Goal: Information Seeking & Learning: Learn about a topic

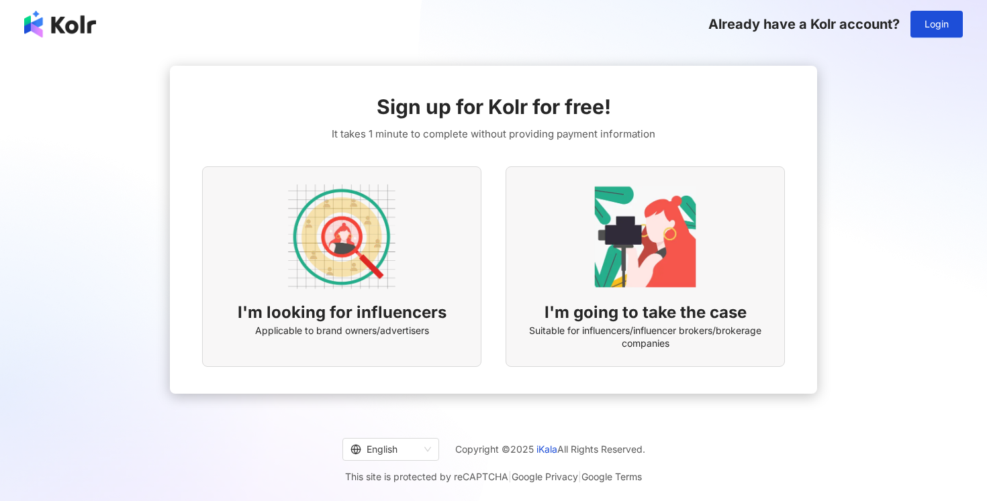
click at [400, 267] on div "I'm looking for influencers Applicable to brand owners/advertisers" at bounding box center [341, 266] width 279 height 201
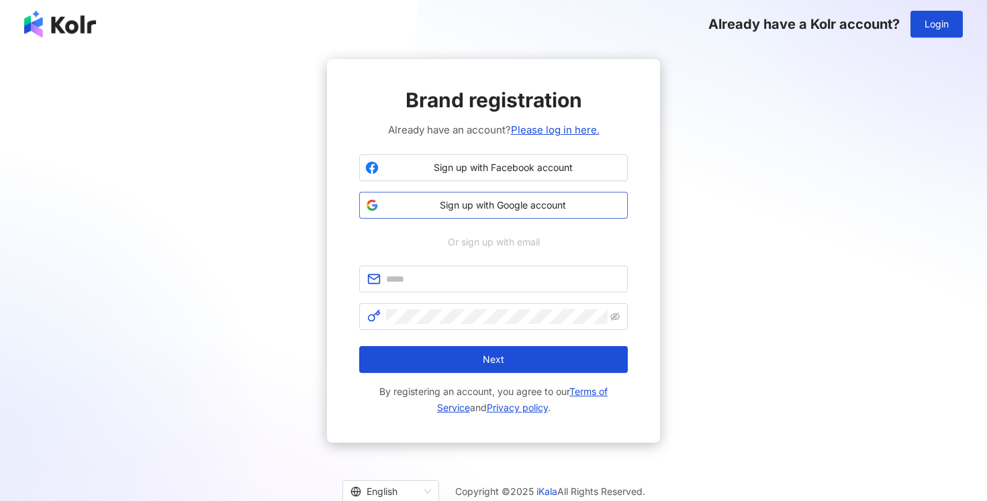
click at [488, 201] on span "Sign up with Google account" at bounding box center [503, 205] width 238 height 13
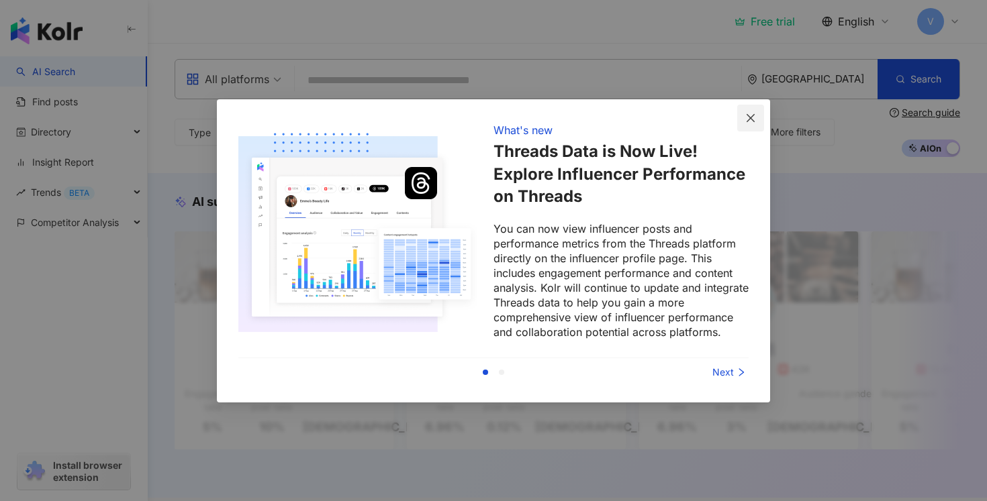
click at [751, 116] on icon "close" at bounding box center [750, 118] width 11 height 11
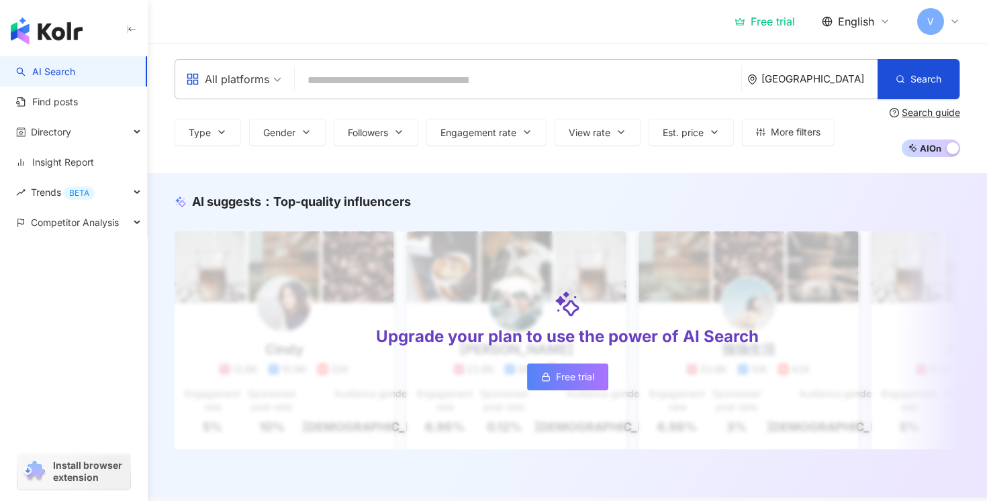
click at [816, 75] on div "United States" at bounding box center [819, 78] width 116 height 11
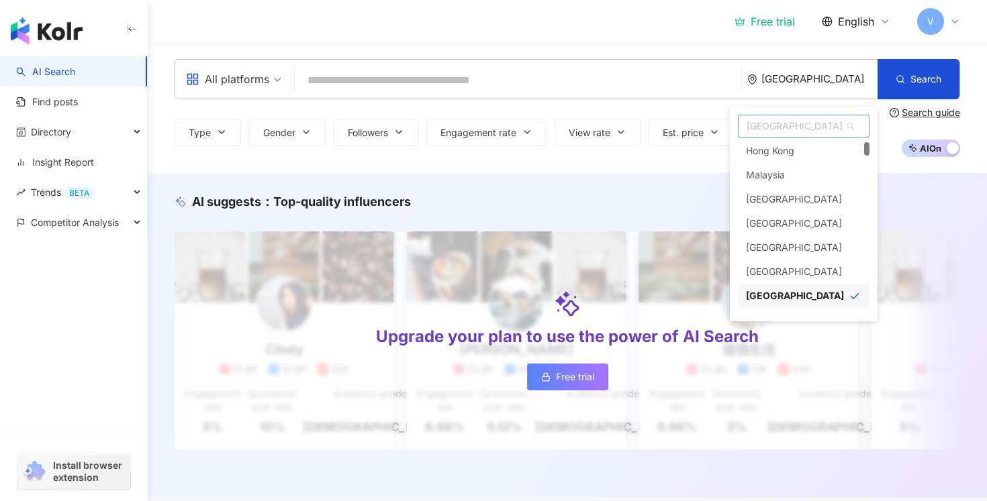
click at [790, 130] on span "United States" at bounding box center [803, 125] width 130 height 21
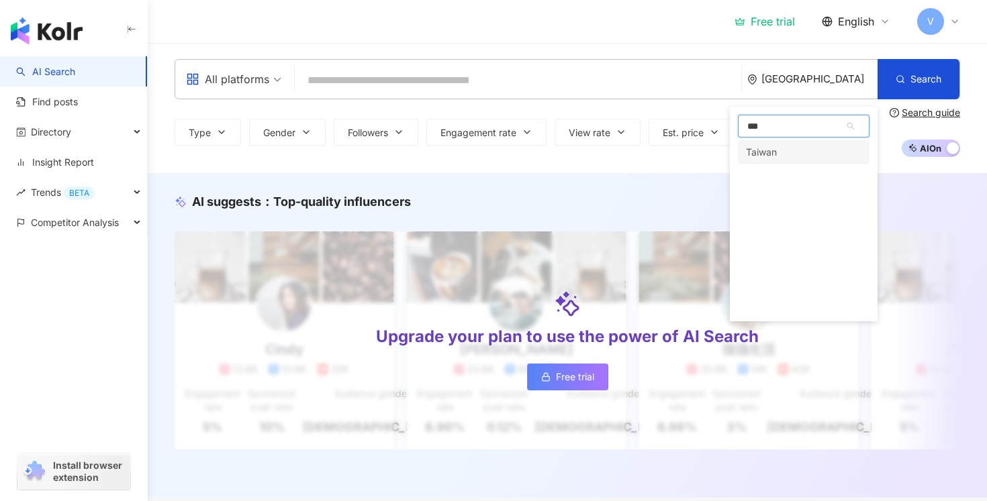
scroll to position [0, 0]
type input "******"
click at [769, 149] on div "Taiwan" at bounding box center [761, 152] width 31 height 24
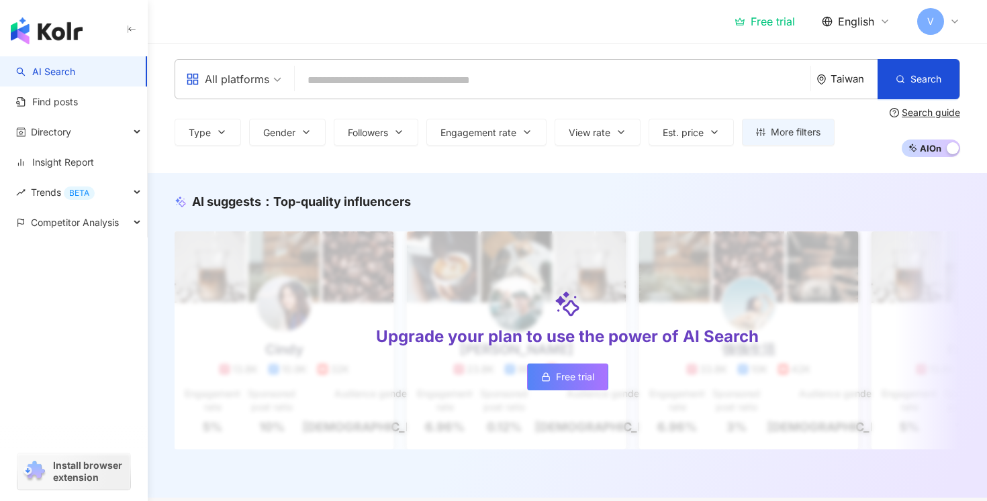
click at [417, 62] on div "All platforms Taiwan Search" at bounding box center [567, 79] width 785 height 40
click at [417, 79] on input "search" at bounding box center [552, 81] width 505 height 26
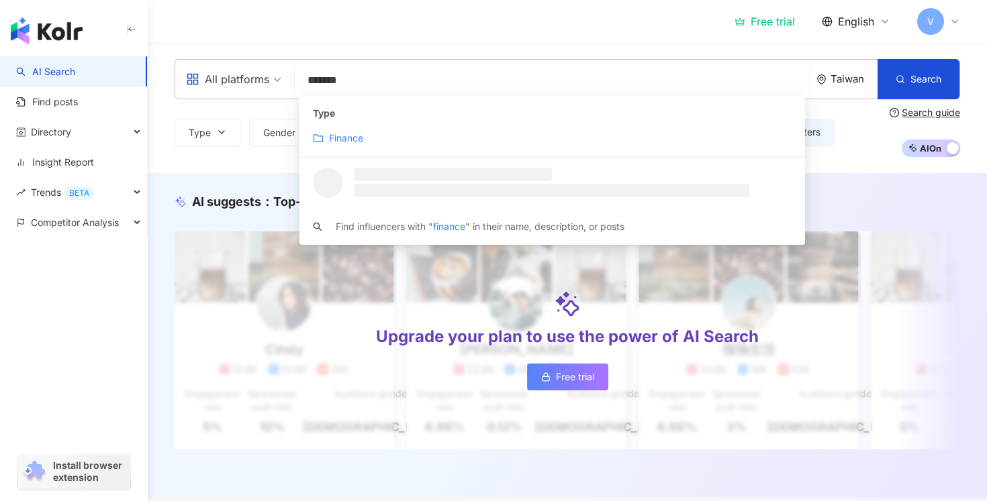
click at [385, 134] on div "Finance" at bounding box center [552, 138] width 479 height 15
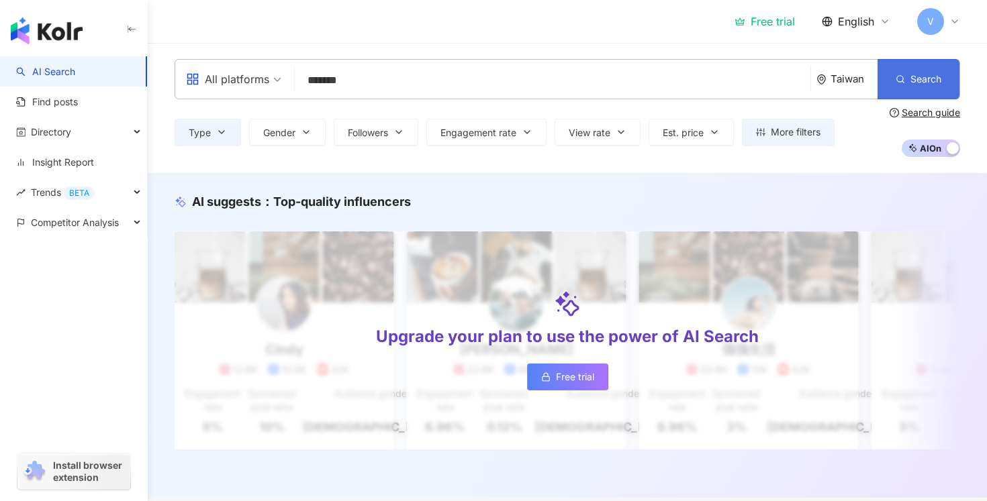
click at [922, 77] on span "Search" at bounding box center [925, 79] width 31 height 11
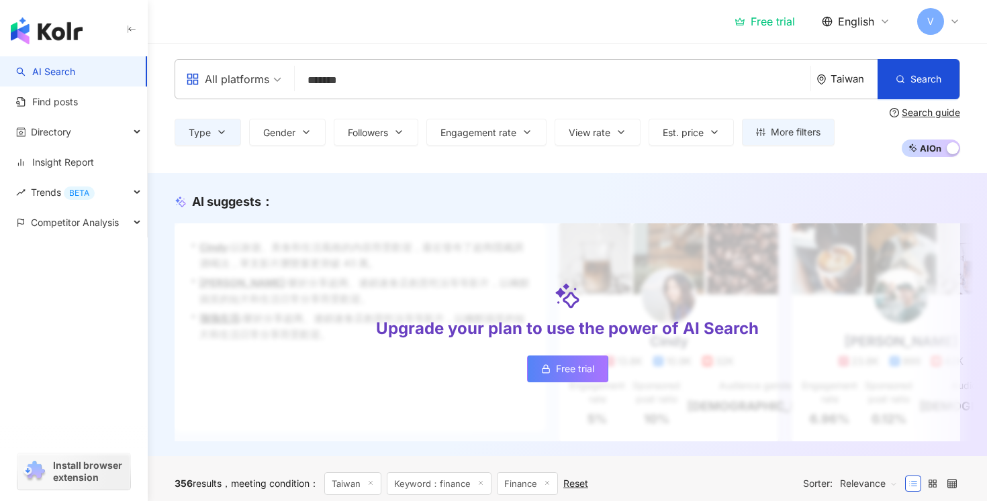
click at [937, 144] on span "AI On AI Off" at bounding box center [930, 148] width 58 height 17
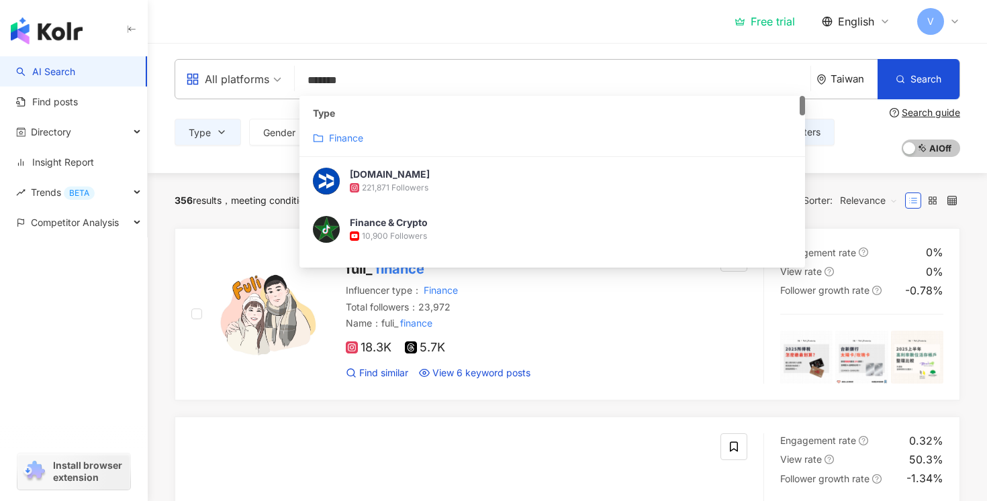
drag, startPoint x: 362, startPoint y: 84, endPoint x: 303, endPoint y: 80, distance: 59.2
click at [302, 80] on input "*******" at bounding box center [552, 81] width 505 height 26
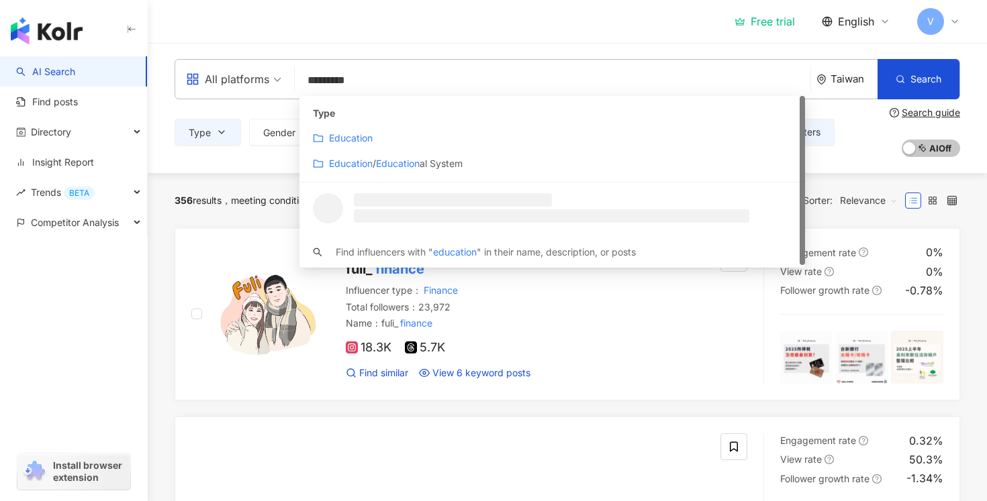
click at [335, 136] on mark "Education" at bounding box center [351, 137] width 44 height 11
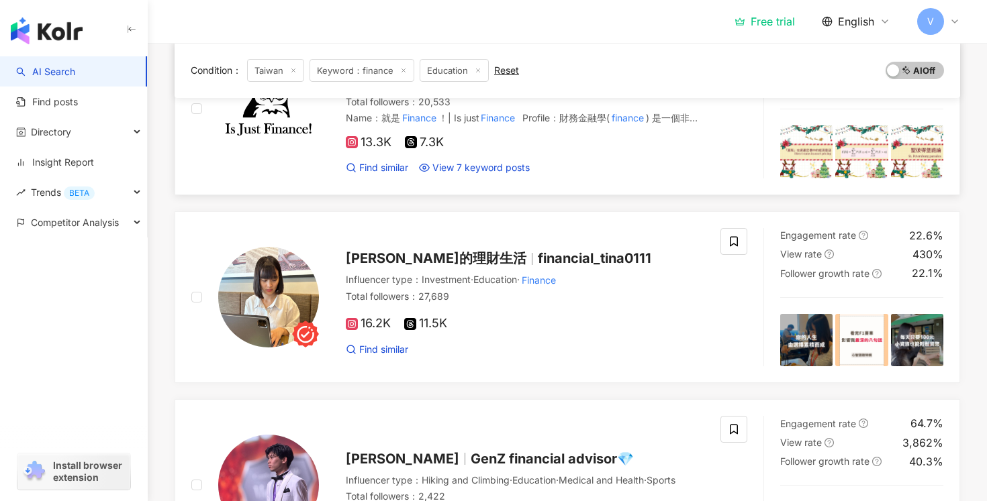
scroll to position [320, 0]
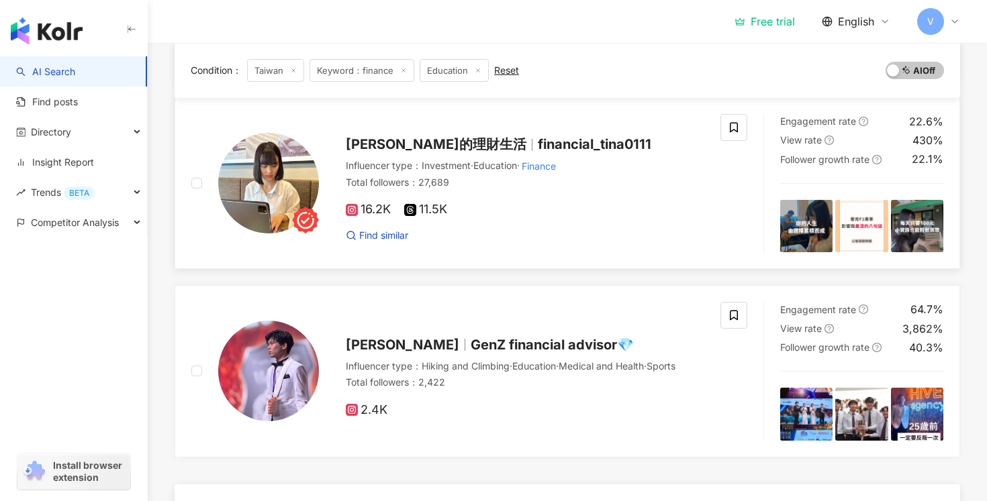
type input "*********"
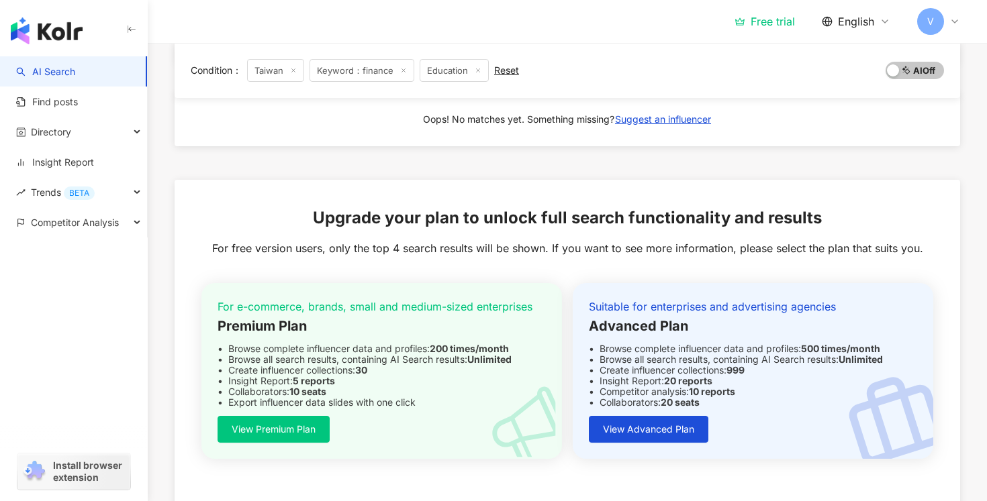
scroll to position [708, 0]
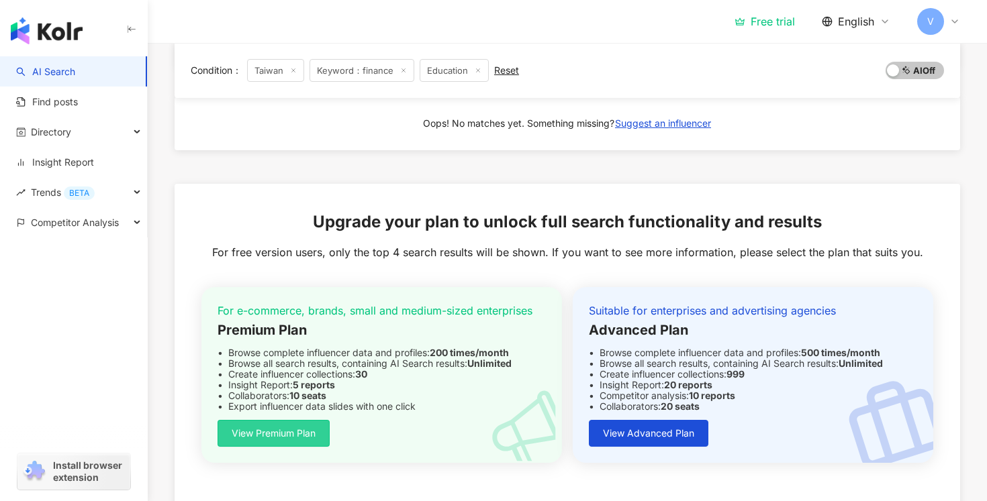
click at [283, 439] on span "View Premium Plan" at bounding box center [274, 433] width 84 height 11
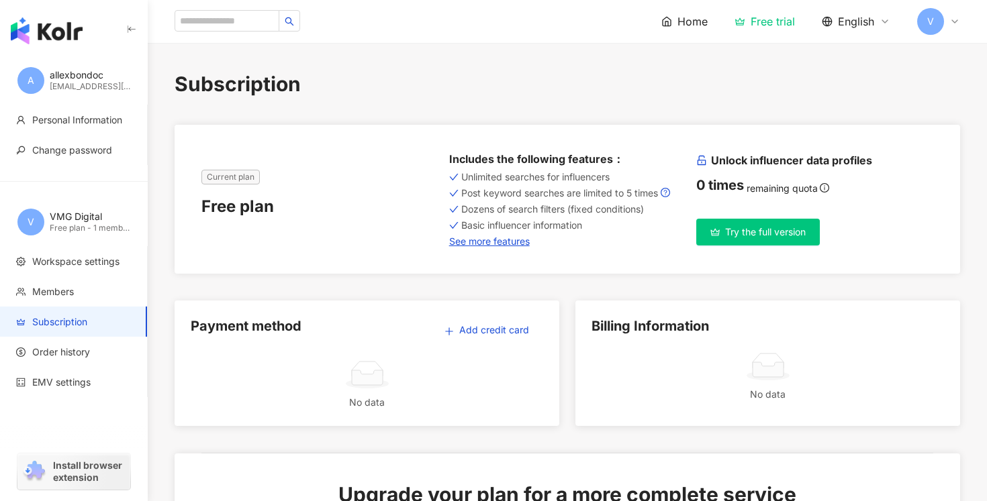
click at [730, 225] on button "Try the full version" at bounding box center [758, 232] width 124 height 27
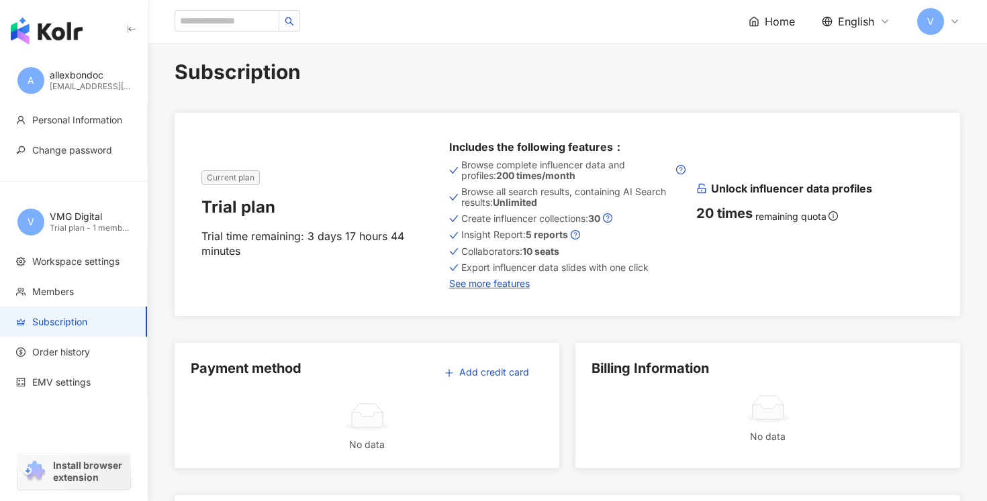
scroll to position [11, 0]
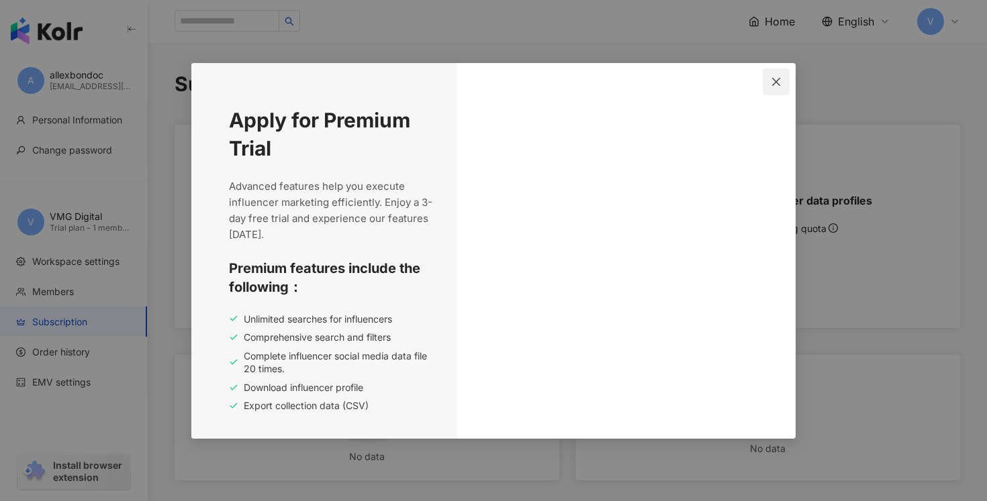
click at [773, 87] on icon "close" at bounding box center [776, 82] width 11 height 11
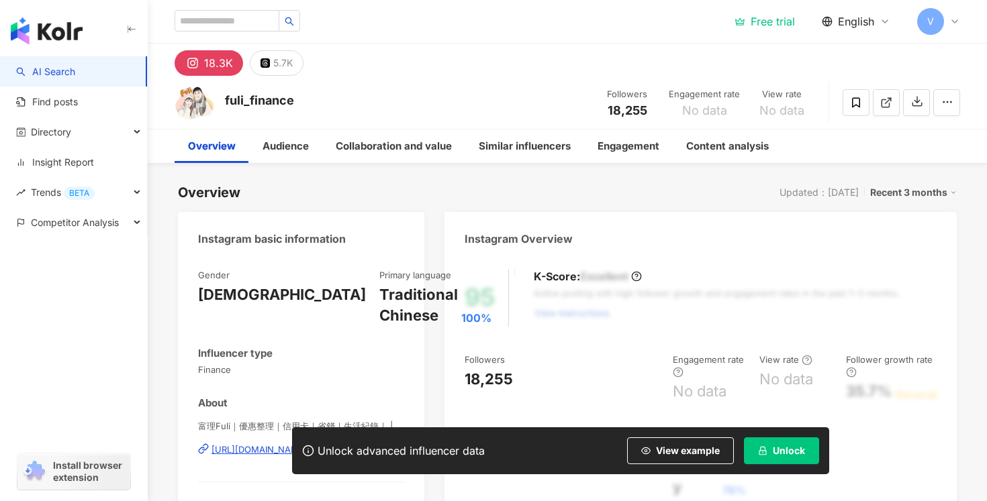
click at [209, 57] on div "18.3K" at bounding box center [218, 63] width 29 height 19
click at [209, 64] on div "18.3K" at bounding box center [218, 63] width 29 height 19
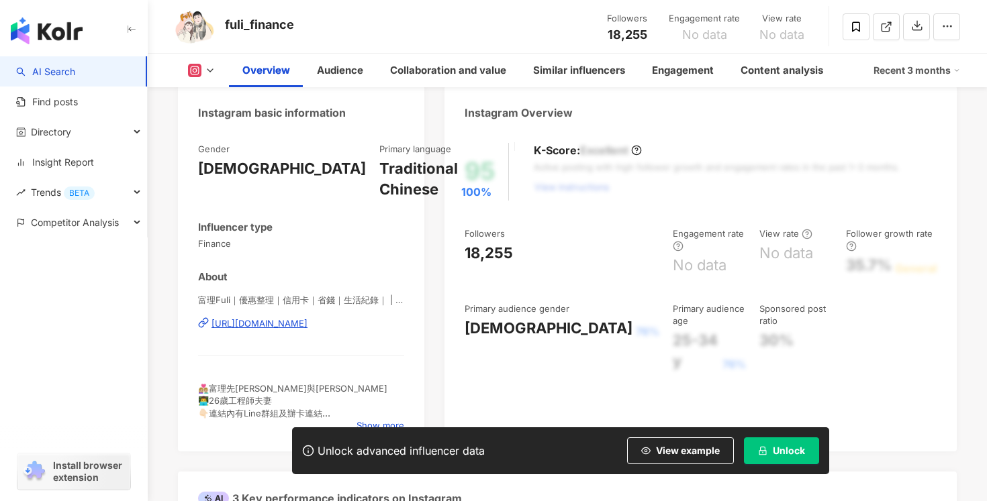
scroll to position [162, 0]
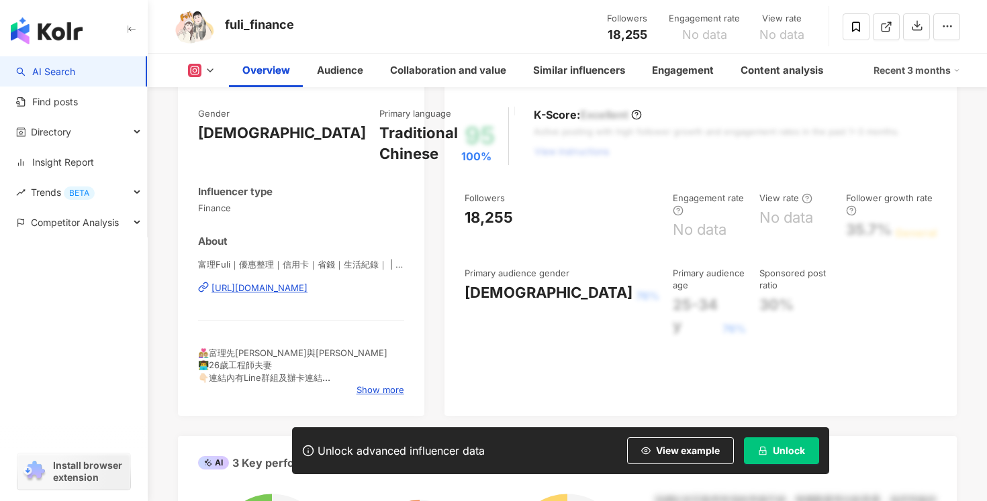
click at [355, 294] on div "富理Fuli｜優惠整理｜信用卡｜省錢｜生活紀錄｜ | fuli_finance https://www.instagram.com/fuli_finance/" at bounding box center [301, 297] width 206 height 79
click at [307, 287] on div "https://www.instagram.com/fuli_finance/" at bounding box center [259, 288] width 96 height 12
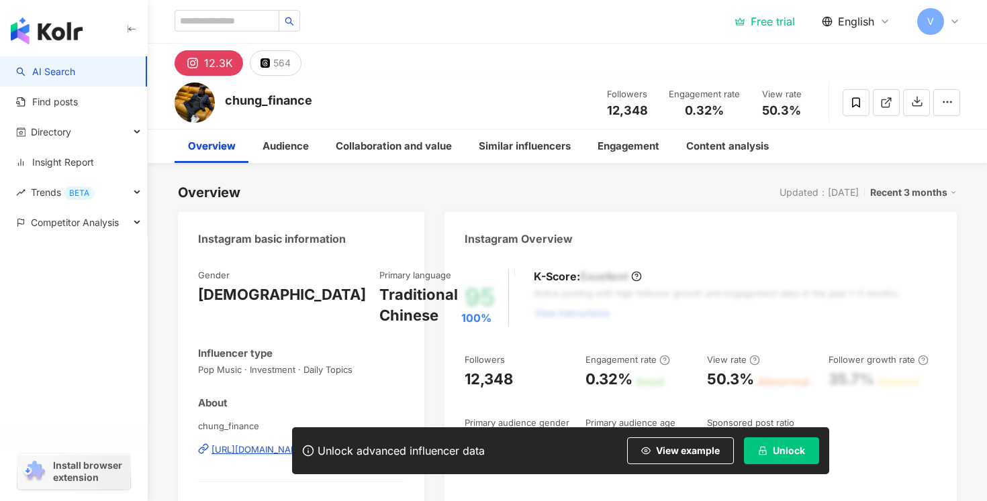
click at [215, 59] on div "12.3K" at bounding box center [218, 63] width 29 height 19
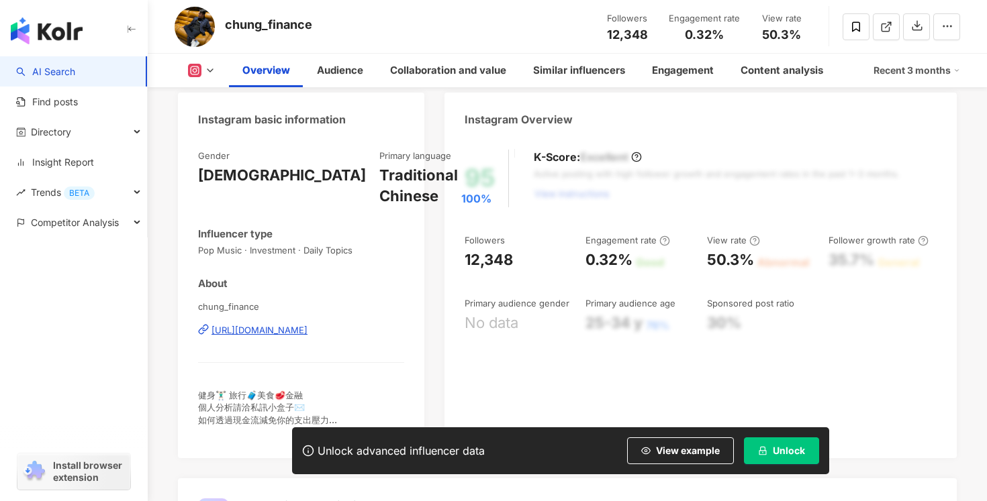
click at [279, 328] on div "https://www.instagram.com/chung_finance/" at bounding box center [259, 330] width 96 height 12
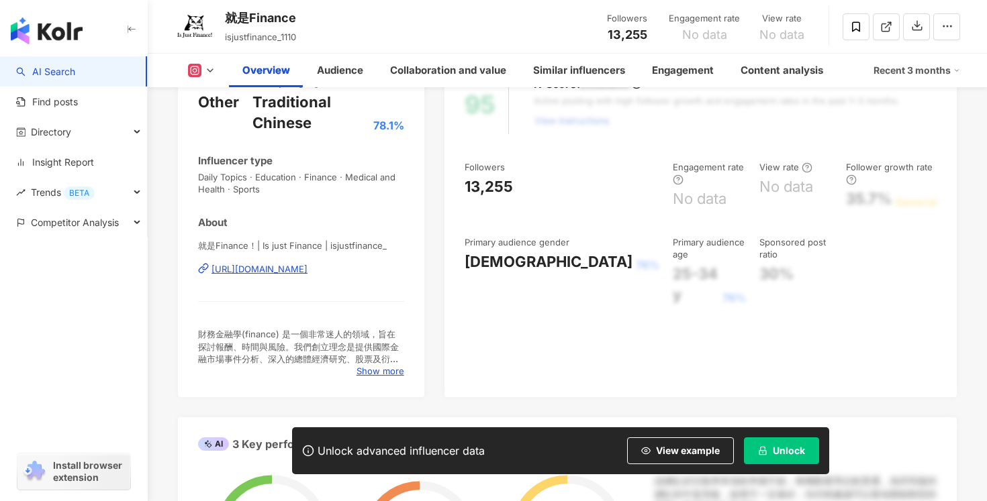
scroll to position [197, 0]
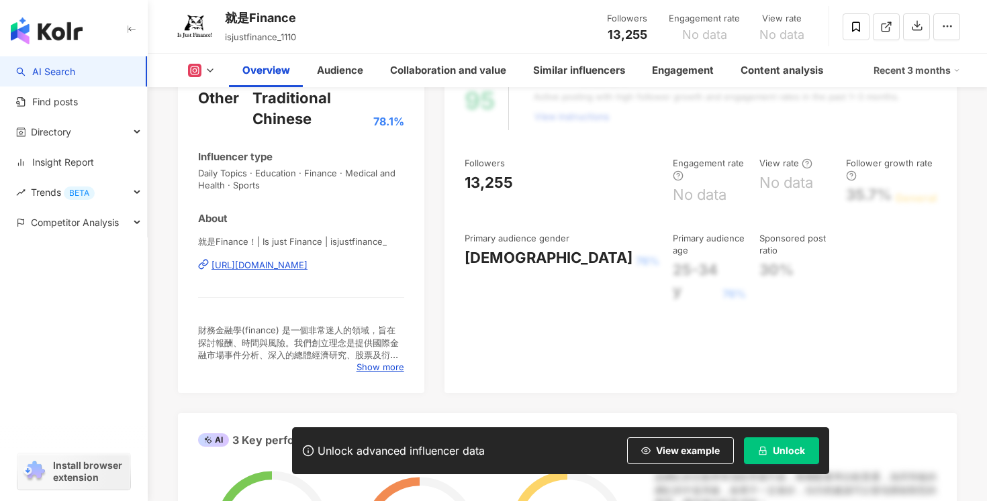
click at [307, 264] on div "https://www.instagram.com/isjustfinance_/" at bounding box center [259, 265] width 96 height 12
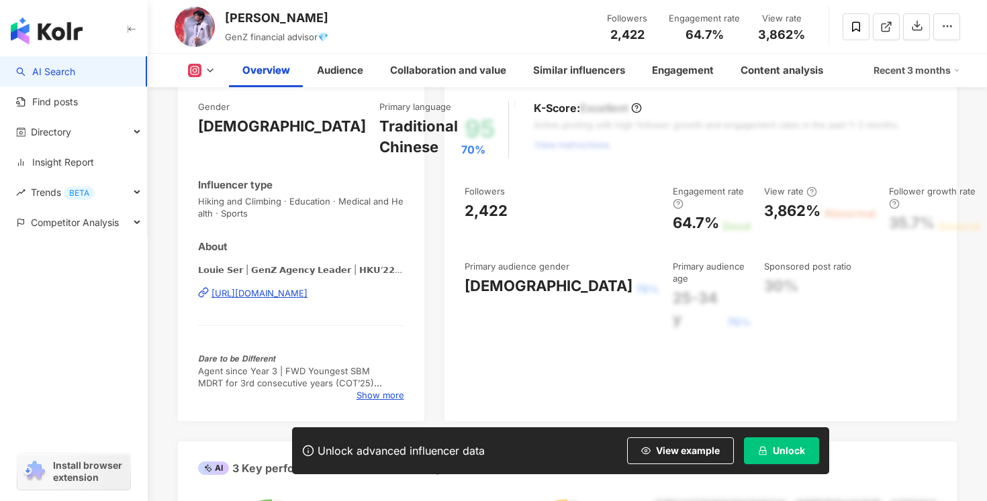
scroll to position [175, 0]
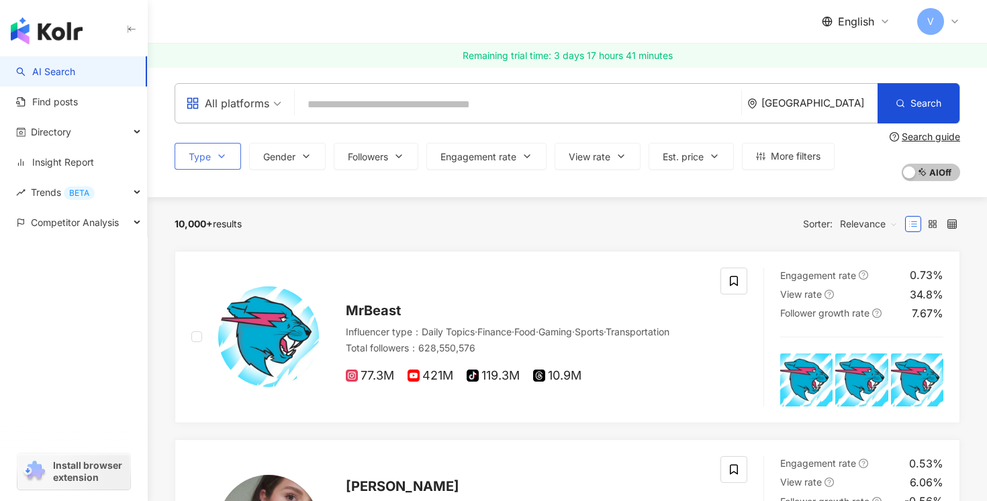
click at [220, 159] on icon "button" at bounding box center [221, 156] width 11 height 11
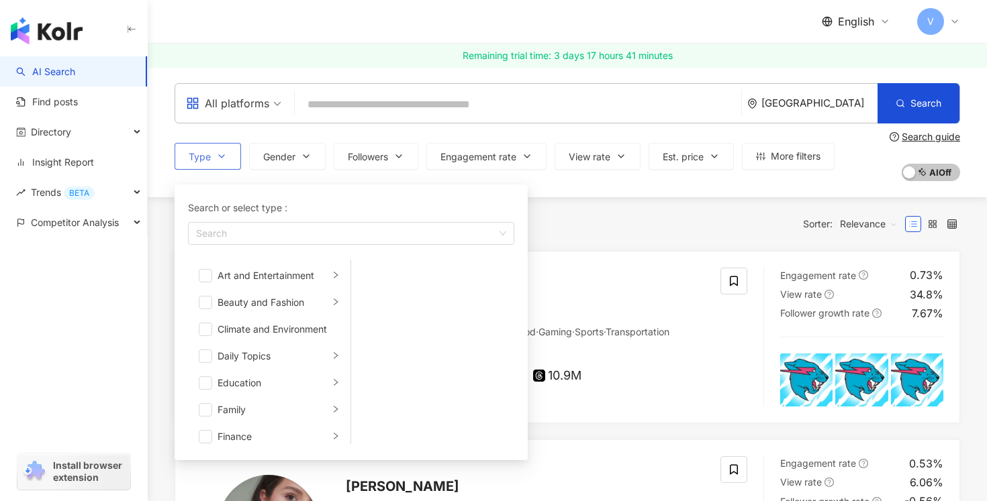
click at [229, 155] on button "Type Search or select type : Search Art and Entertainment Beauty and Fashion Cl…" at bounding box center [208, 156] width 66 height 27
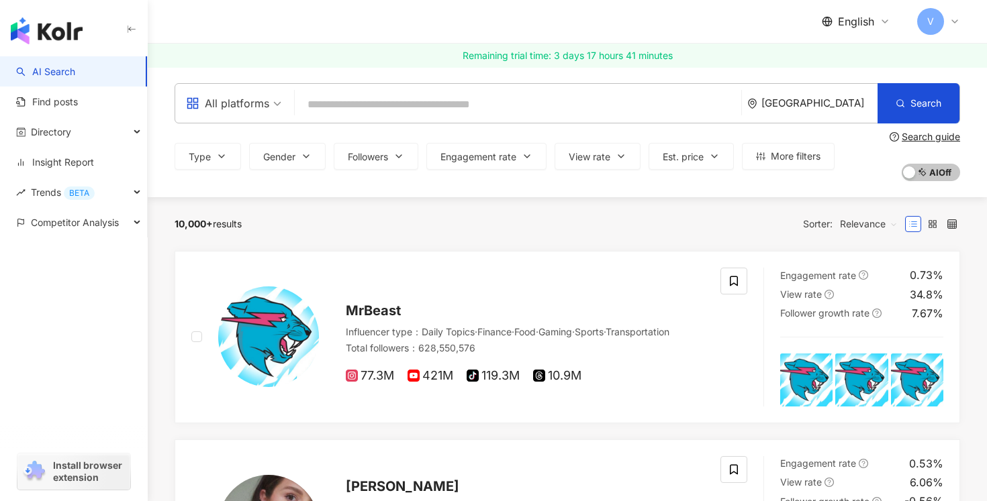
click at [842, 105] on div "United States" at bounding box center [819, 102] width 116 height 11
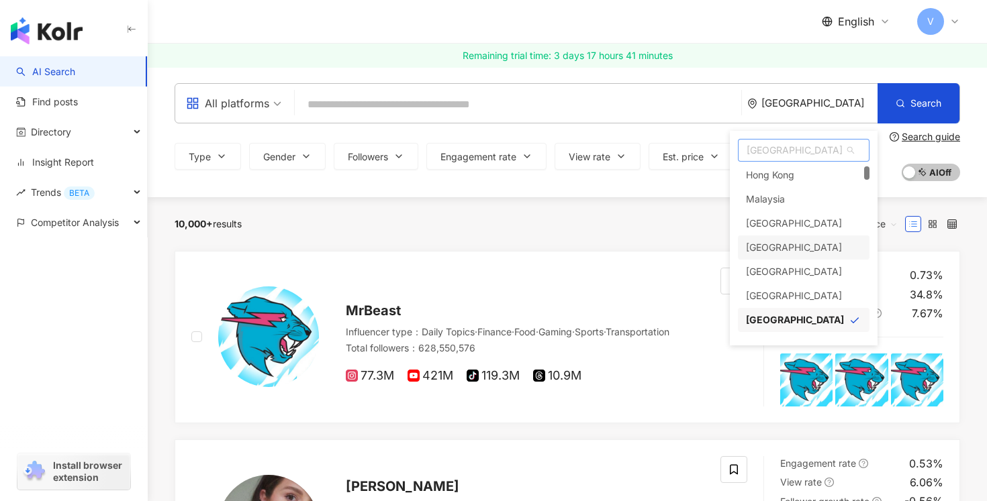
click at [769, 244] on div "Vietnam" at bounding box center [794, 248] width 96 height 24
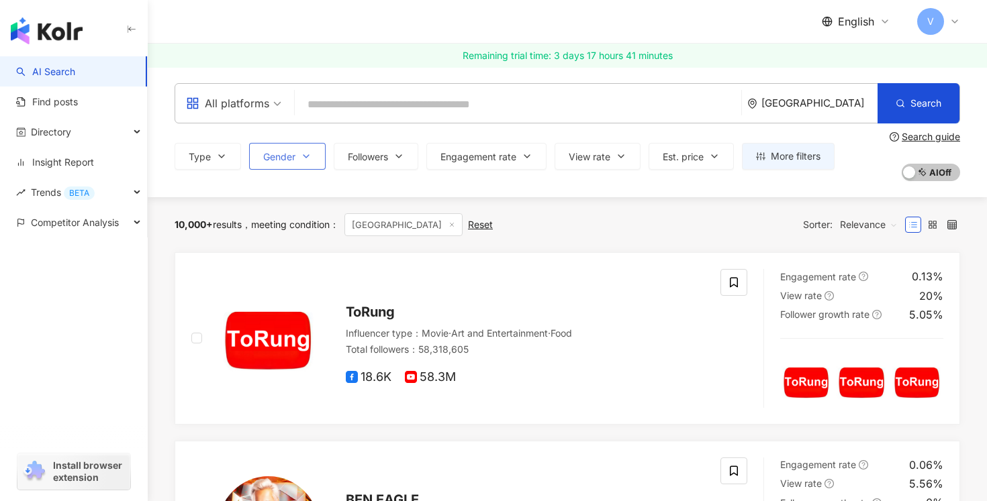
click at [273, 160] on span "Gender" at bounding box center [279, 157] width 32 height 11
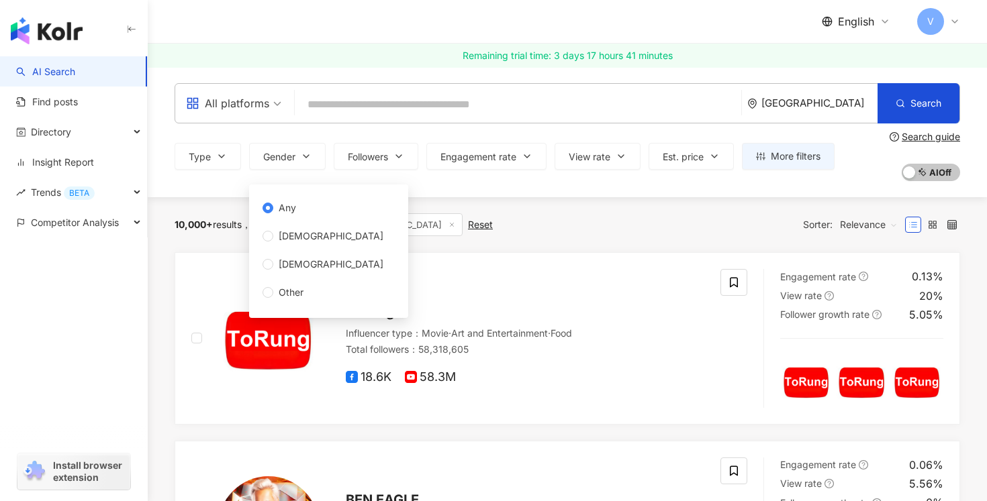
click at [285, 206] on span "Any" at bounding box center [287, 208] width 28 height 15
click at [610, 202] on div "10,000+ results meeting condition ： Vietnam Reset Sorter: Relevance" at bounding box center [567, 224] width 785 height 55
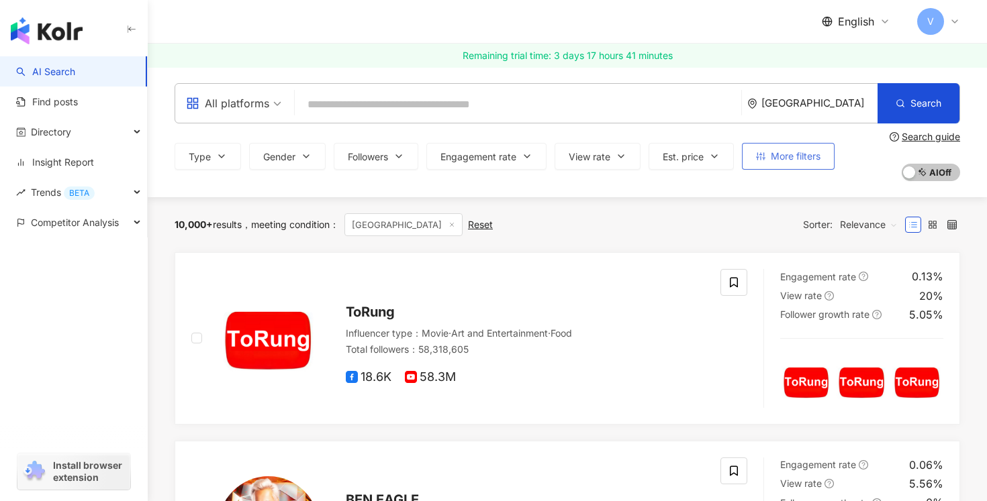
click at [783, 158] on span "More filters" at bounding box center [796, 156] width 50 height 11
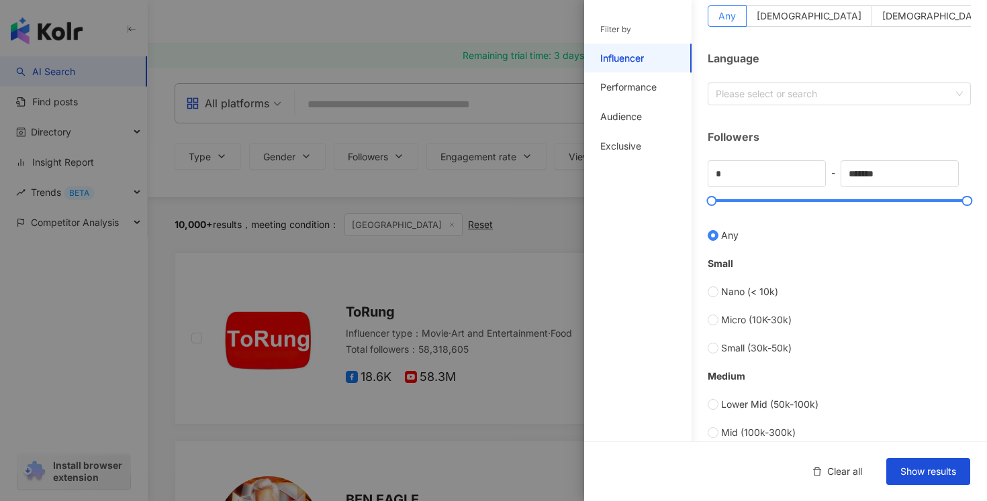
scroll to position [260, 0]
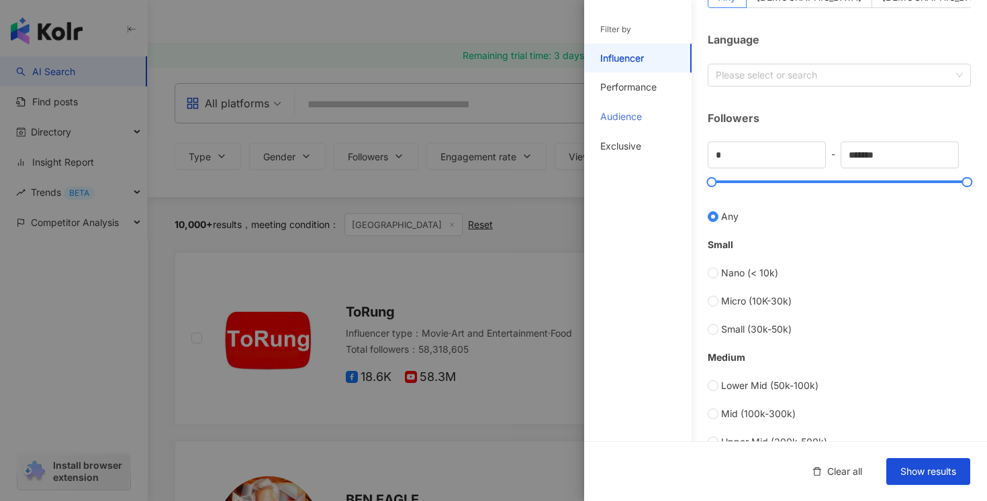
click at [616, 103] on div "Audience" at bounding box center [637, 117] width 107 height 30
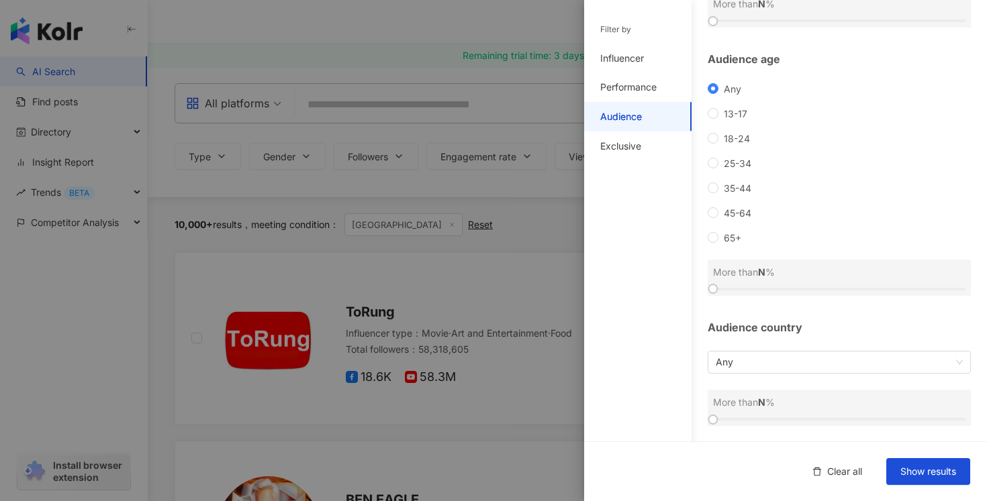
scroll to position [136, 0]
click at [615, 90] on div "Performance" at bounding box center [628, 87] width 56 height 13
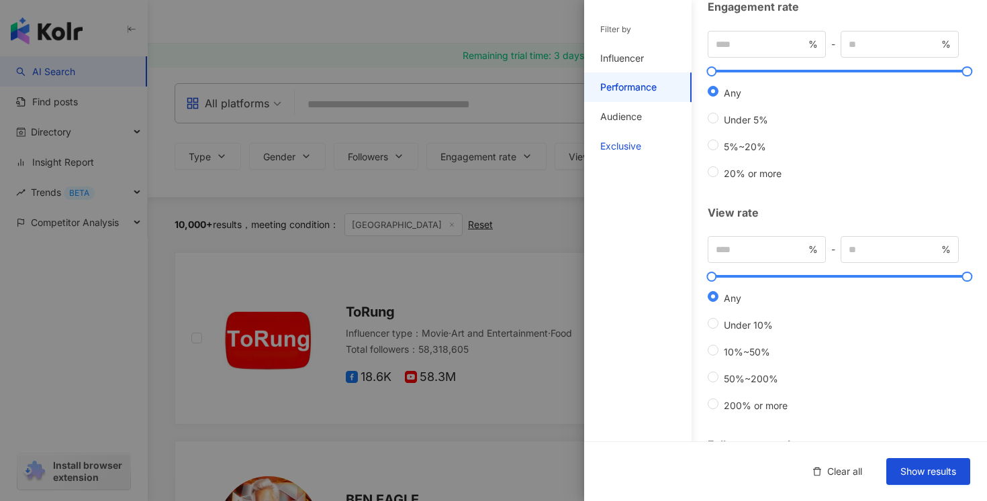
click at [622, 150] on div "Exclusive" at bounding box center [620, 146] width 41 height 13
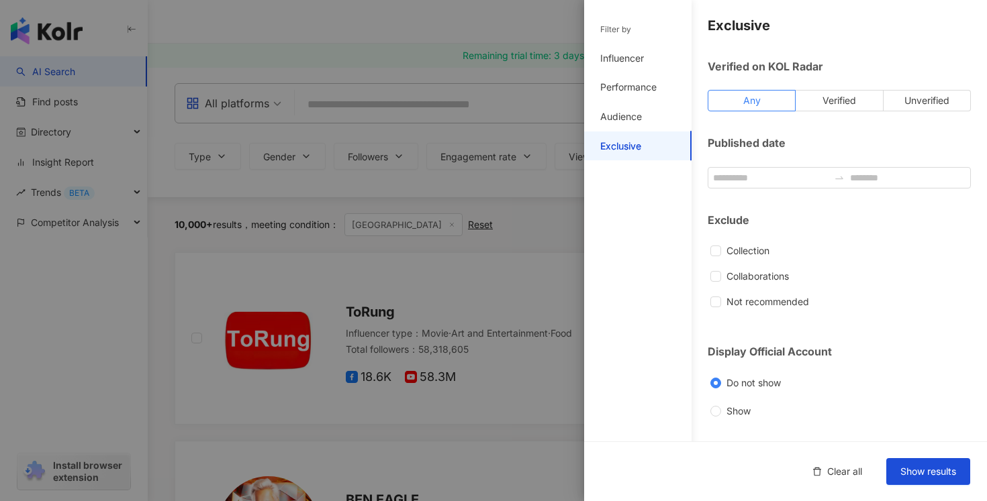
scroll to position [0, 0]
click at [556, 277] on div at bounding box center [493, 250] width 987 height 501
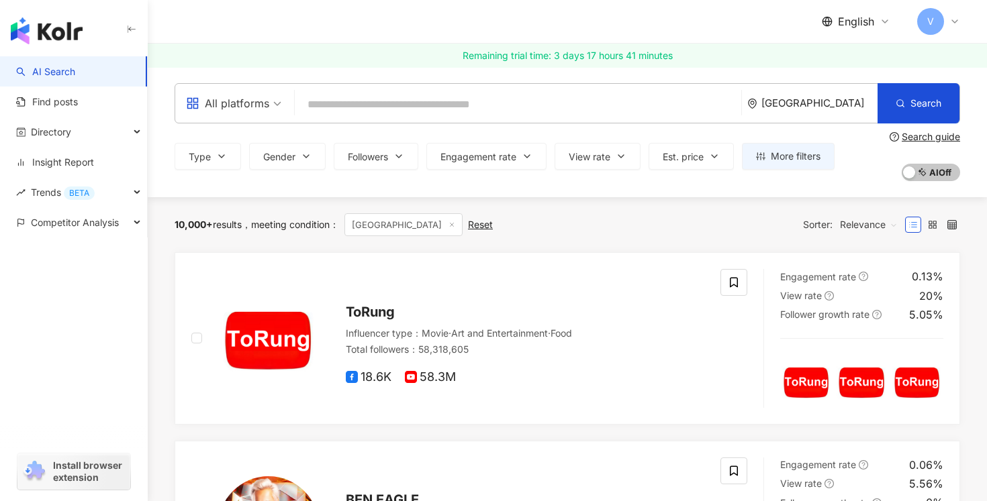
click at [393, 101] on input "search" at bounding box center [518, 105] width 436 height 26
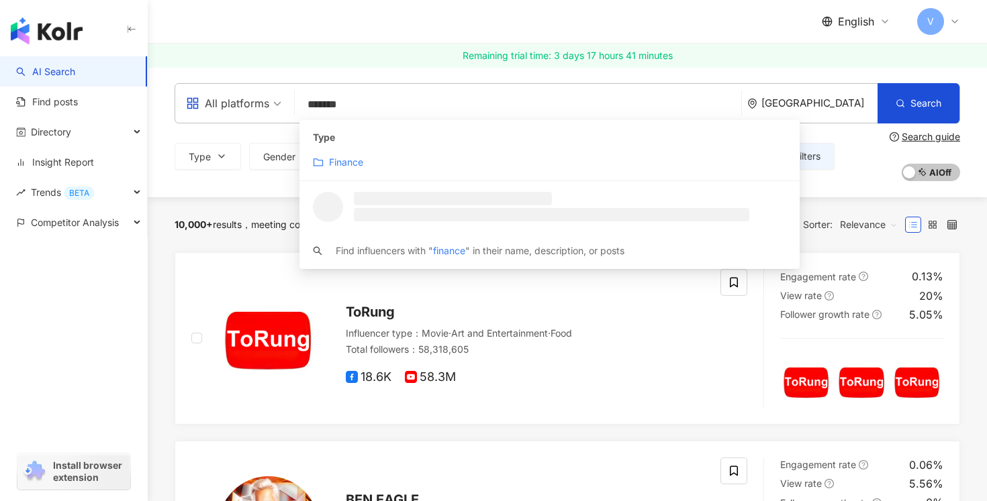
click at [381, 162] on div "Finance" at bounding box center [549, 162] width 473 height 15
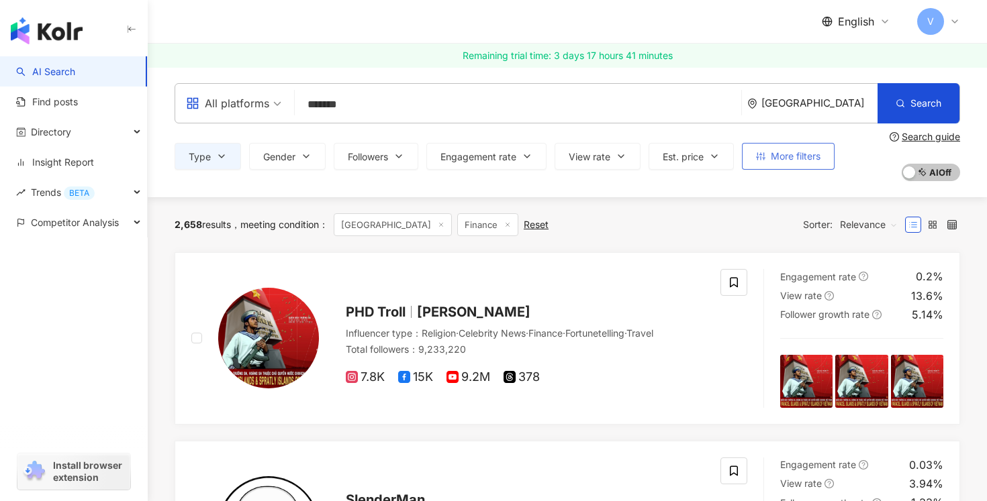
type input "*******"
click at [805, 154] on span "More filters" at bounding box center [796, 156] width 50 height 11
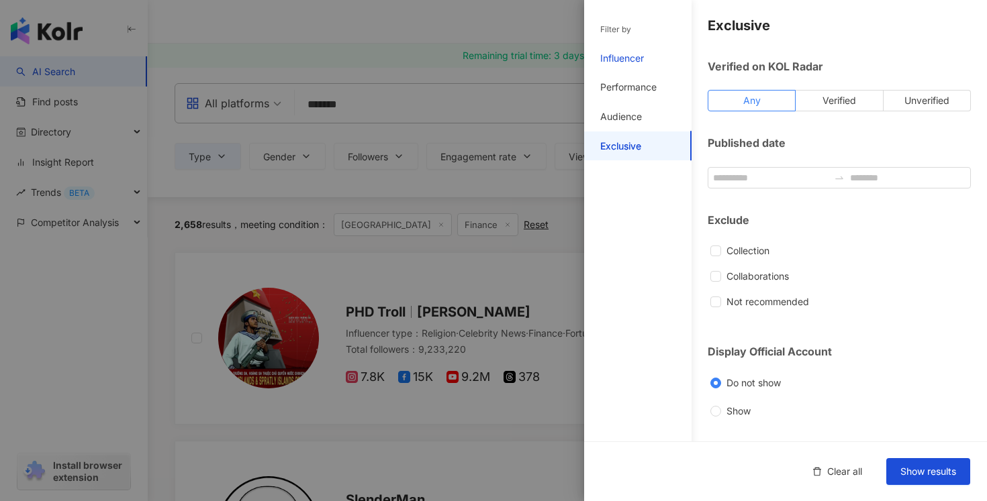
click at [633, 62] on div "Influencer" at bounding box center [622, 58] width 44 height 13
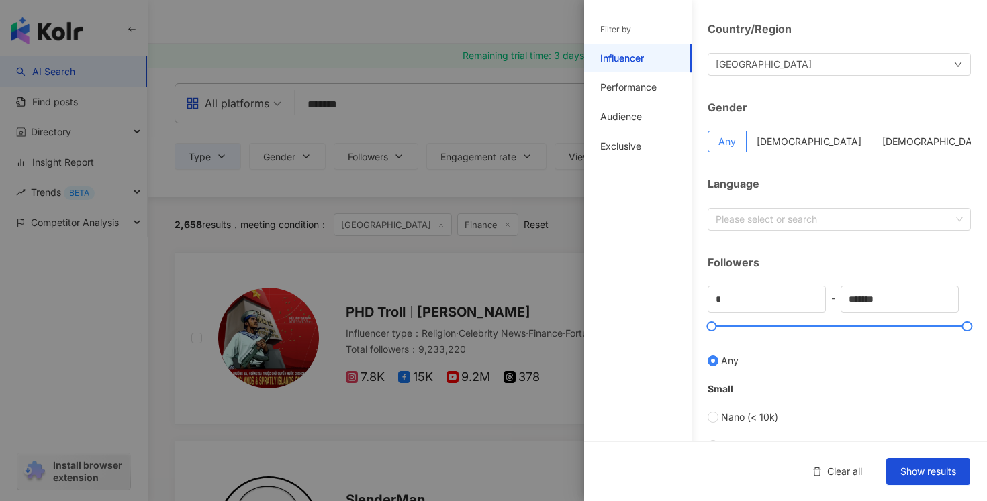
scroll to position [130, 0]
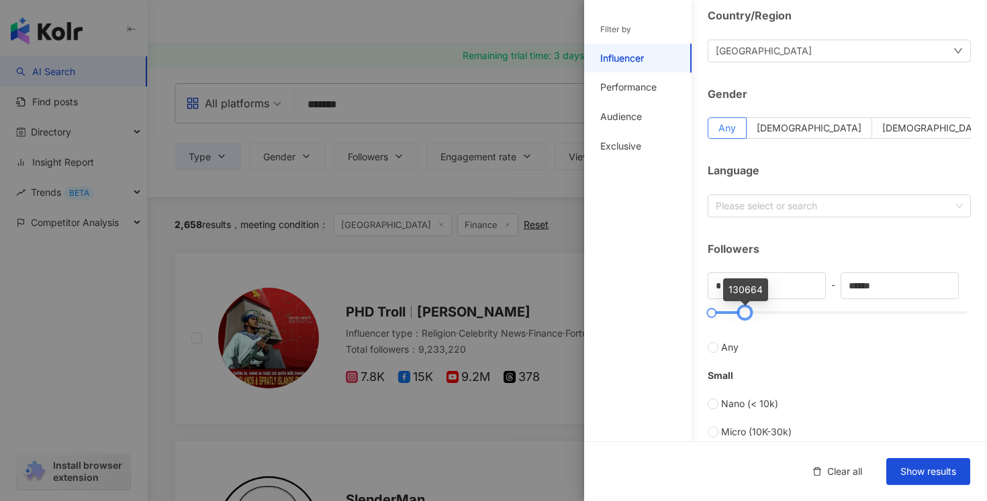
drag, startPoint x: 969, startPoint y: 313, endPoint x: 746, endPoint y: 312, distance: 222.2
click at [746, 312] on div at bounding box center [744, 312] width 7 height 7
type input "****"
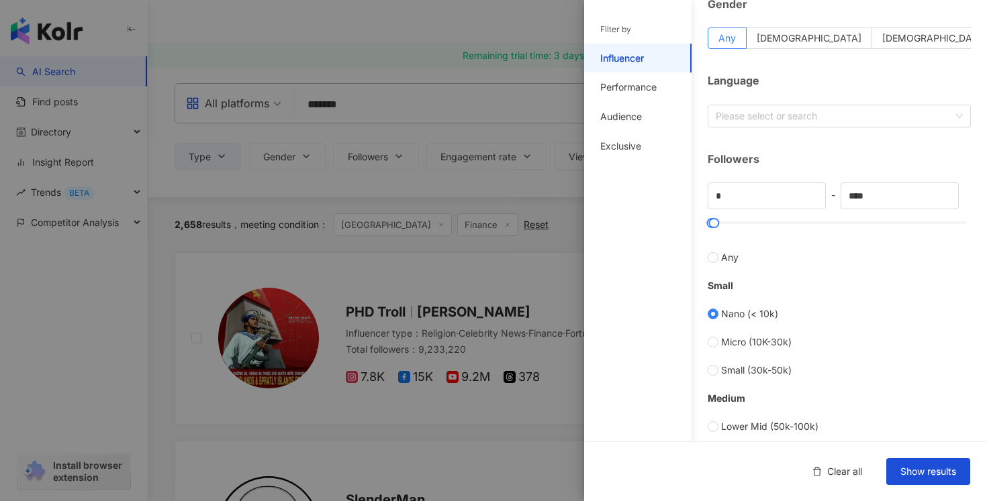
scroll to position [221, 0]
type input "*****"
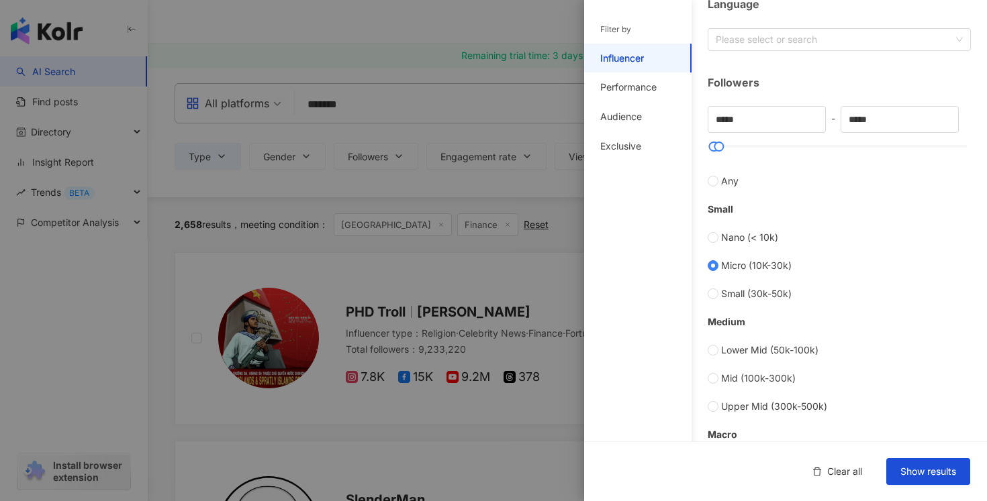
scroll to position [297, 0]
type input "*****"
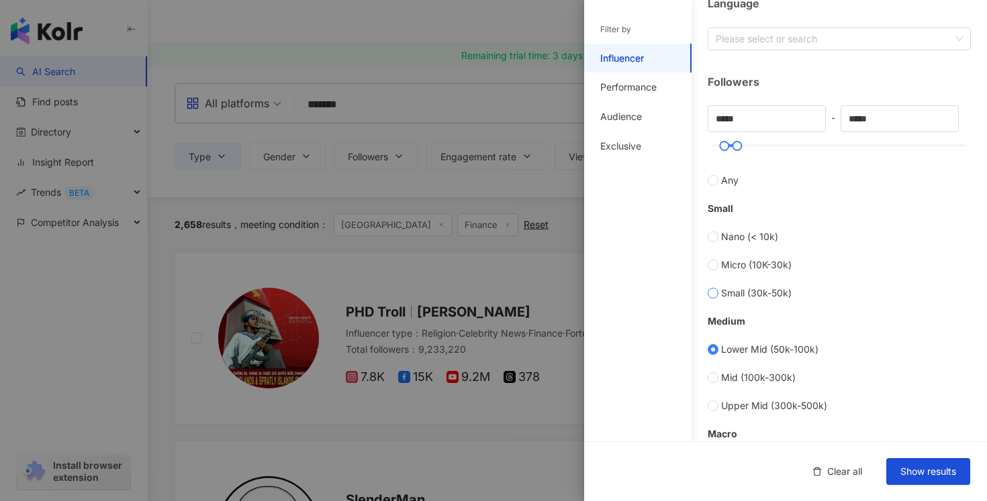
type input "*****"
type input "******"
drag, startPoint x: 725, startPoint y: 144, endPoint x: 747, endPoint y: 145, distance: 22.2
click at [747, 145] on div at bounding box center [745, 145] width 7 height 7
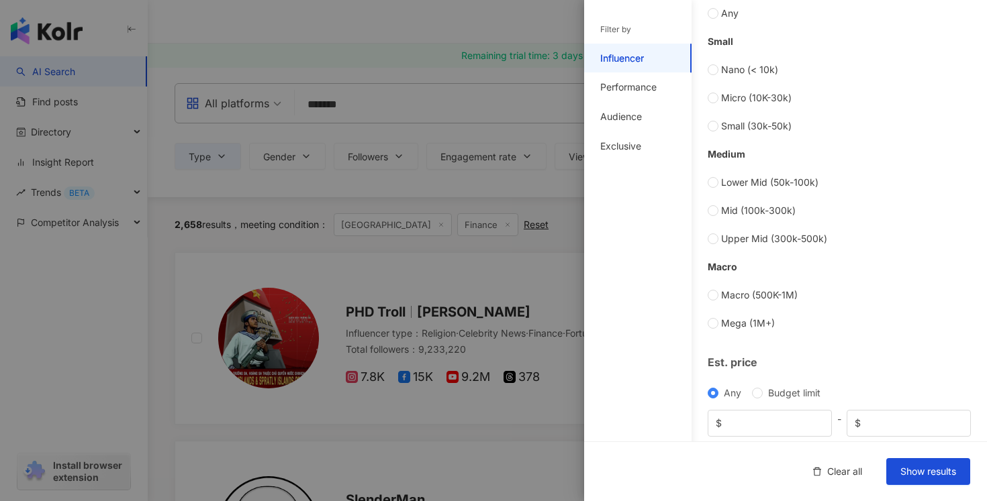
scroll to position [513, 0]
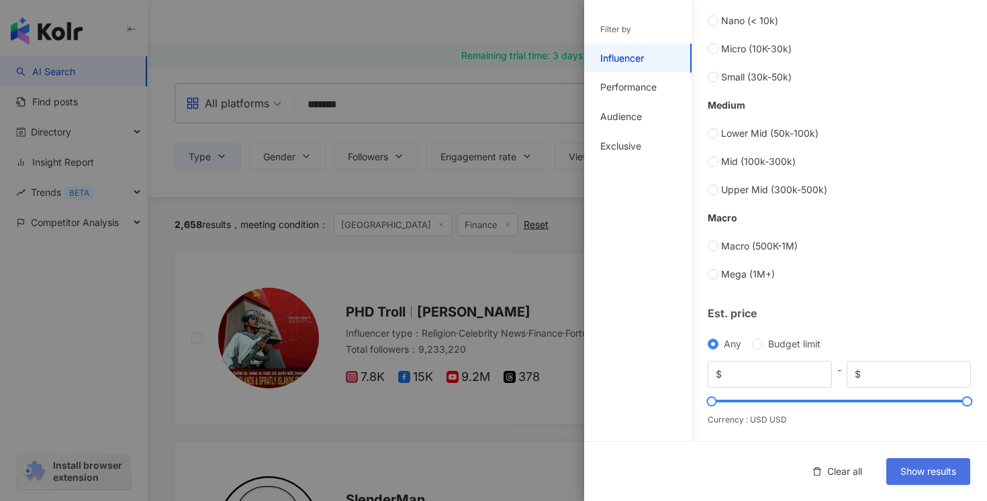
click at [924, 467] on span "Show results" at bounding box center [928, 472] width 56 height 11
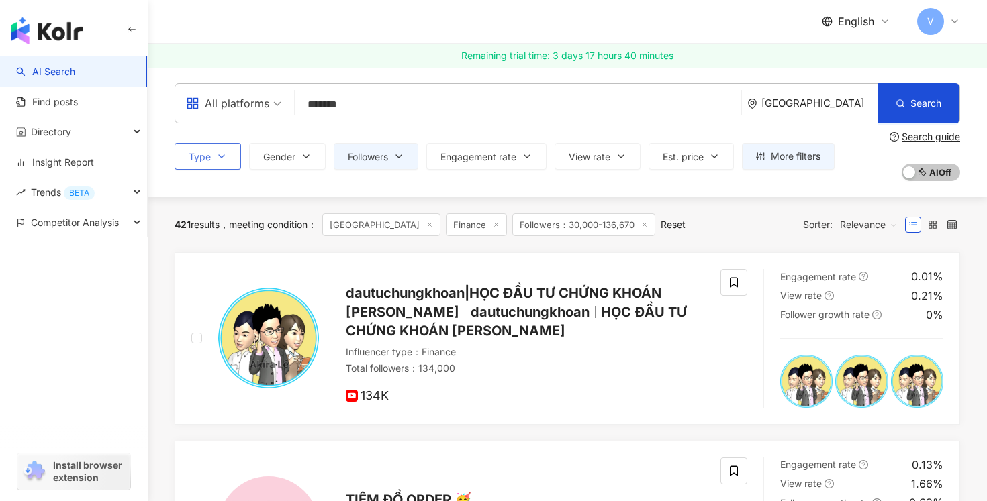
click at [225, 156] on icon "button" at bounding box center [221, 156] width 11 height 11
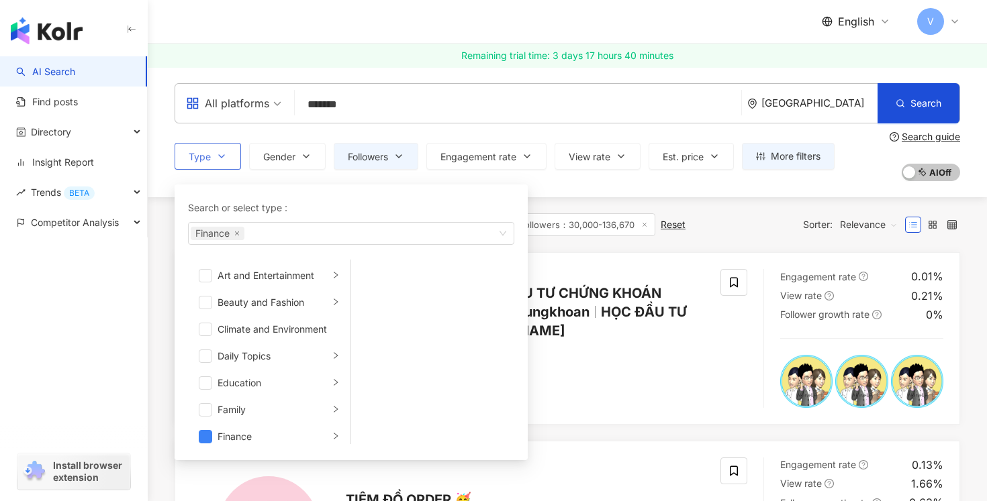
click at [225, 156] on icon "button" at bounding box center [221, 156] width 11 height 11
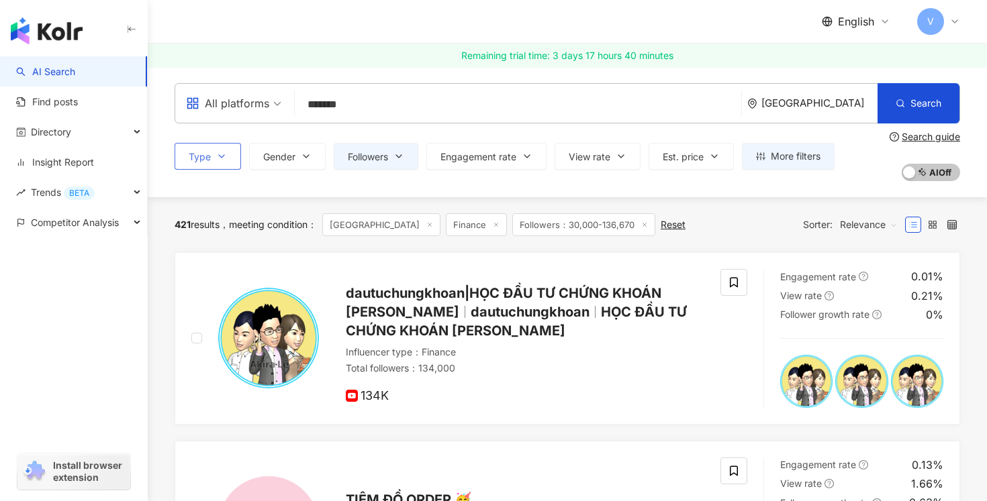
click at [226, 165] on button "Type" at bounding box center [208, 156] width 66 height 27
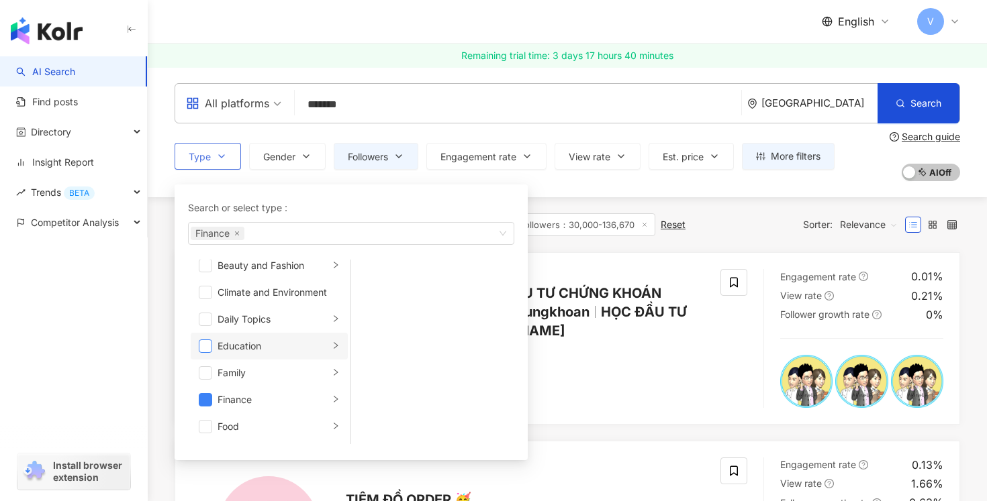
click at [208, 343] on span "button" at bounding box center [205, 346] width 13 height 13
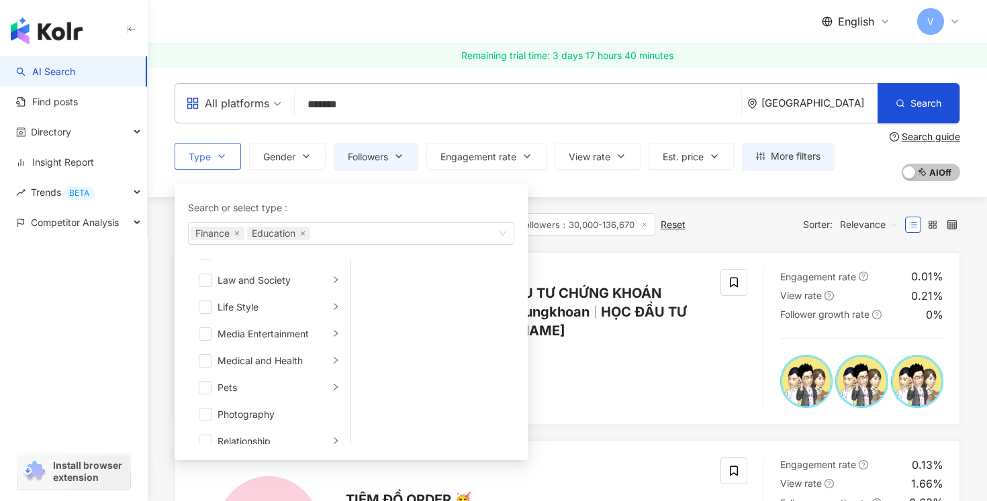
scroll to position [265, 0]
click at [206, 279] on span "button" at bounding box center [205, 279] width 13 height 13
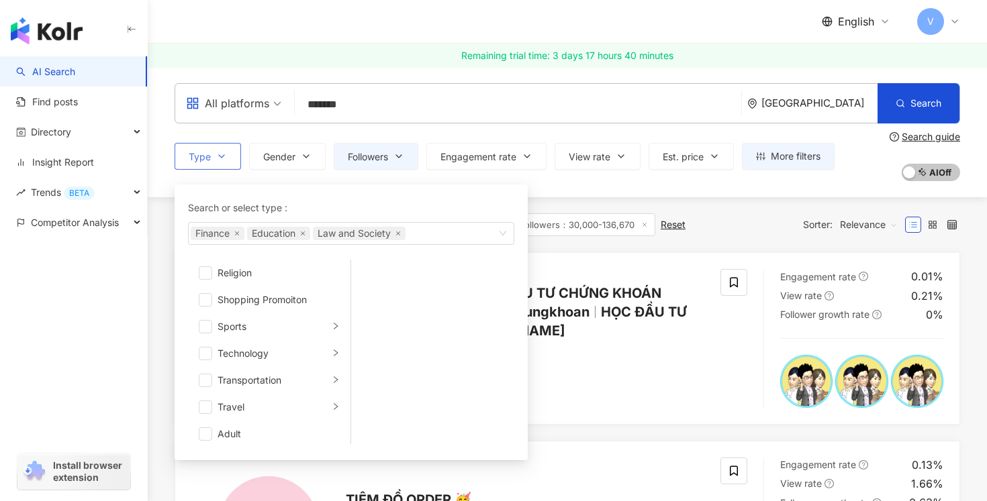
scroll to position [465, 0]
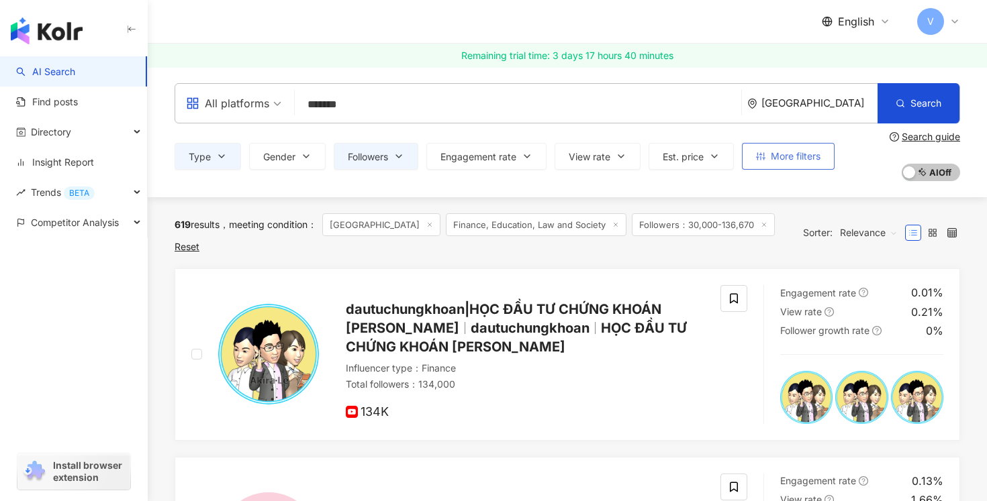
click at [813, 156] on span "More filters" at bounding box center [796, 156] width 50 height 11
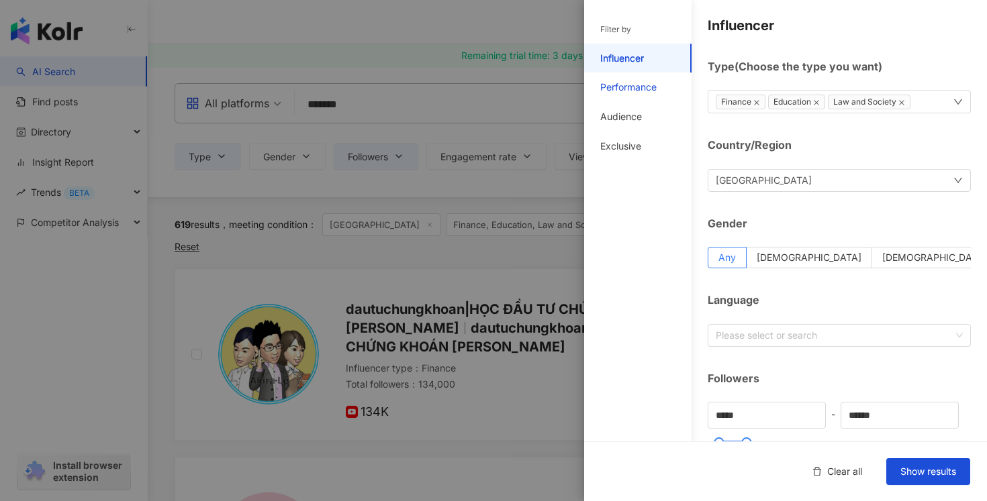
click at [634, 89] on div "Performance" at bounding box center [628, 87] width 56 height 13
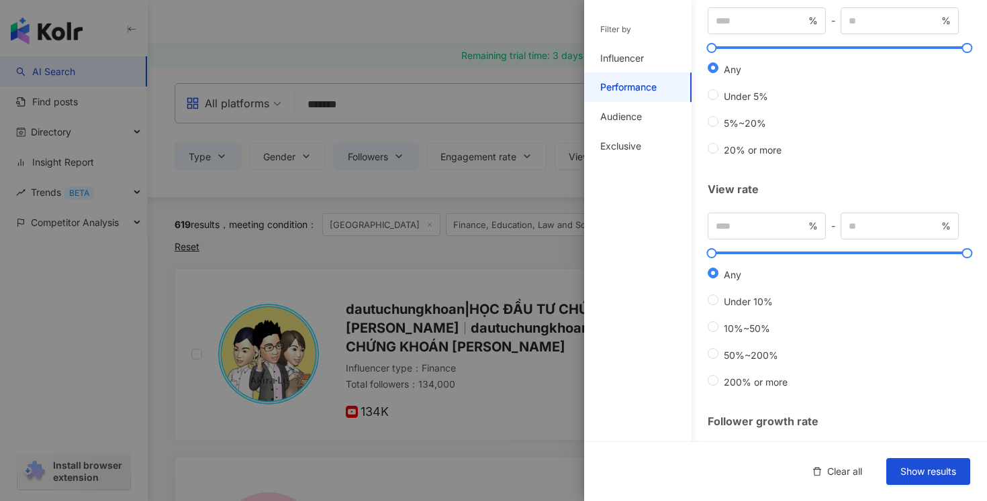
scroll to position [369, 0]
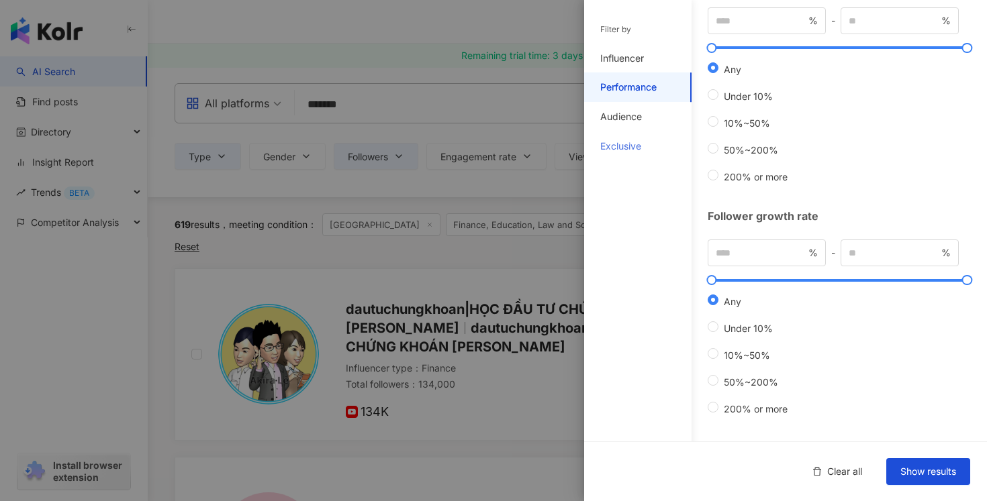
click at [622, 133] on div "Exclusive" at bounding box center [637, 147] width 107 height 30
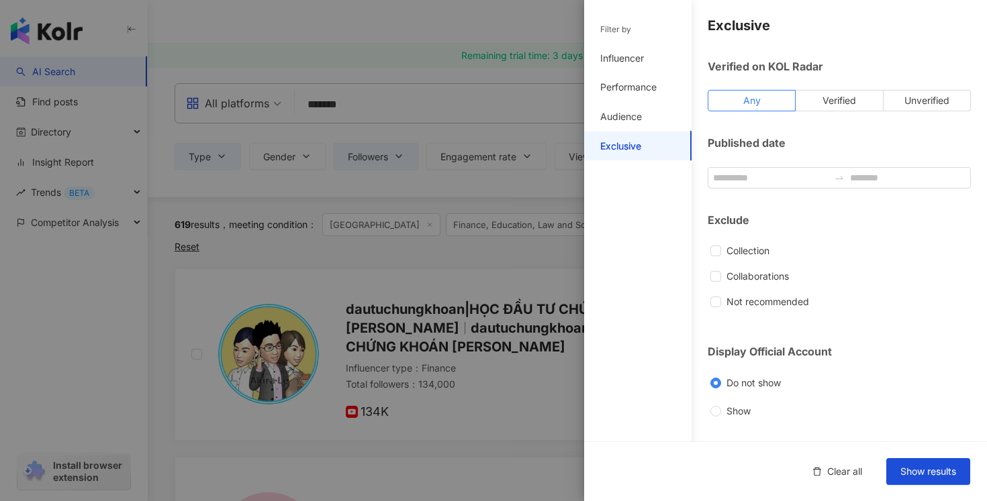
scroll to position [0, 0]
click at [620, 115] on div "Audience" at bounding box center [621, 116] width 42 height 13
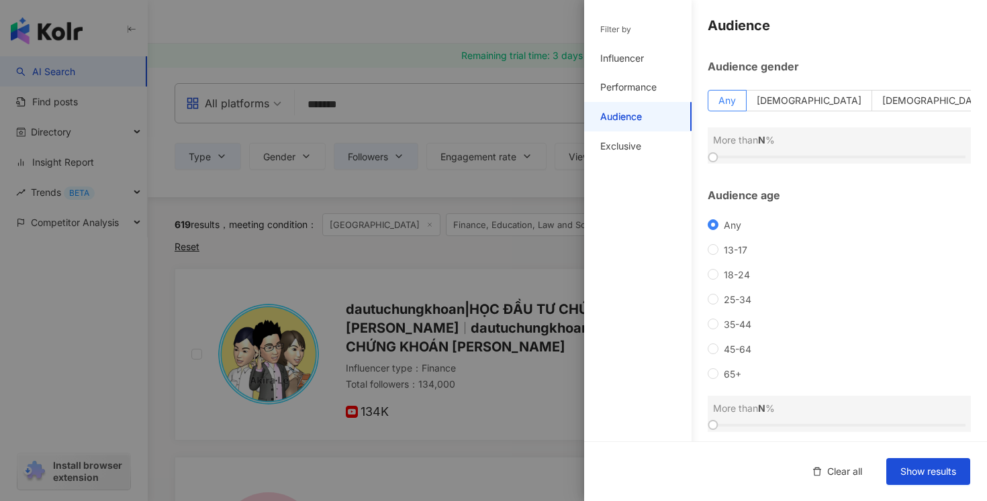
click at [539, 399] on div at bounding box center [493, 250] width 987 height 501
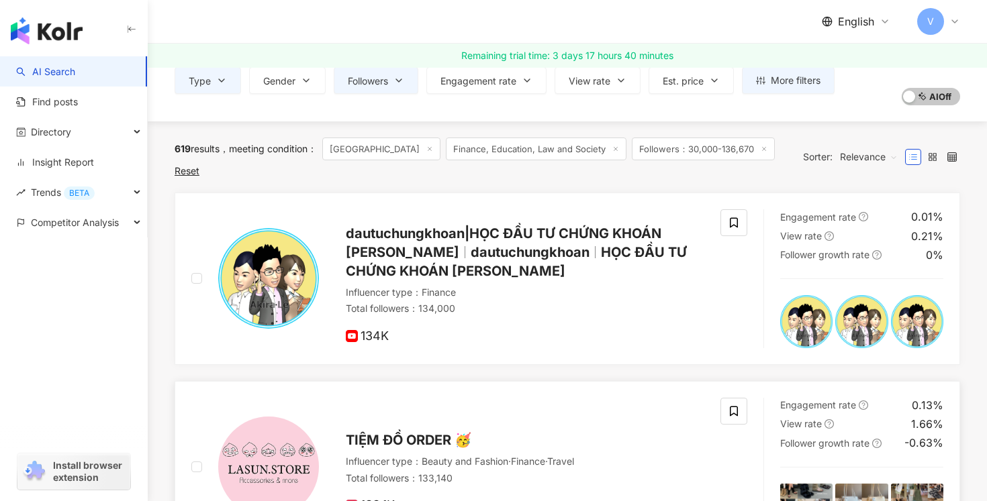
scroll to position [69, 0]
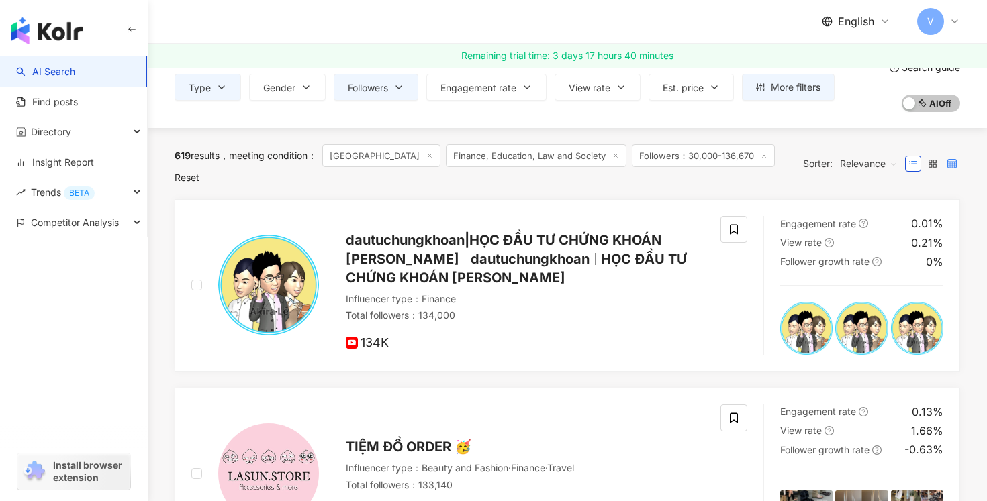
click at [955, 159] on icon at bounding box center [951, 163] width 9 height 9
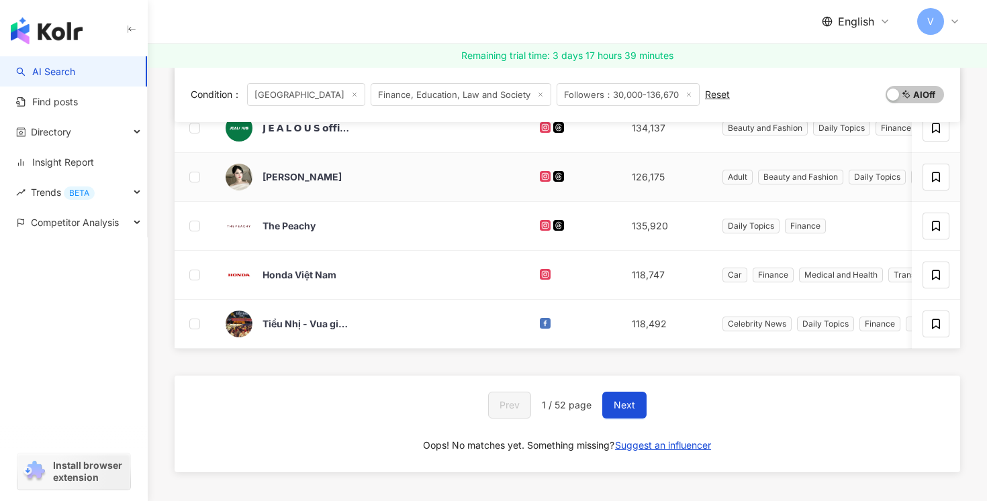
scroll to position [534, 0]
click at [617, 397] on button "Next" at bounding box center [624, 404] width 44 height 27
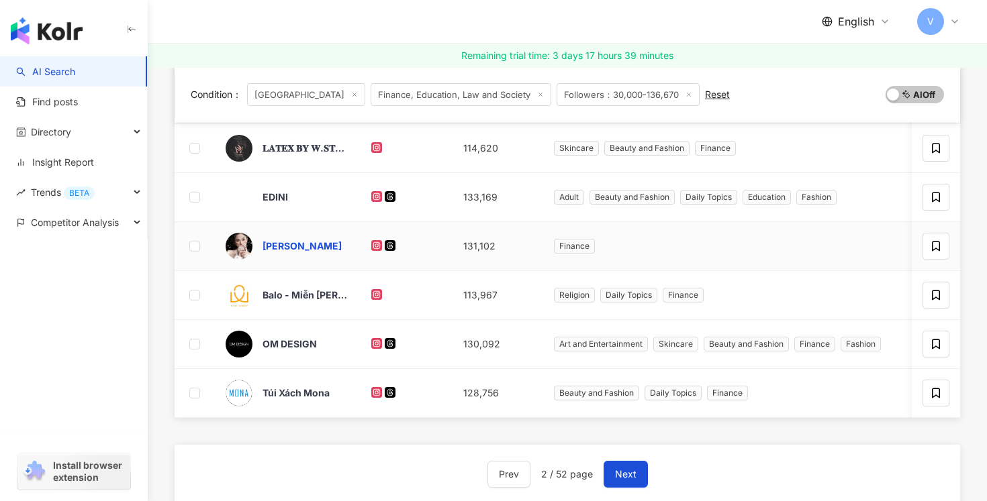
scroll to position [461, 0]
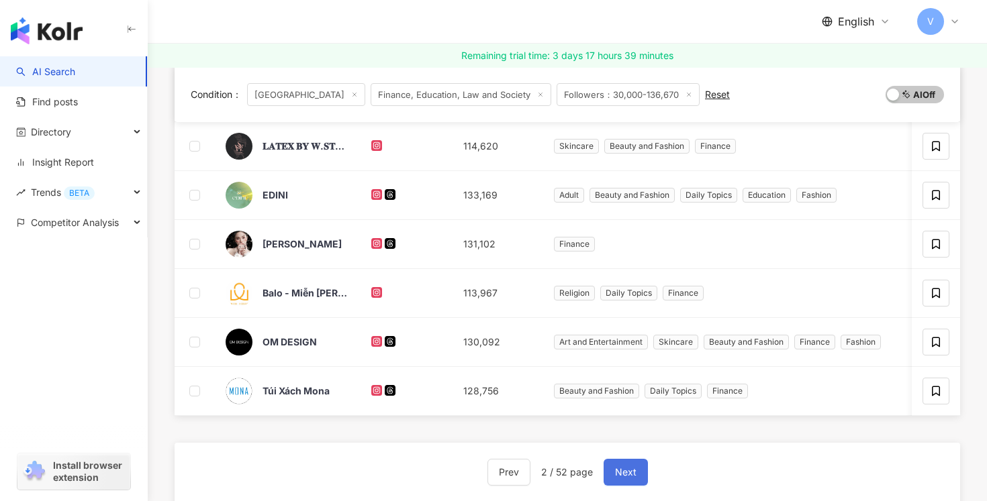
click at [626, 465] on button "Next" at bounding box center [625, 472] width 44 height 27
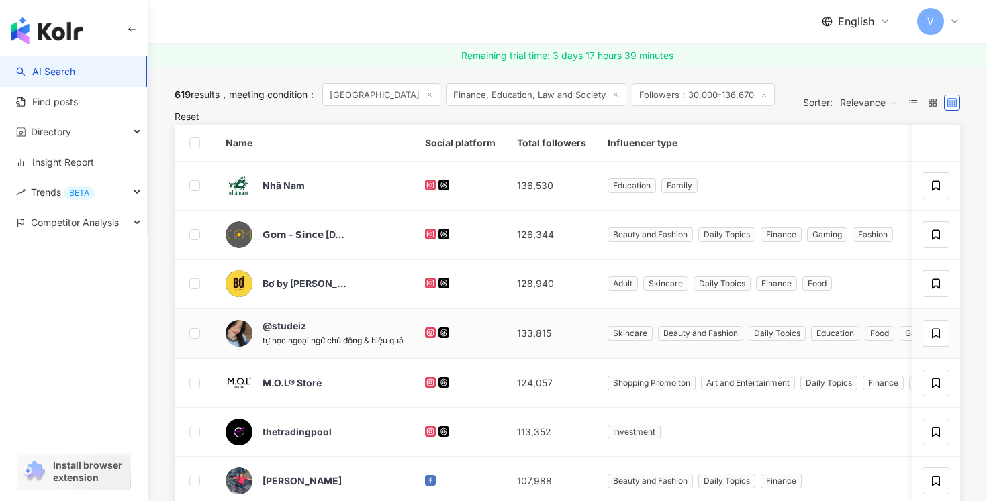
scroll to position [11, 0]
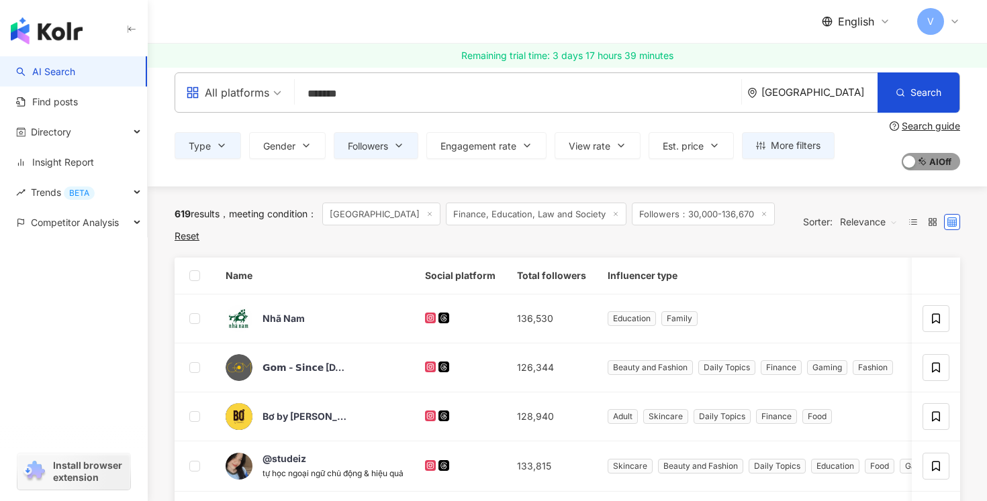
click at [920, 162] on span "AI On AI Off" at bounding box center [930, 161] width 58 height 17
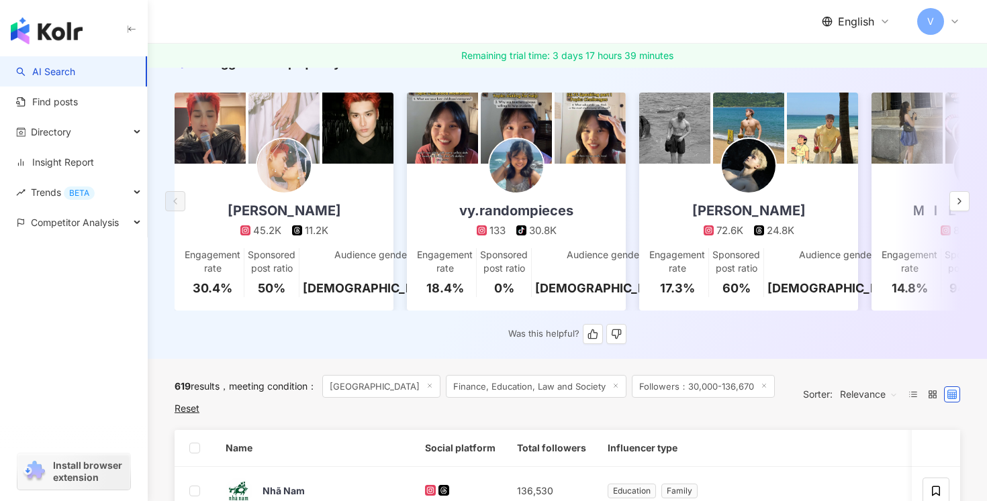
scroll to position [168, 0]
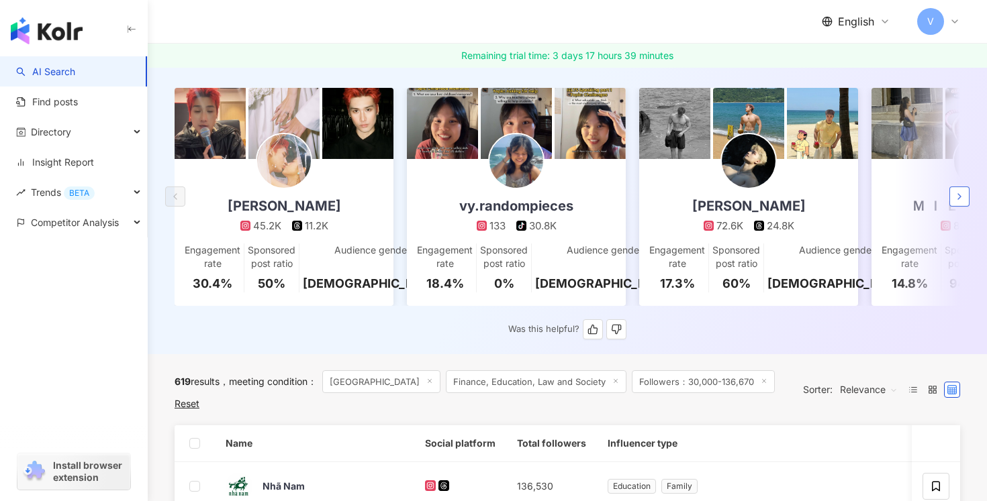
click at [962, 193] on icon "button" at bounding box center [959, 196] width 11 height 11
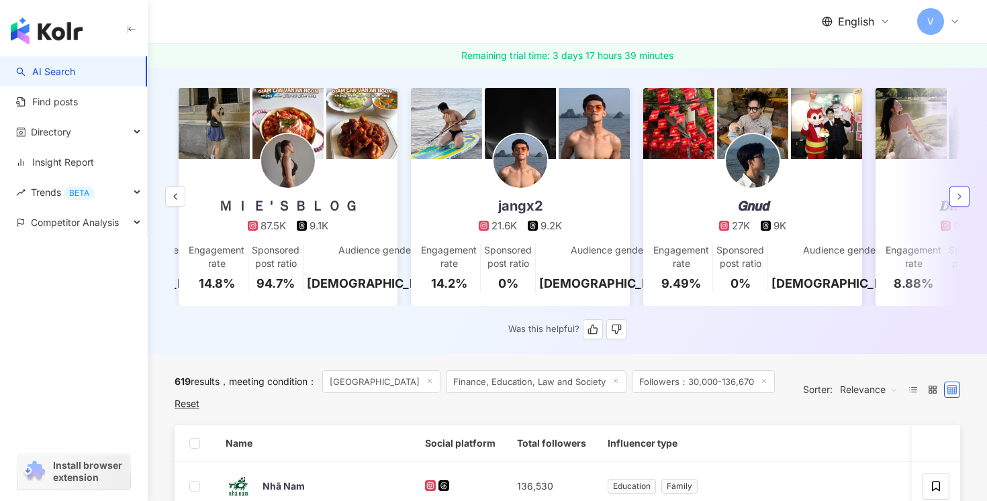
scroll to position [0, 697]
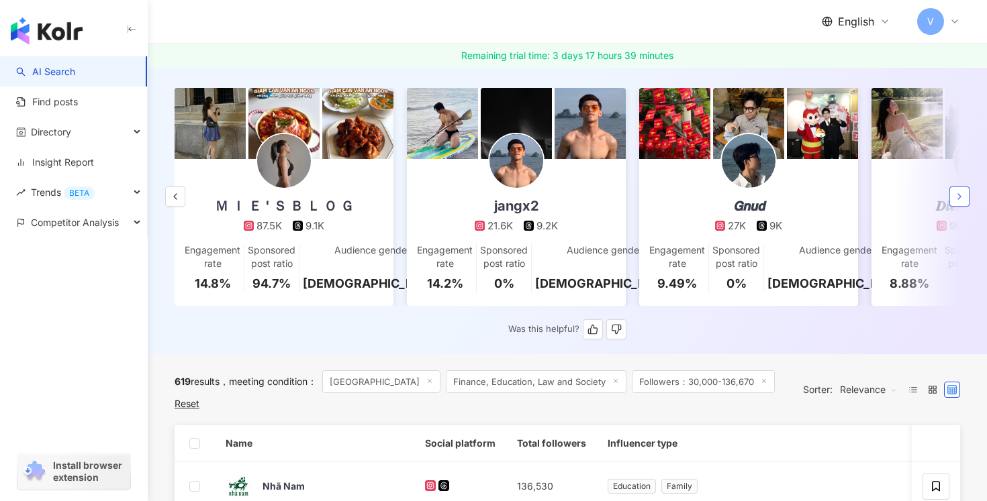
click at [962, 193] on icon "button" at bounding box center [959, 196] width 11 height 11
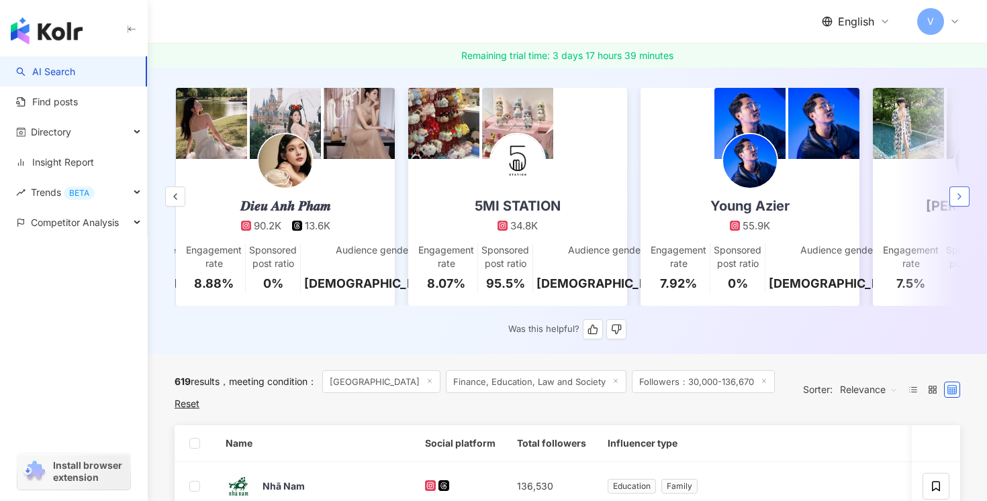
scroll to position [0, 1394]
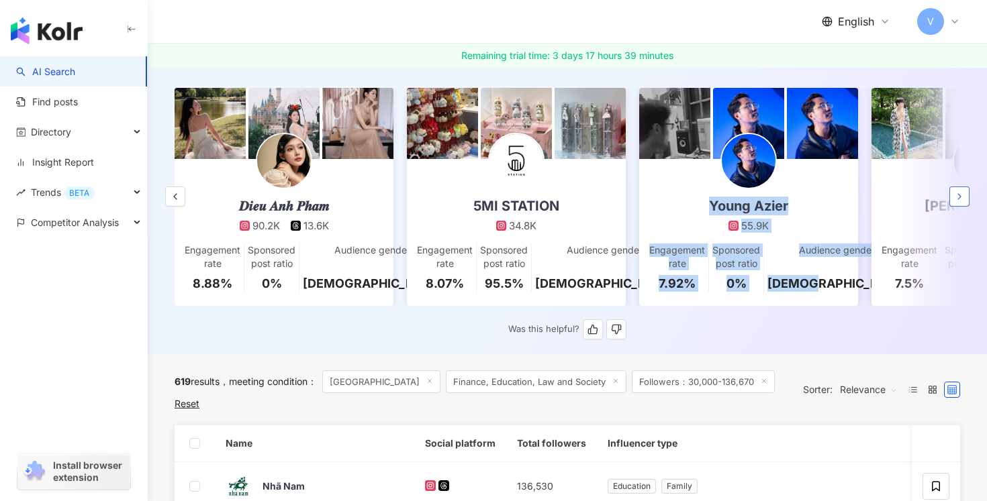
click at [961, 197] on icon "button" at bounding box center [959, 196] width 11 height 11
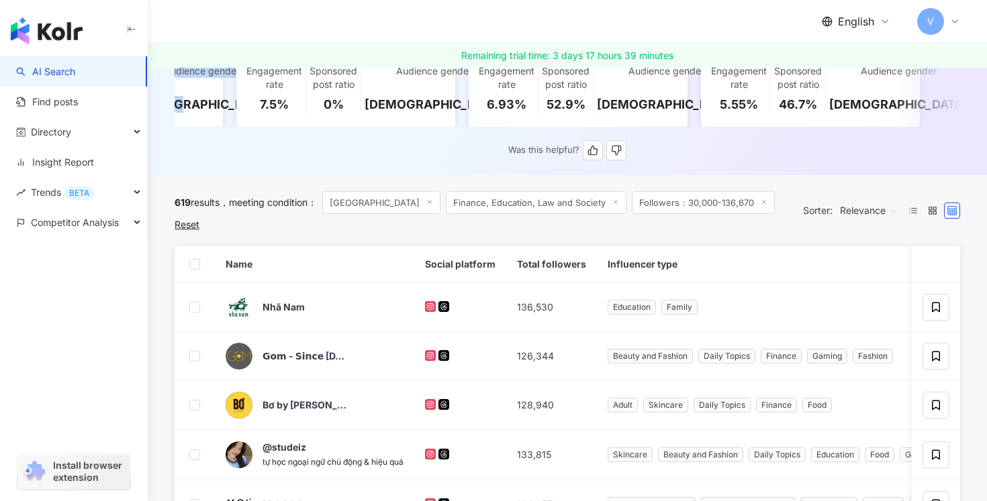
scroll to position [381, 0]
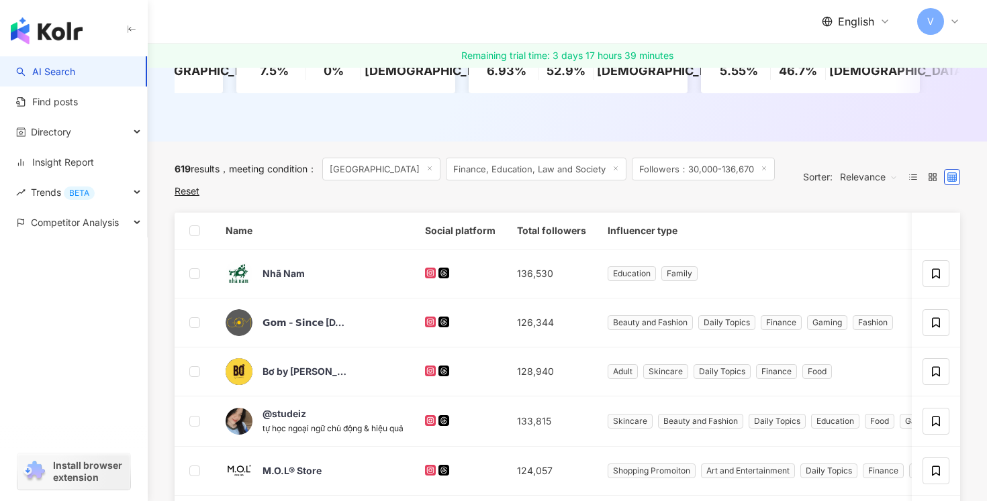
click at [497, 169] on span "Finance, Education, Law and Society" at bounding box center [536, 169] width 181 height 23
click at [471, 166] on span "Finance, Education, Law and Society" at bounding box center [536, 169] width 181 height 23
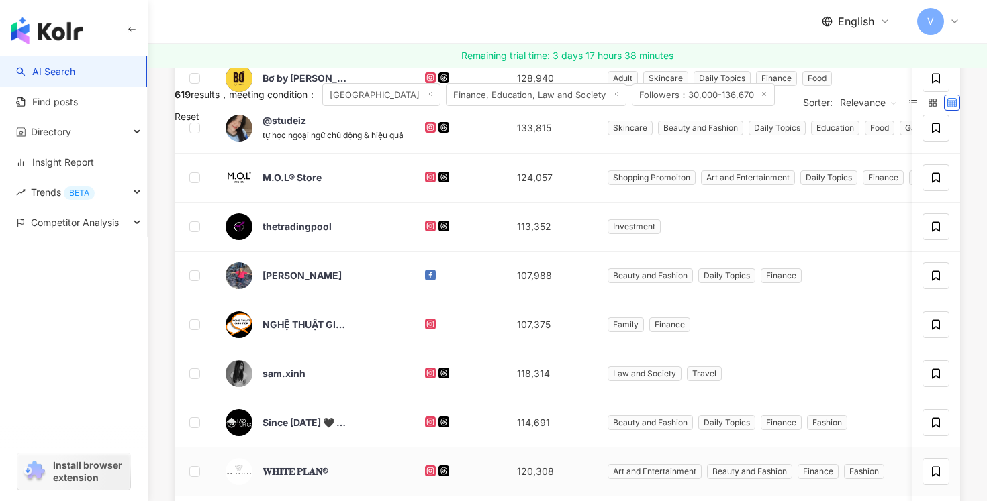
scroll to position [0, 0]
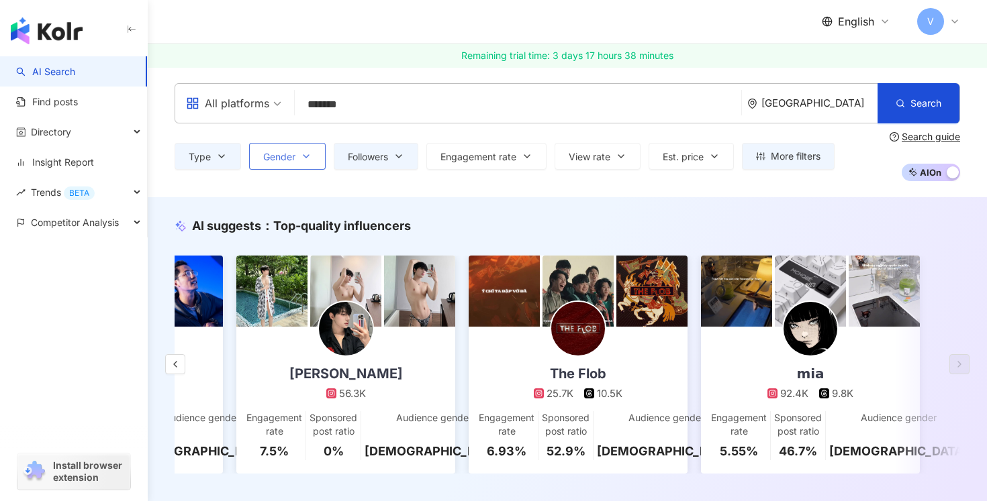
click at [303, 157] on icon "button" at bounding box center [306, 156] width 11 height 11
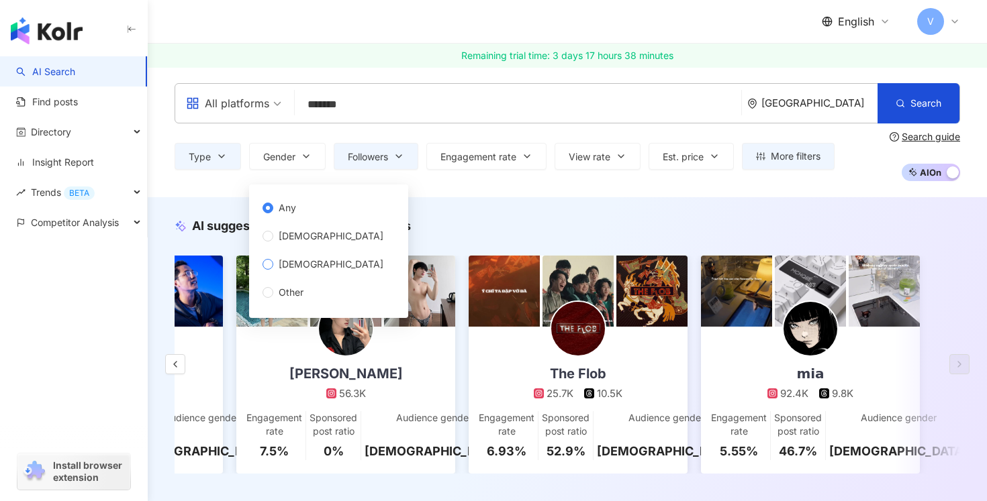
click at [283, 266] on span "[DEMOGRAPHIC_DATA]" at bounding box center [330, 264] width 115 height 15
click at [532, 189] on div "All platforms ******* Vietnam Search customizedTag loading Type Finance Find in…" at bounding box center [567, 132] width 839 height 130
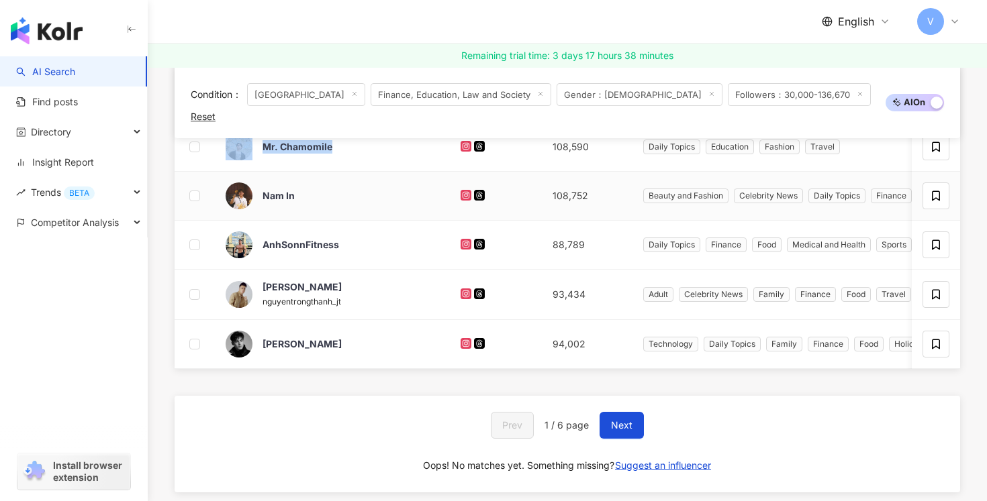
scroll to position [858, 0]
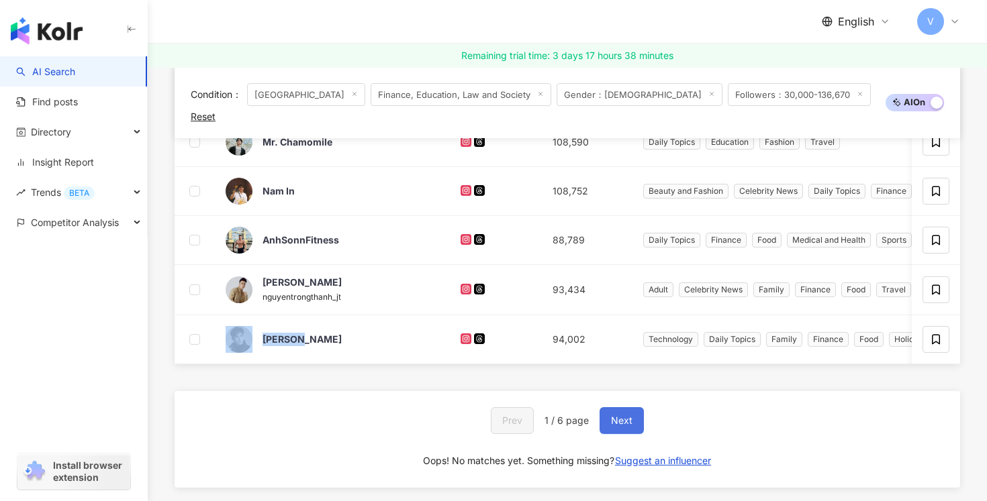
click at [626, 416] on span "Next" at bounding box center [621, 421] width 21 height 11
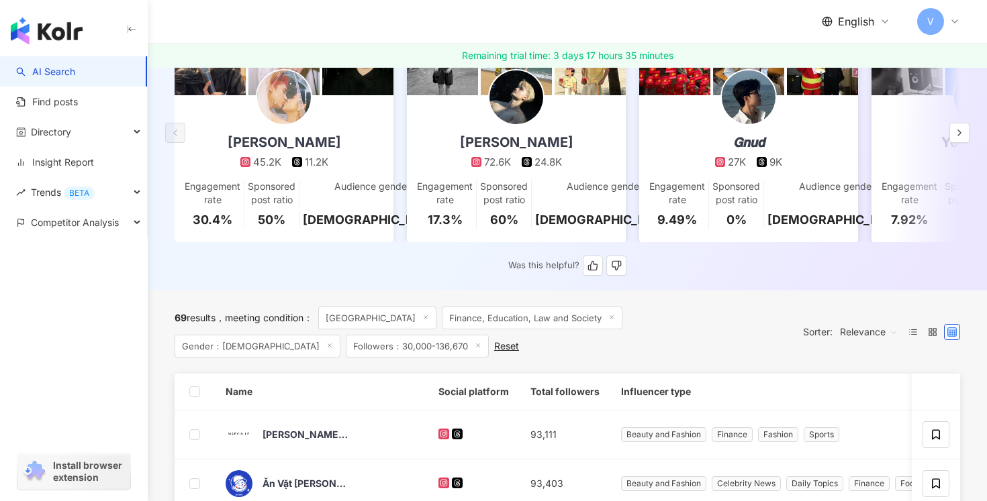
scroll to position [250, 0]
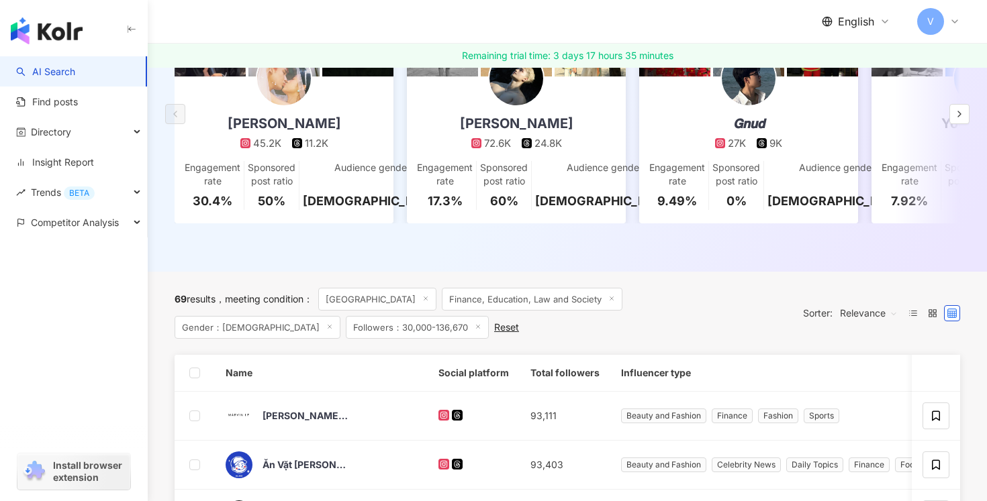
click at [458, 299] on span "Finance, Education, Law and Society" at bounding box center [532, 299] width 181 height 23
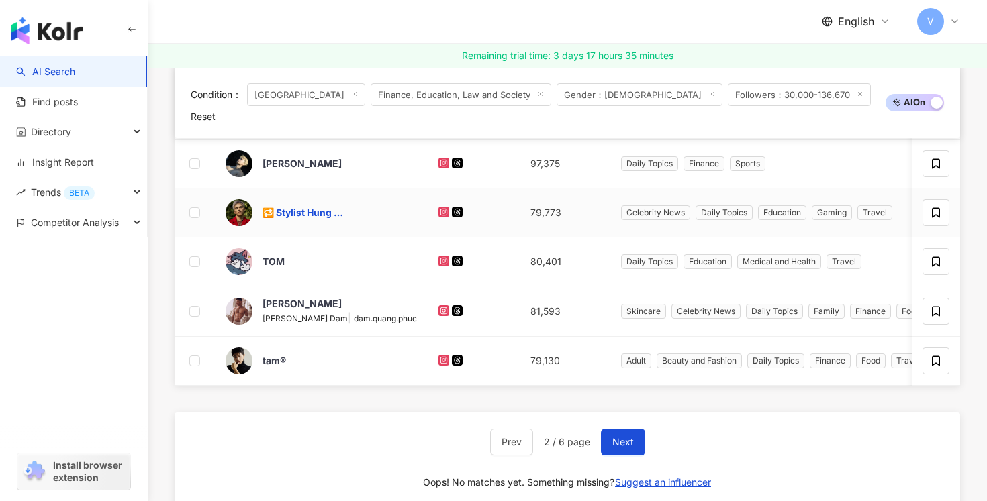
scroll to position [836, 0]
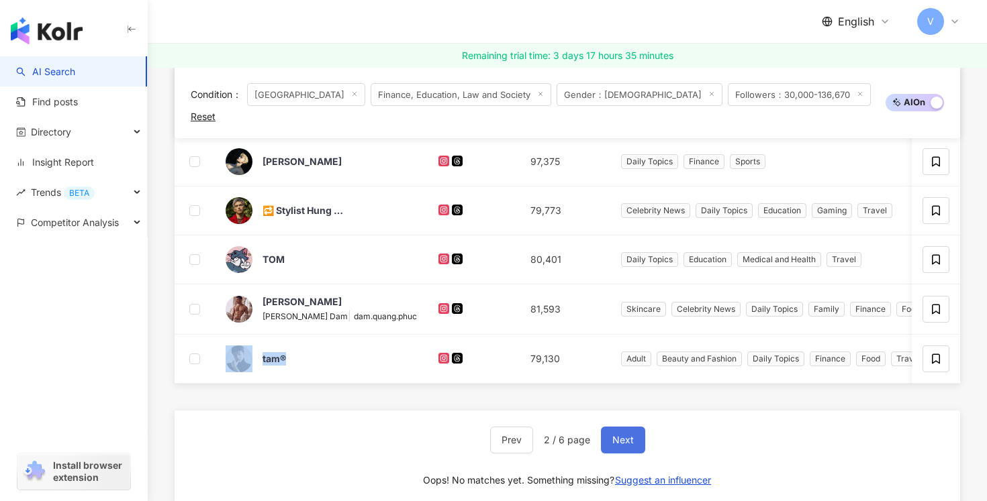
click at [623, 432] on button "Next" at bounding box center [623, 440] width 44 height 27
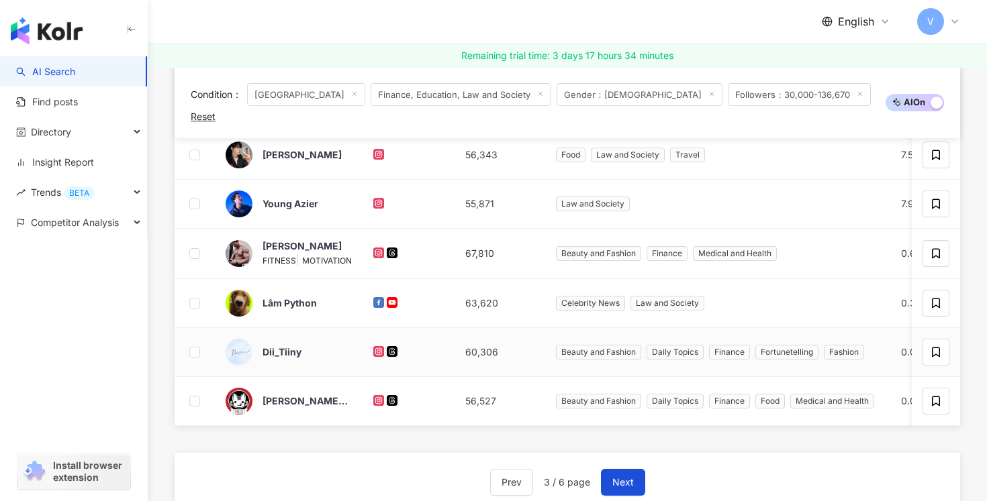
scroll to position [805, 0]
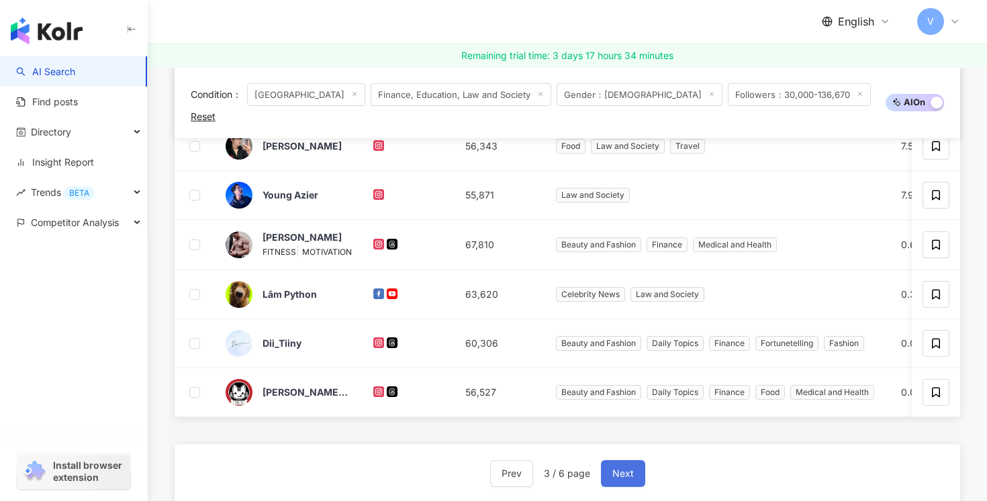
click at [621, 469] on span "Next" at bounding box center [622, 474] width 21 height 11
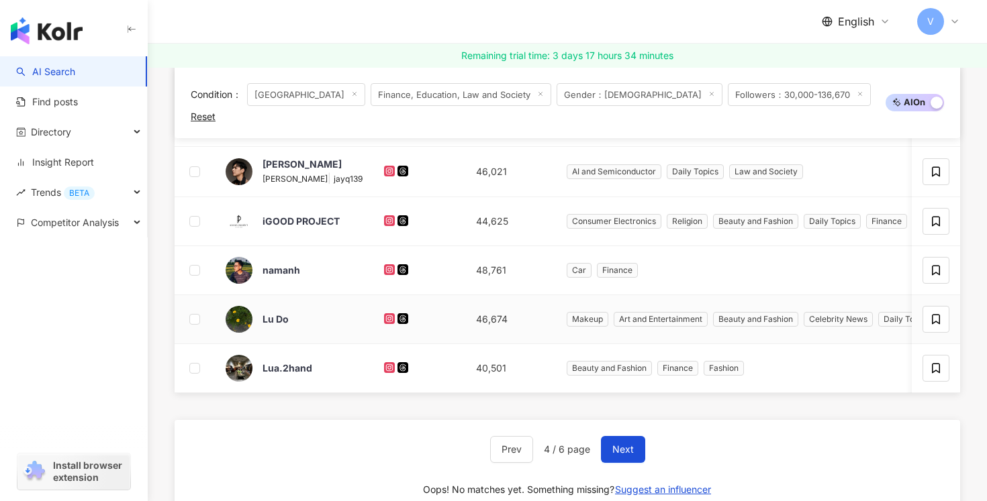
scroll to position [848, 0]
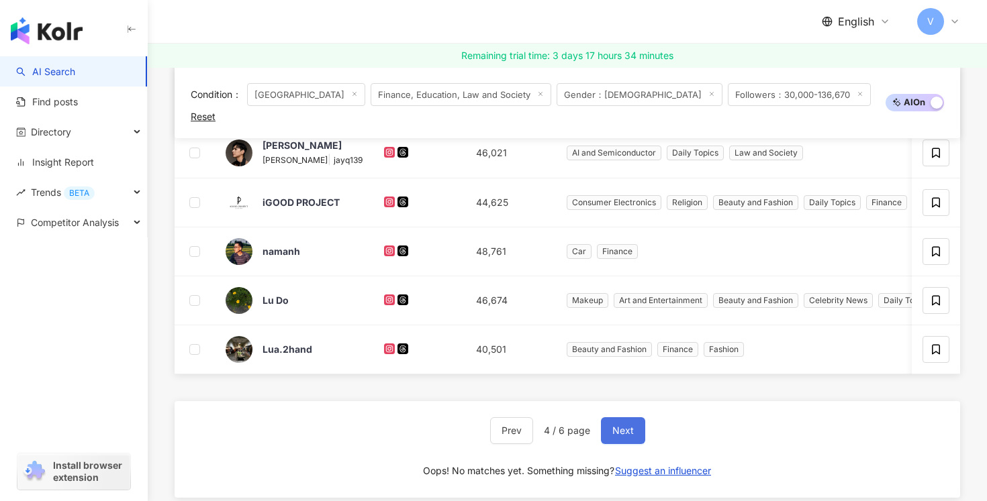
click at [614, 418] on button "Next" at bounding box center [623, 431] width 44 height 27
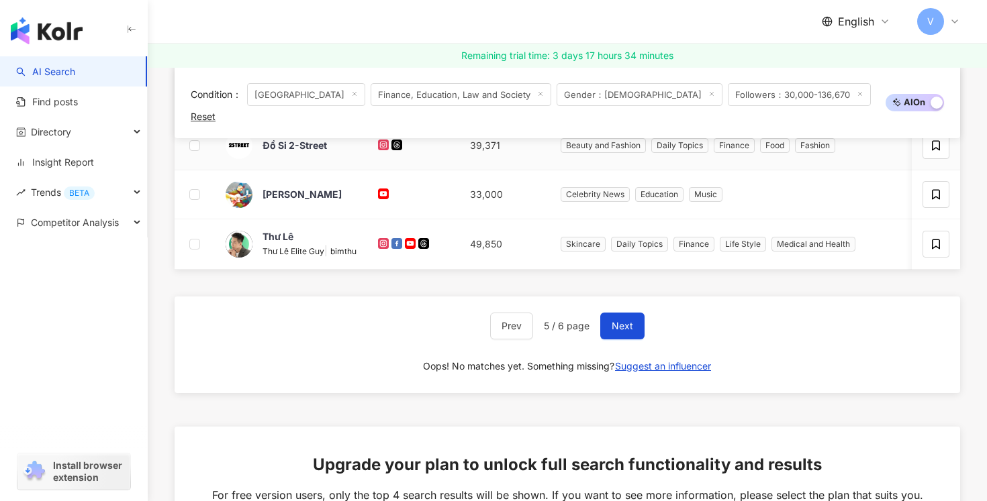
scroll to position [976, 0]
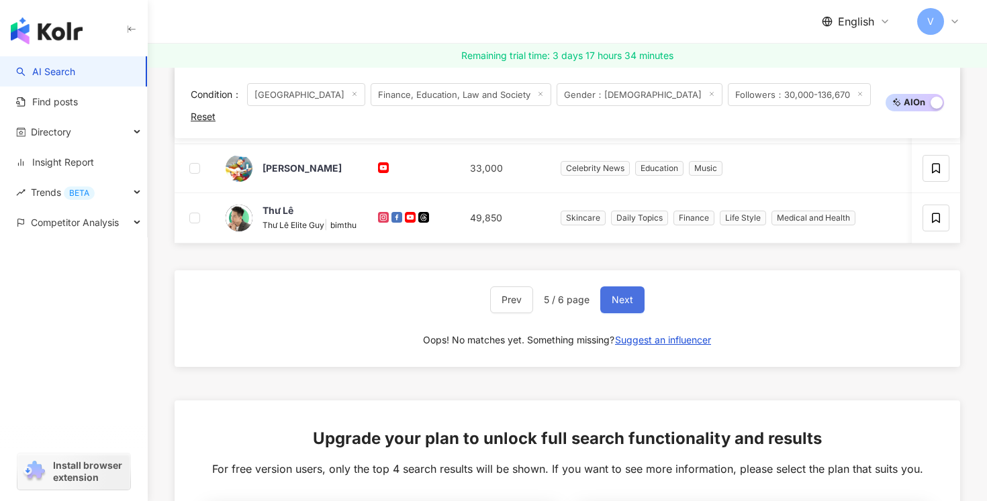
click at [622, 295] on span "Next" at bounding box center [622, 300] width 21 height 11
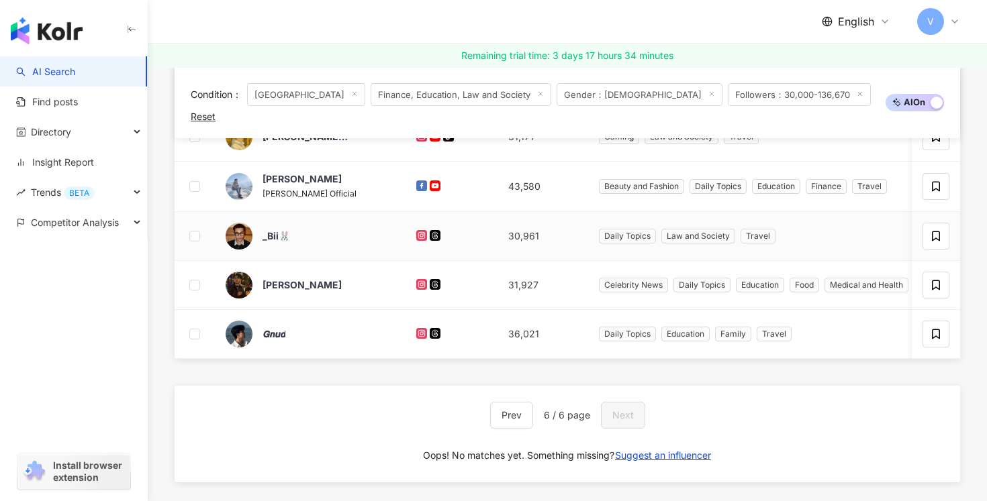
scroll to position [722, 0]
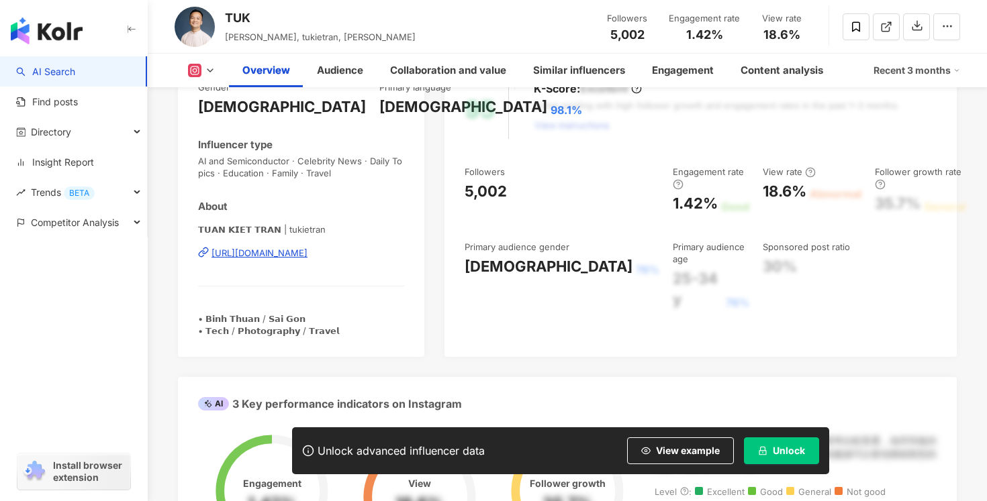
scroll to position [217, 0]
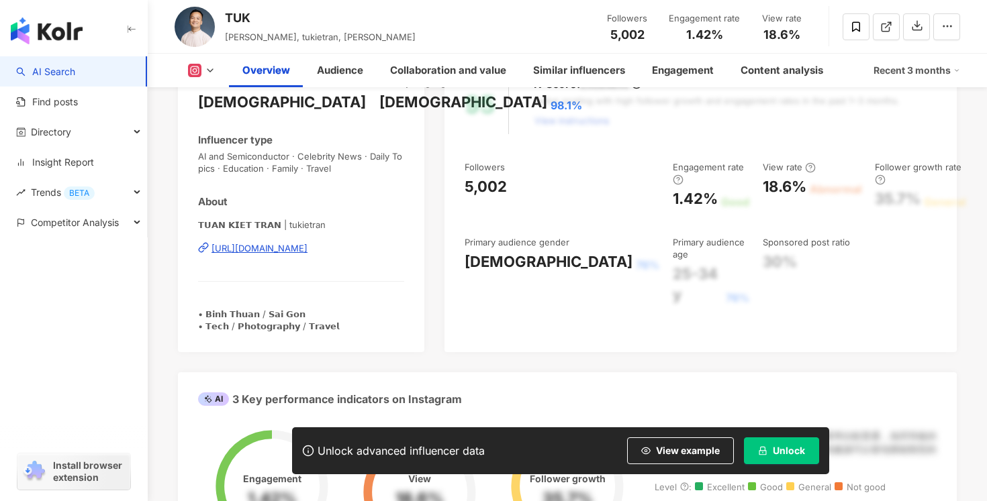
click at [307, 248] on div "[URL][DOMAIN_NAME]" at bounding box center [259, 248] width 96 height 12
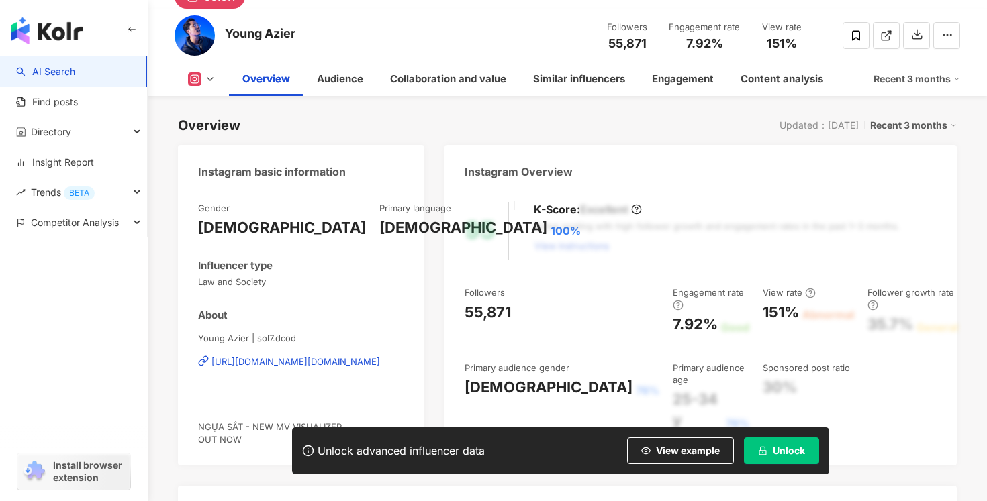
scroll to position [144, 0]
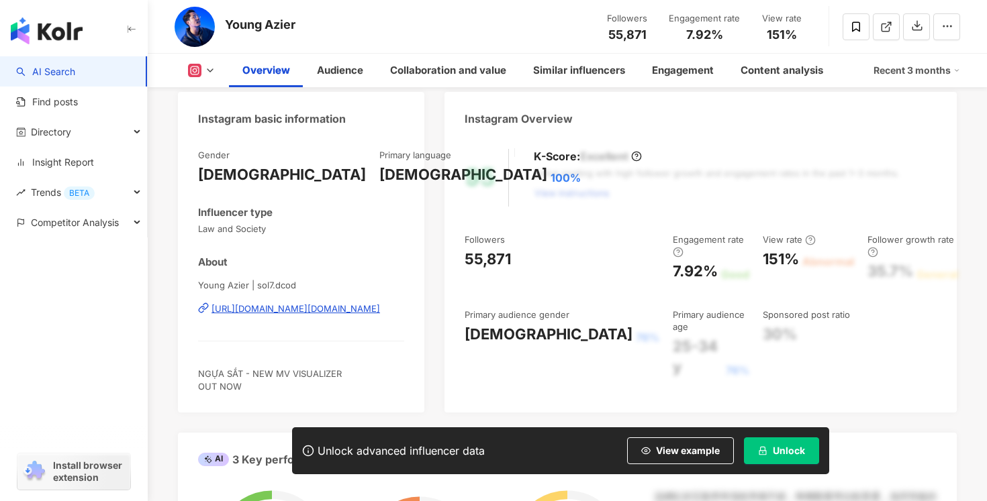
click at [309, 307] on div "https://www.instagram.com/sol7.dcod/" at bounding box center [295, 309] width 168 height 12
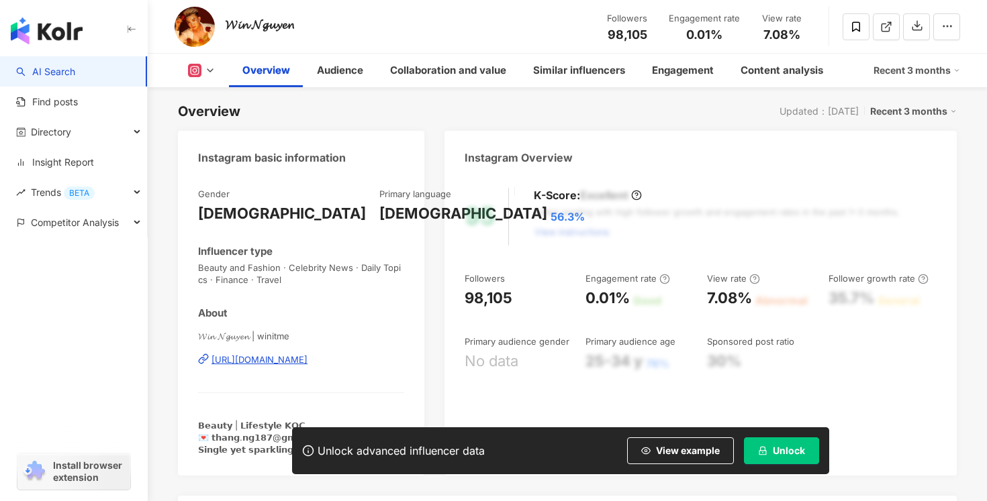
scroll to position [147, 0]
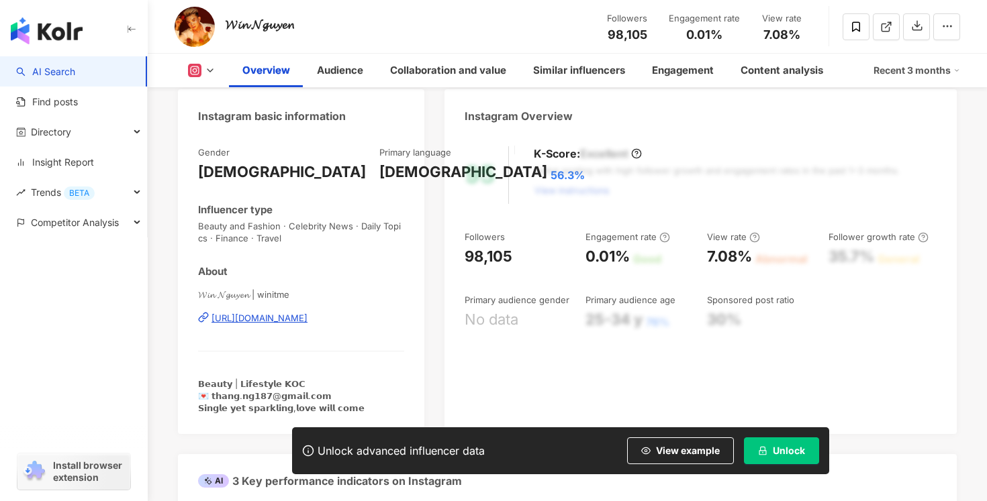
click at [307, 317] on div "https://www.instagram.com/winitme/" at bounding box center [259, 318] width 96 height 12
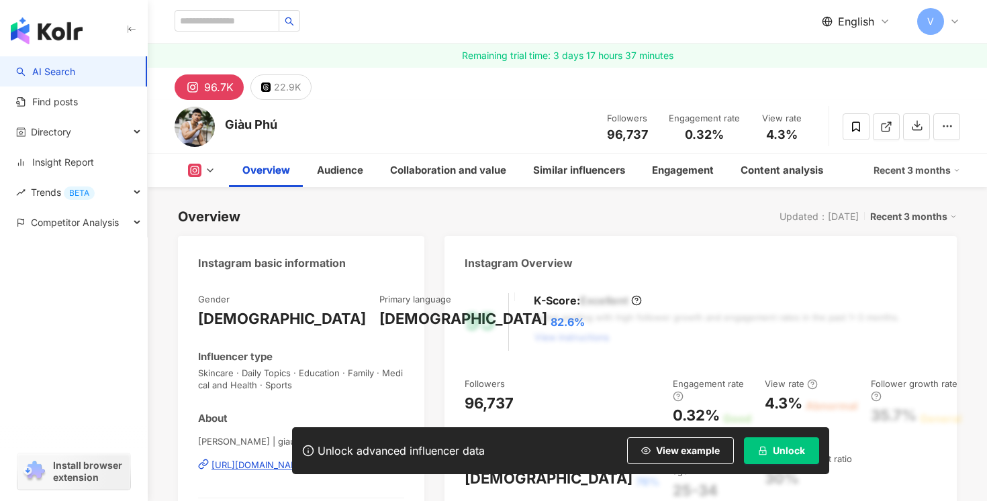
scroll to position [187, 0]
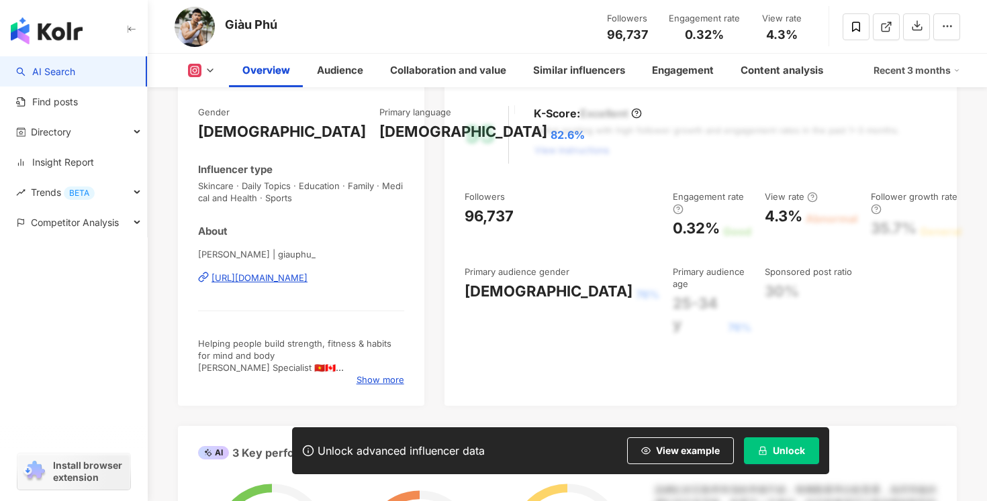
click at [273, 275] on div "[URL][DOMAIN_NAME]" at bounding box center [259, 278] width 96 height 12
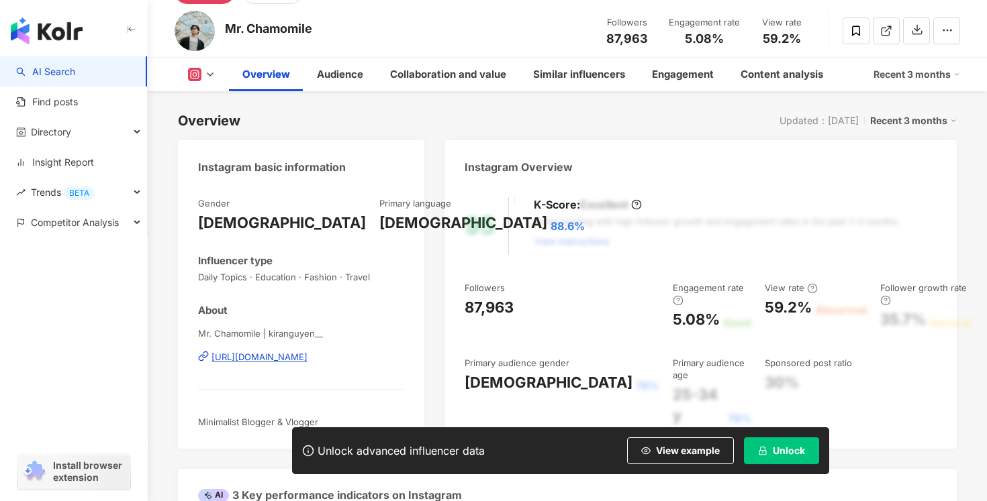
scroll to position [103, 0]
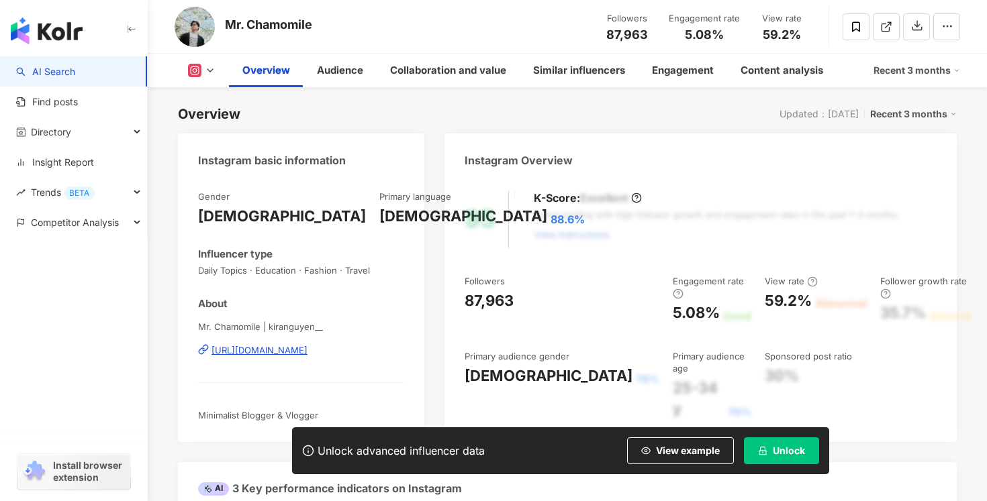
click at [239, 351] on div "https://www.instagram.com/kiranguyen__/" at bounding box center [259, 350] width 96 height 12
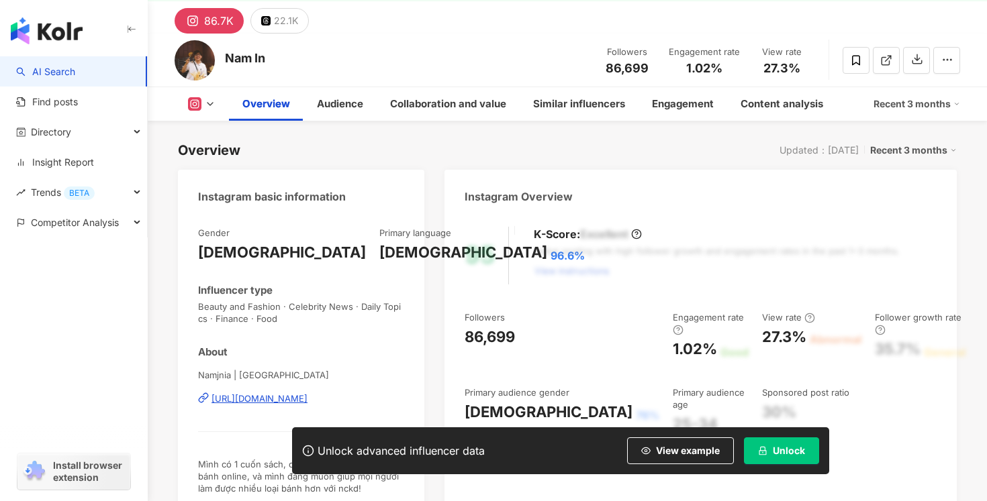
scroll to position [209, 0]
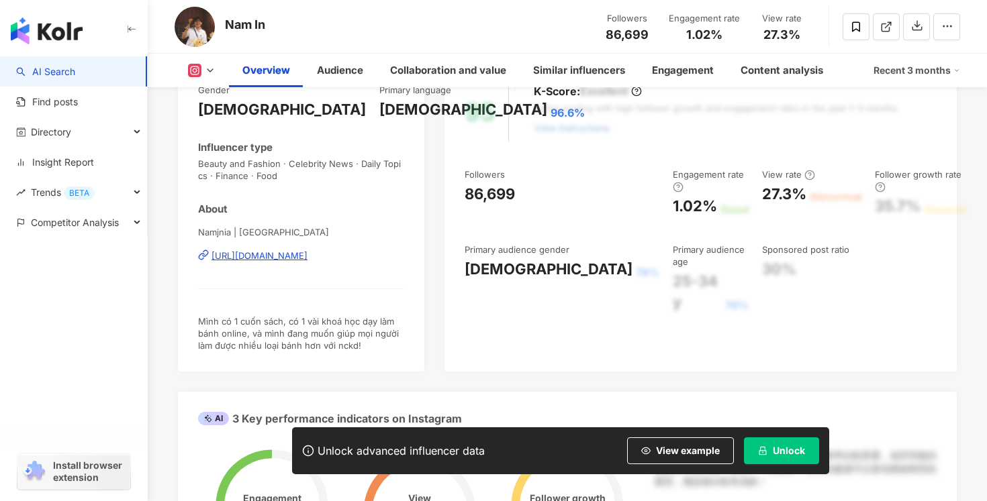
click at [307, 255] on div "[URL][DOMAIN_NAME]" at bounding box center [259, 256] width 96 height 12
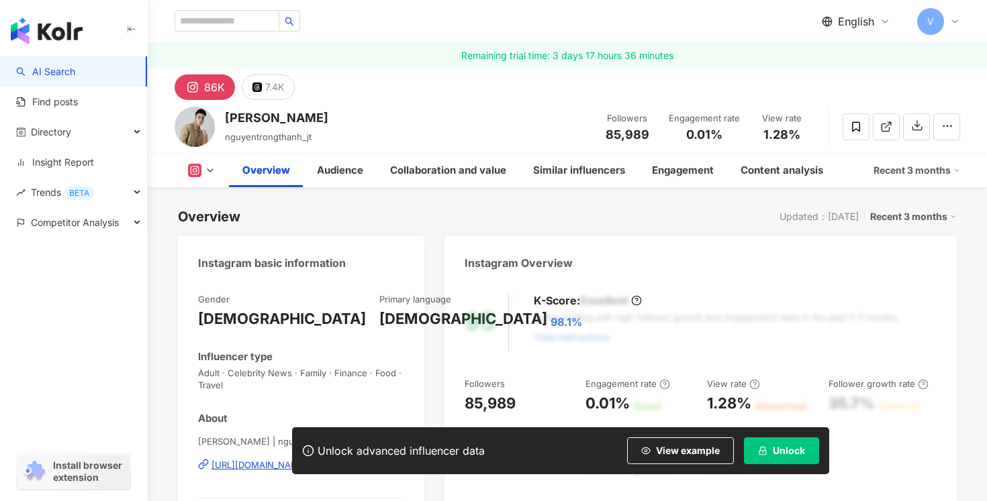
scroll to position [144, 0]
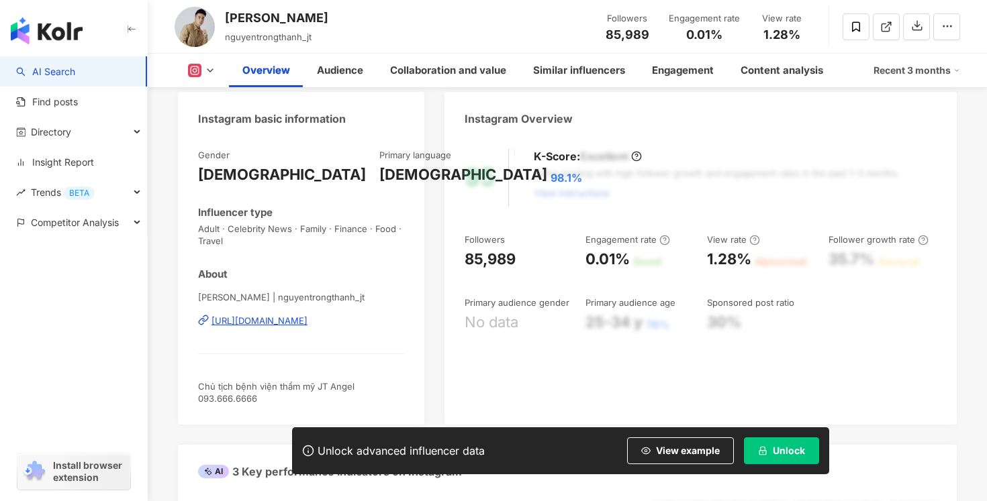
click at [263, 324] on div "https://www.instagram.com/nguyentrongthanh_jt/" at bounding box center [259, 321] width 96 height 12
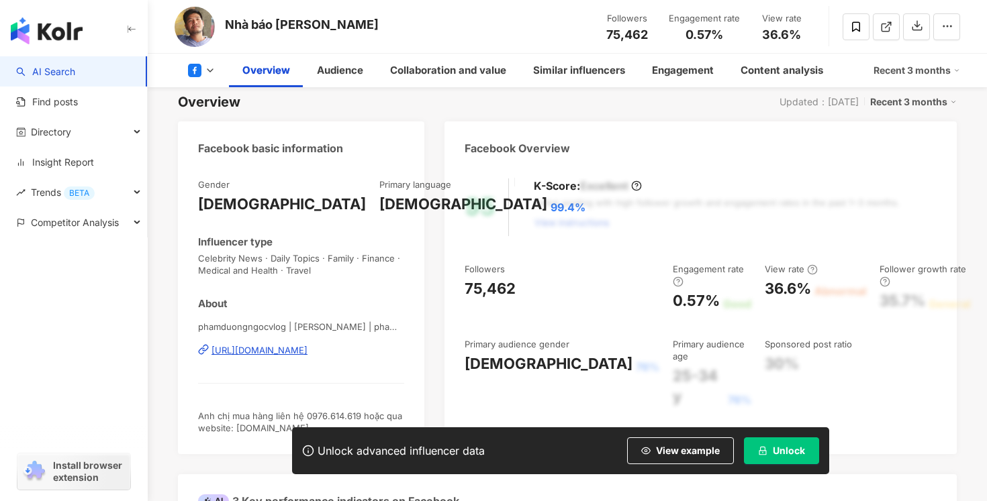
scroll to position [148, 0]
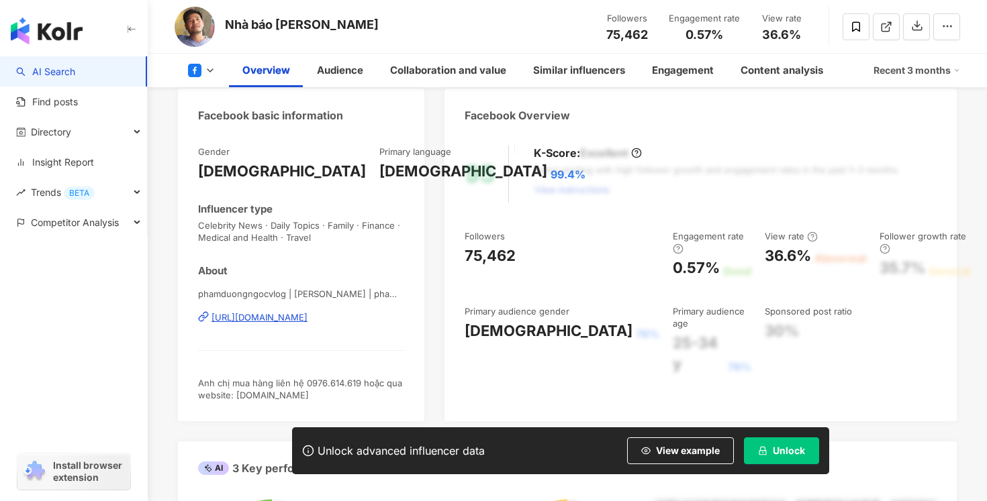
click at [256, 318] on div "[URL][DOMAIN_NAME]" at bounding box center [259, 317] width 96 height 12
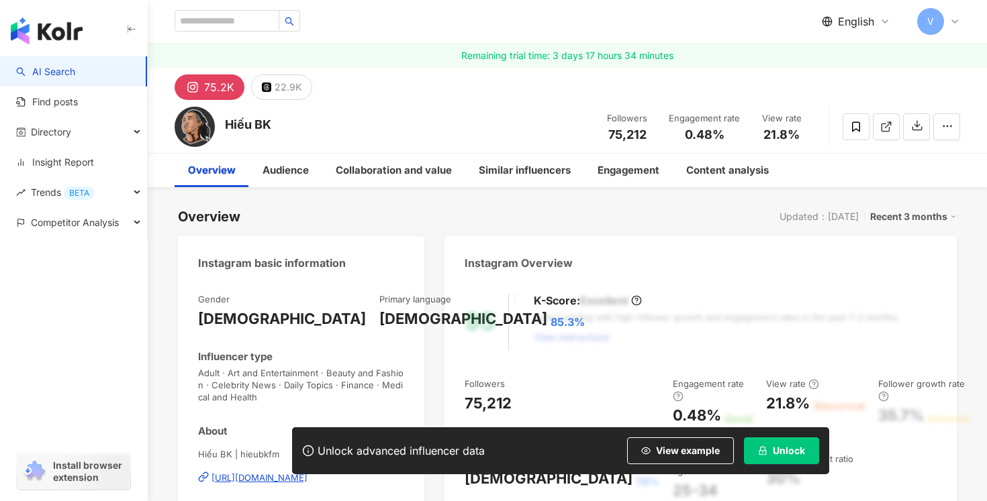
scroll to position [132, 0]
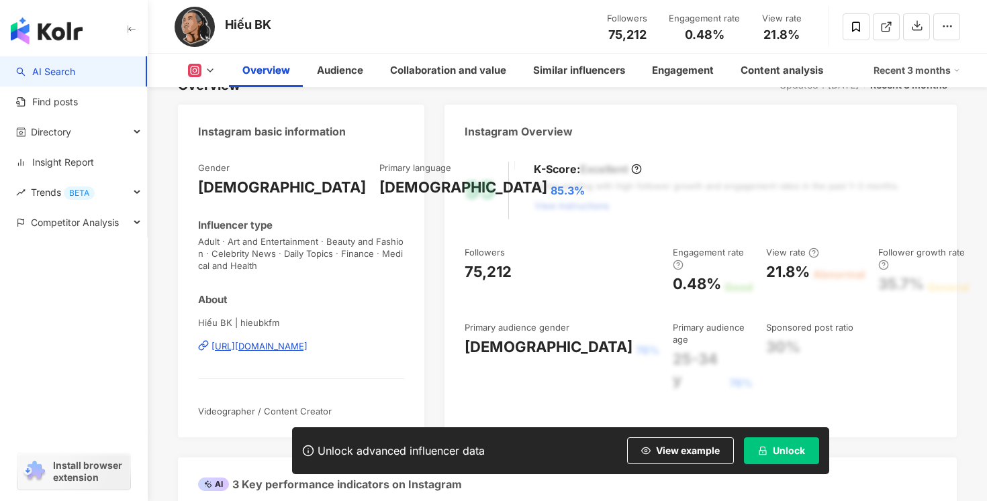
click at [277, 346] on div "https://www.instagram.com/hieubkfm/" at bounding box center [259, 346] width 96 height 12
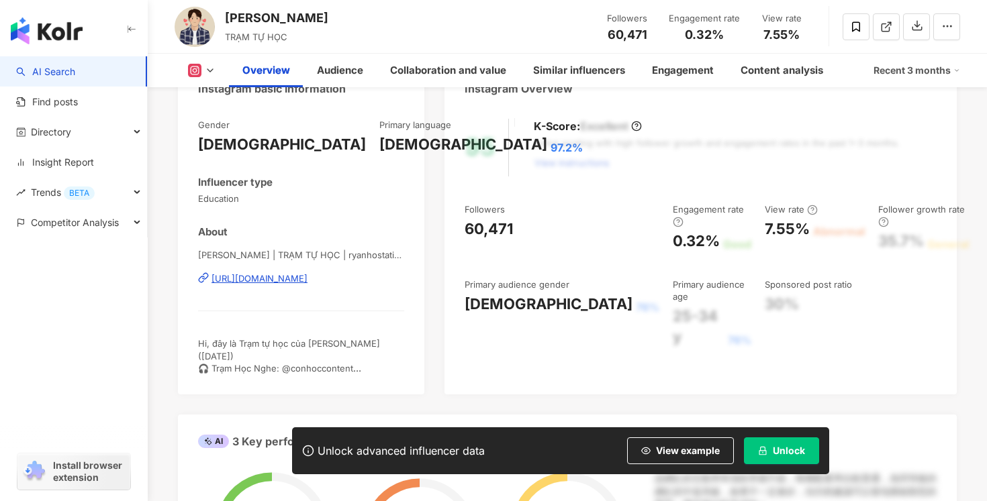
scroll to position [180, 0]
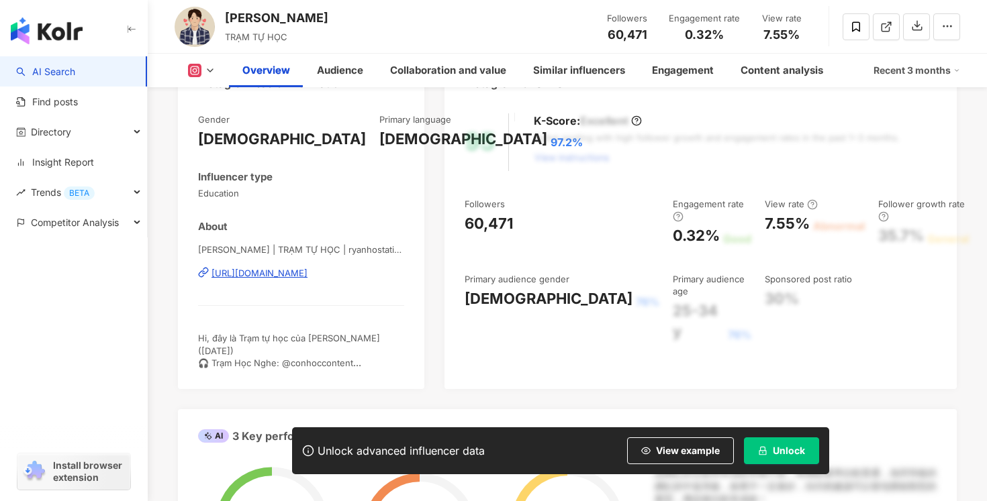
click at [271, 271] on div "https://www.instagram.com/ryanhostation/" at bounding box center [259, 273] width 96 height 12
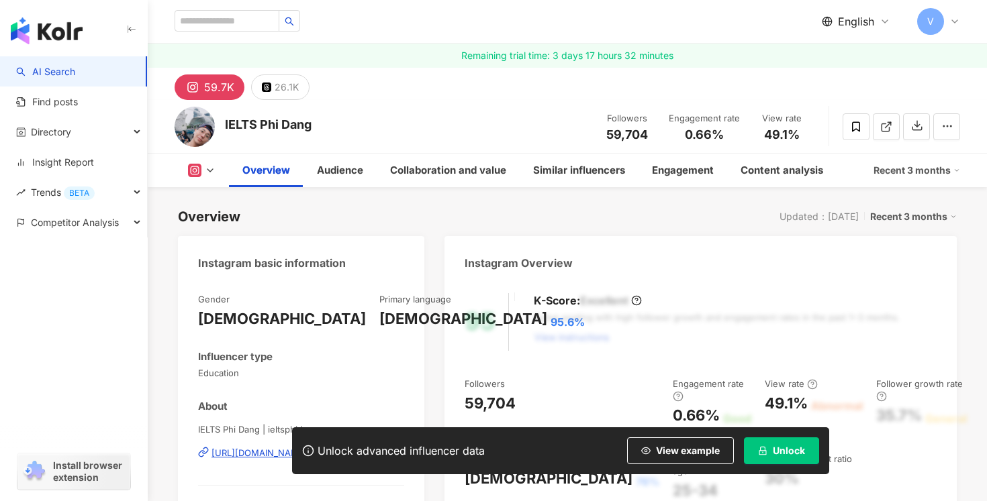
scroll to position [173, 0]
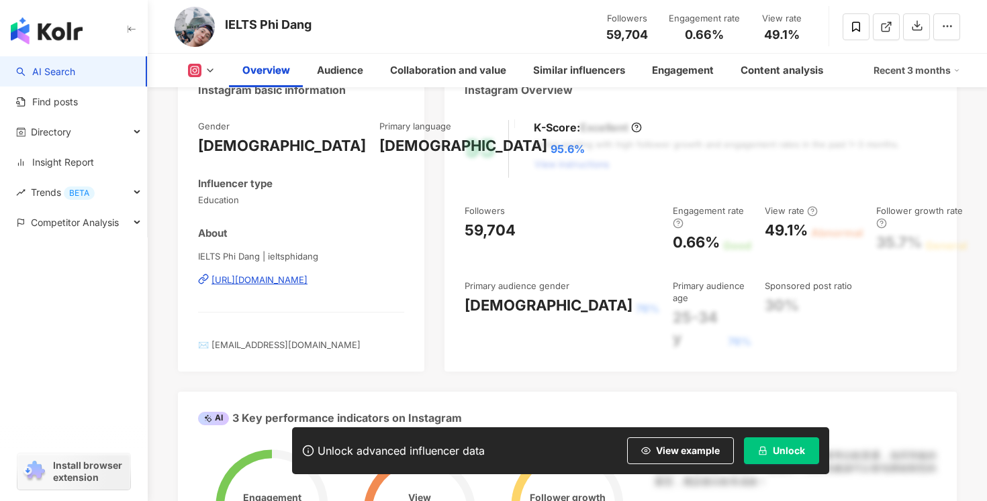
click at [284, 280] on div "[URL][DOMAIN_NAME]" at bounding box center [259, 280] width 96 height 12
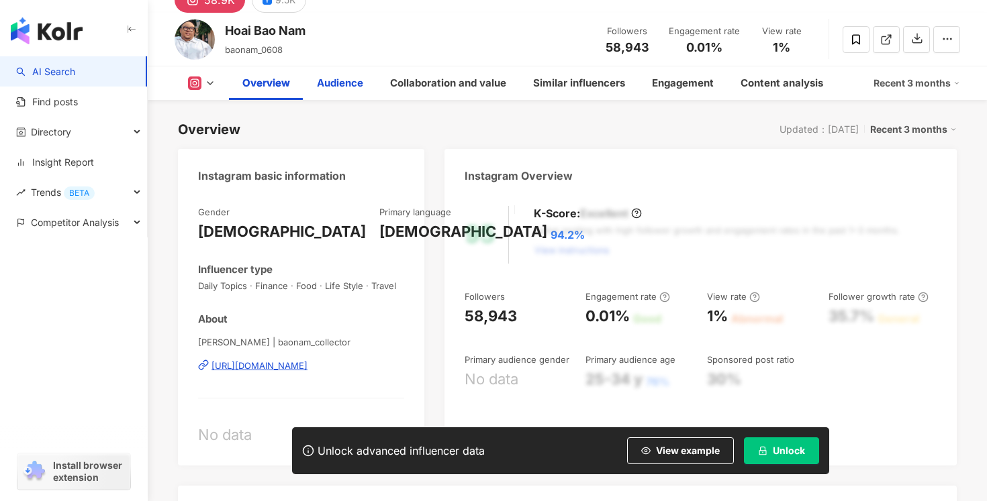
scroll to position [126, 0]
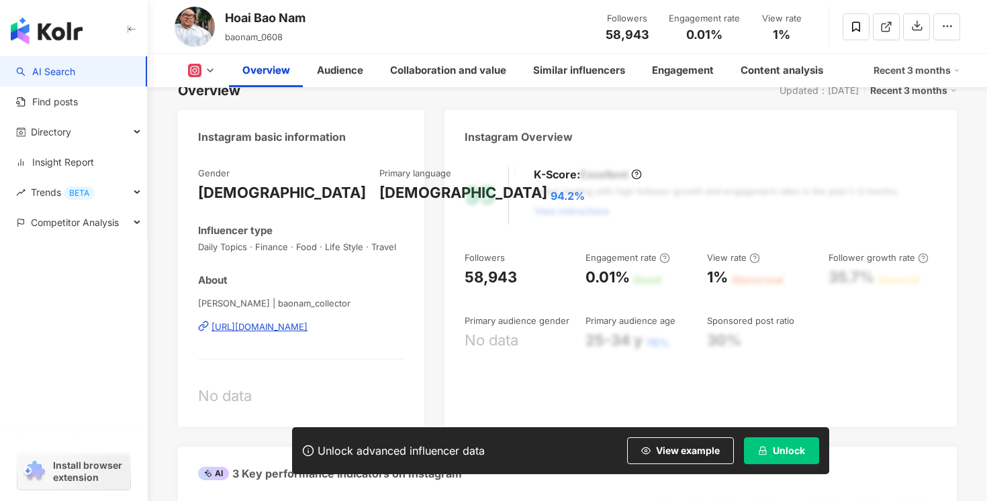
click at [293, 328] on div "[URL][DOMAIN_NAME]" at bounding box center [259, 327] width 96 height 12
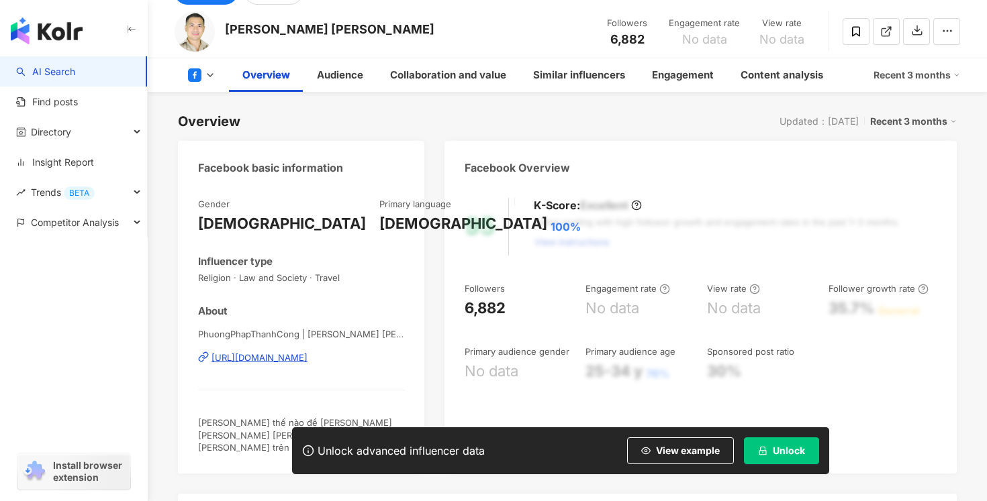
scroll to position [115, 0]
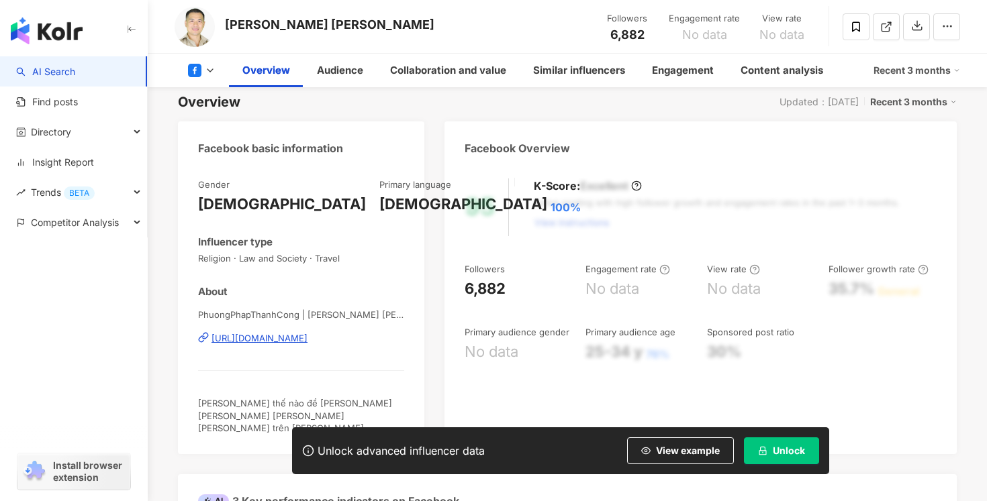
click at [252, 337] on div "[URL][DOMAIN_NAME]" at bounding box center [259, 338] width 96 height 12
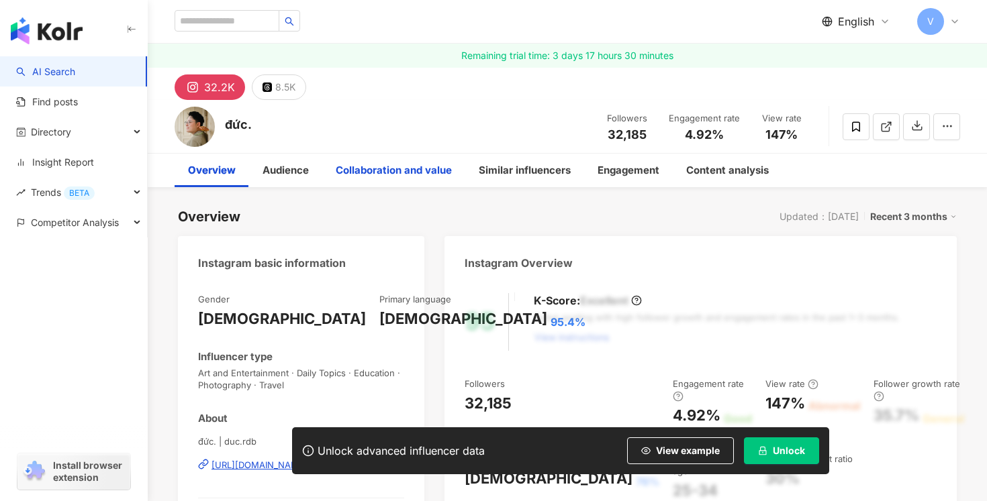
scroll to position [152, 0]
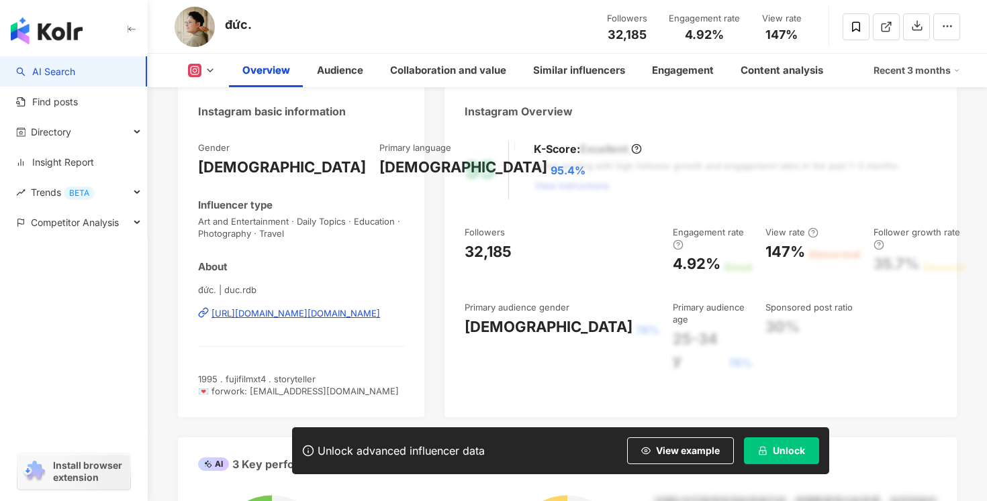
click at [276, 307] on div "https://www.instagram.com/duc.rdb/" at bounding box center [295, 313] width 168 height 12
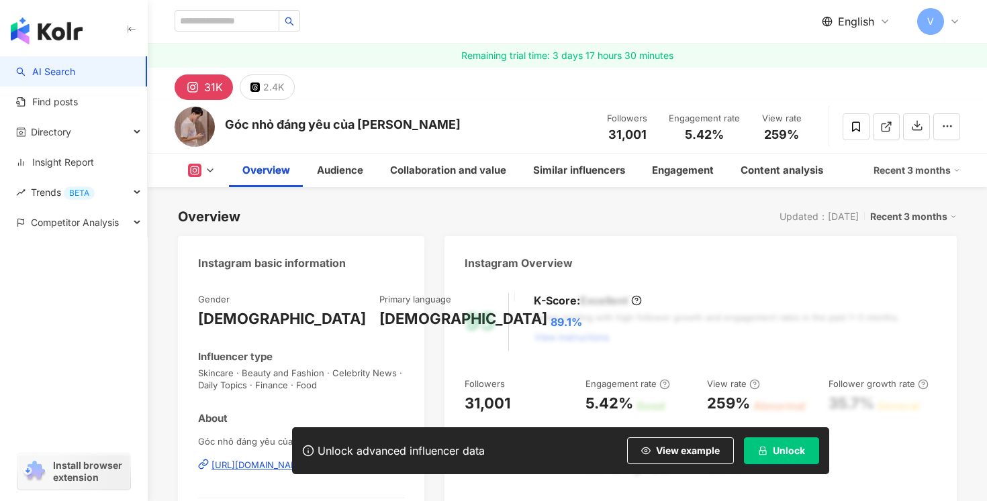
scroll to position [218, 0]
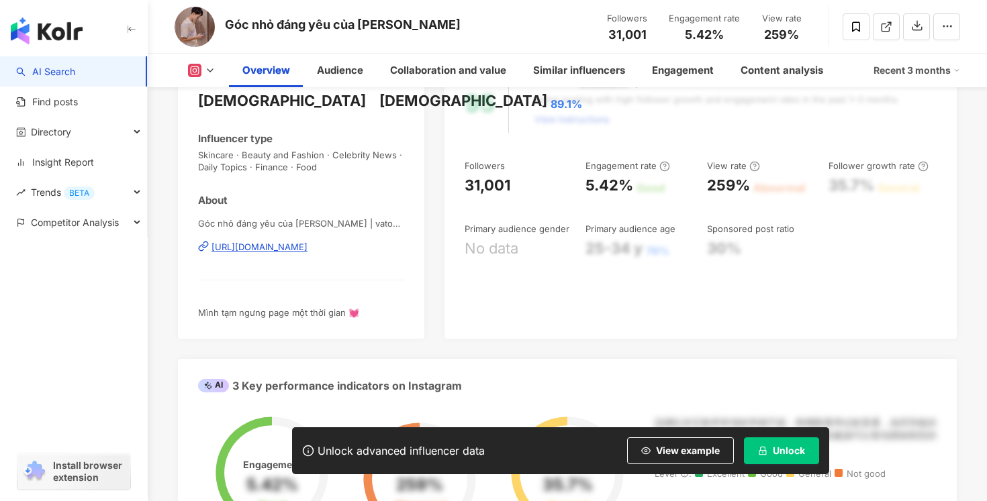
click at [289, 246] on div "https://www.instagram.com/vato_house/" at bounding box center [259, 247] width 96 height 12
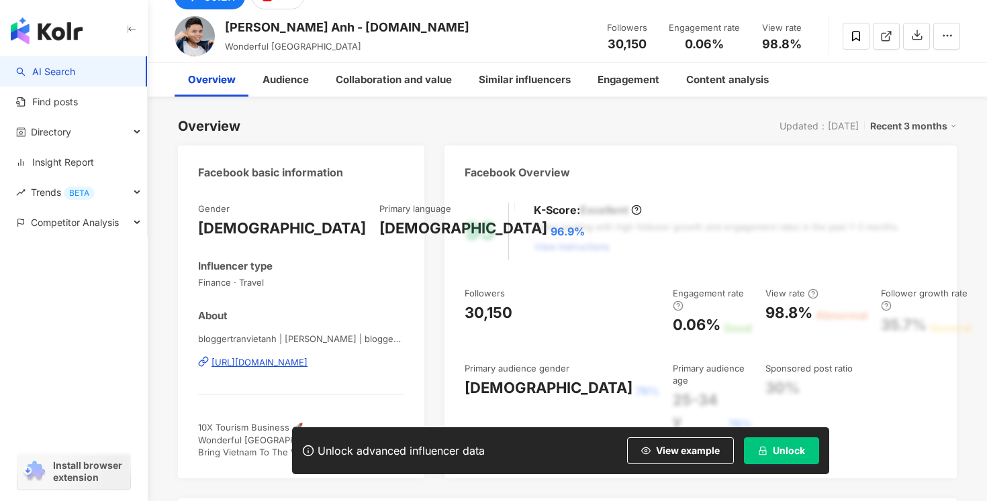
scroll to position [92, 0]
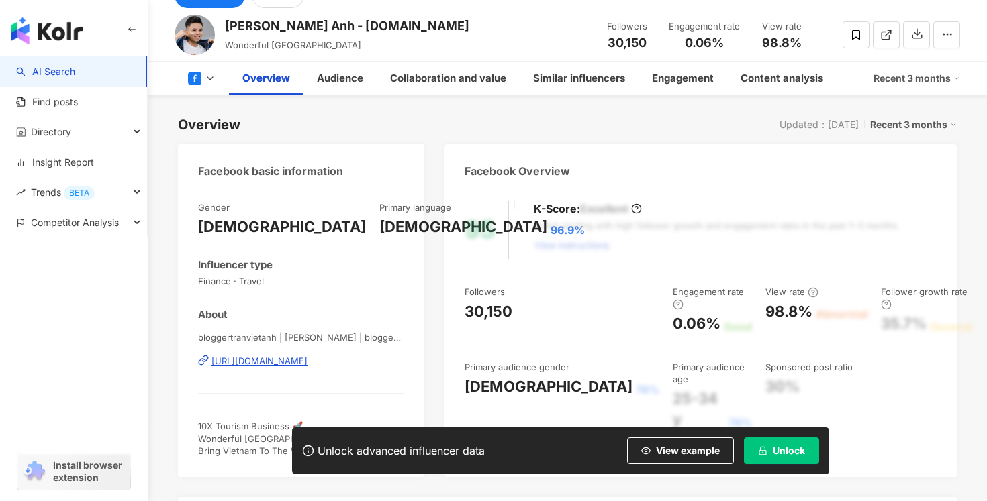
click at [260, 359] on div "[URL][DOMAIN_NAME]" at bounding box center [259, 361] width 96 height 12
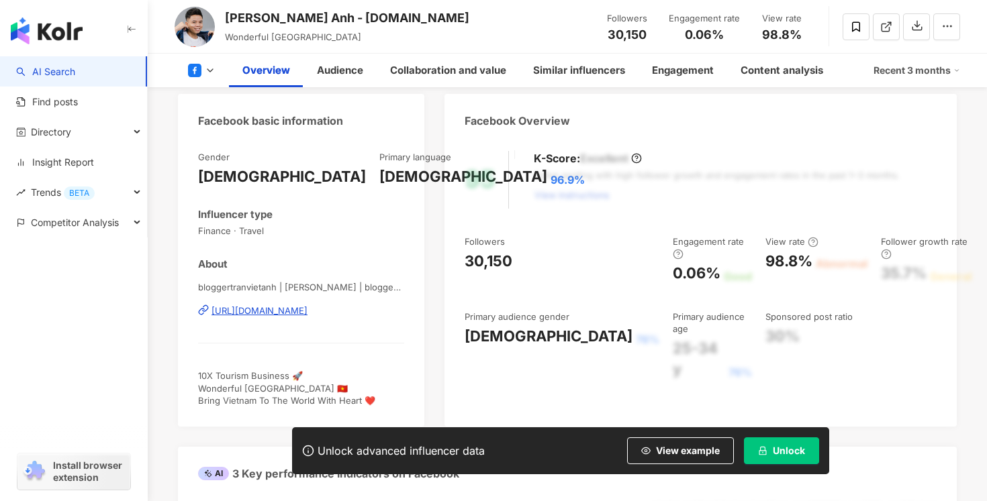
scroll to position [146, 0]
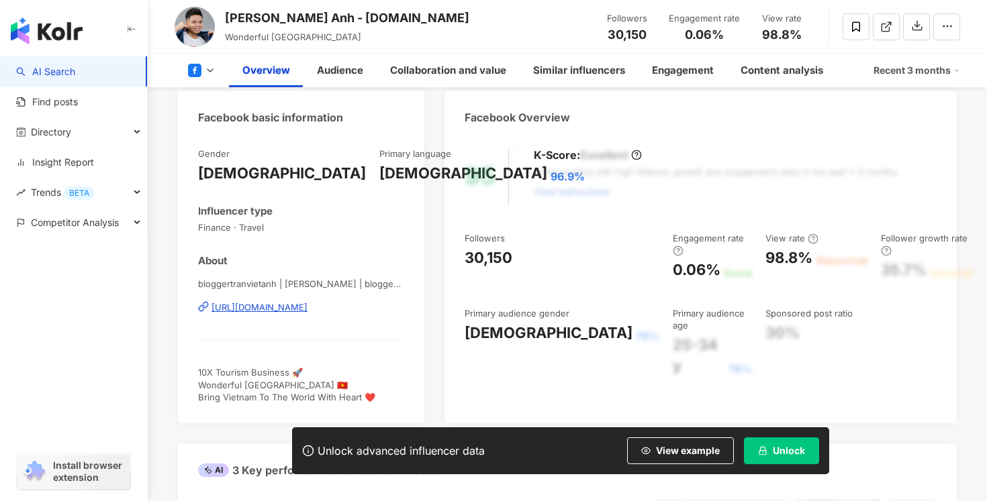
click at [50, 72] on link "AI Search" at bounding box center [45, 71] width 59 height 13
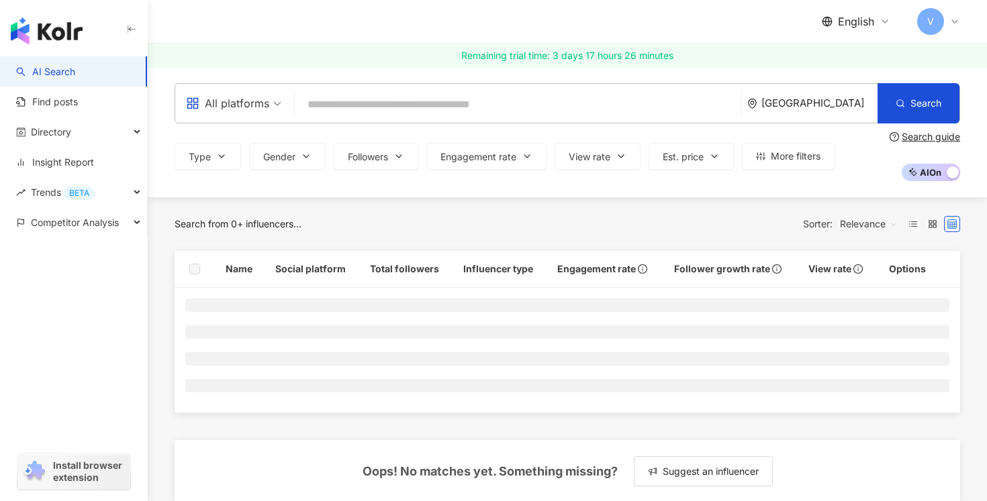
click at [397, 103] on input "search" at bounding box center [518, 105] width 436 height 26
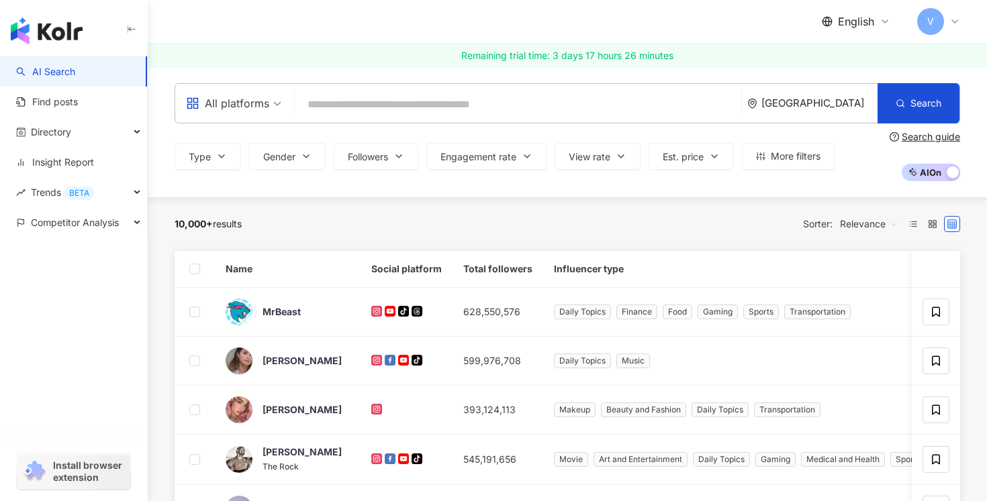
click at [825, 104] on div "[GEOGRAPHIC_DATA]" at bounding box center [819, 102] width 116 height 11
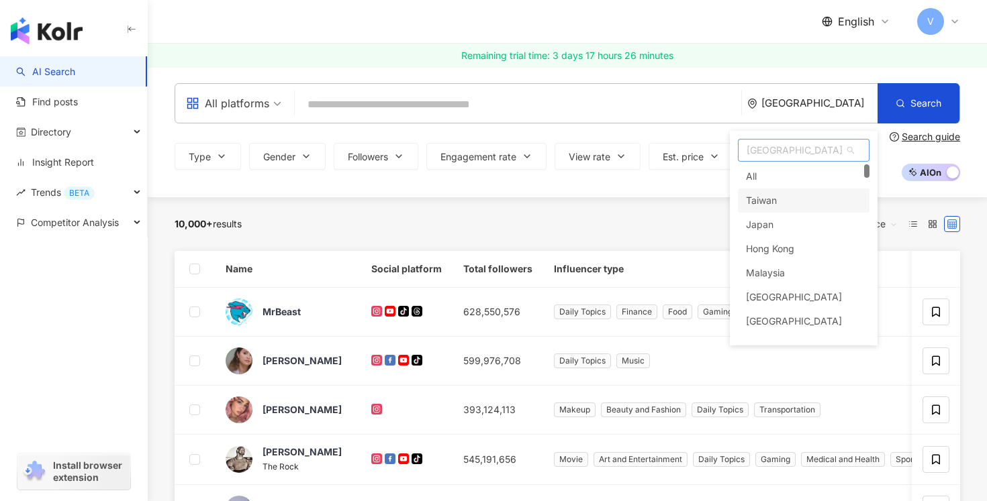
click at [770, 199] on div "Taiwan" at bounding box center [761, 201] width 31 height 24
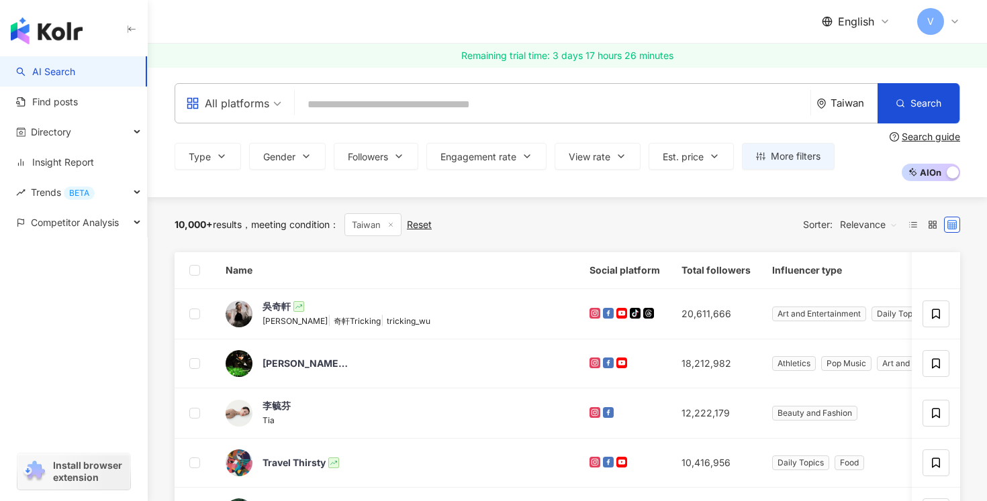
click at [354, 102] on input "search" at bounding box center [552, 105] width 505 height 26
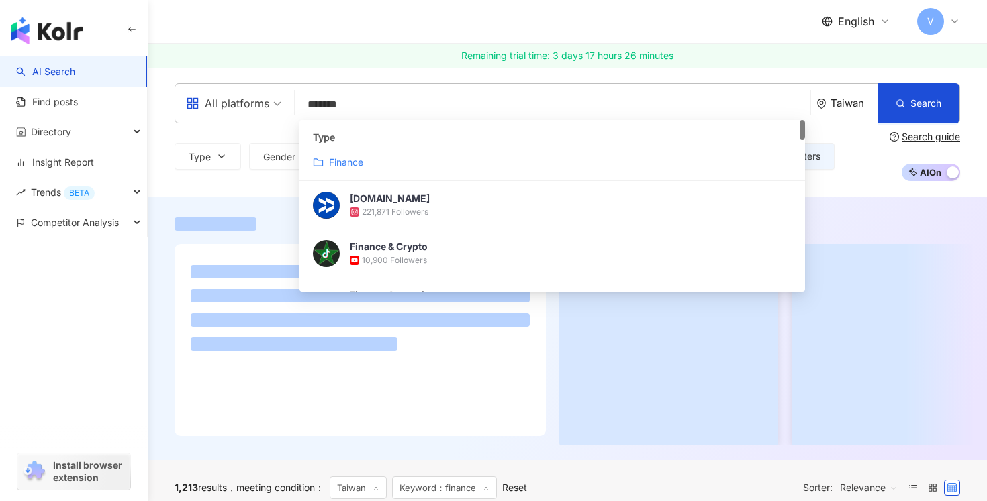
type input "*******"
click at [852, 185] on div "All platforms ******* [GEOGRAPHIC_DATA] Search customizedTag 4aa97ec4-186b-4538…" at bounding box center [567, 132] width 839 height 130
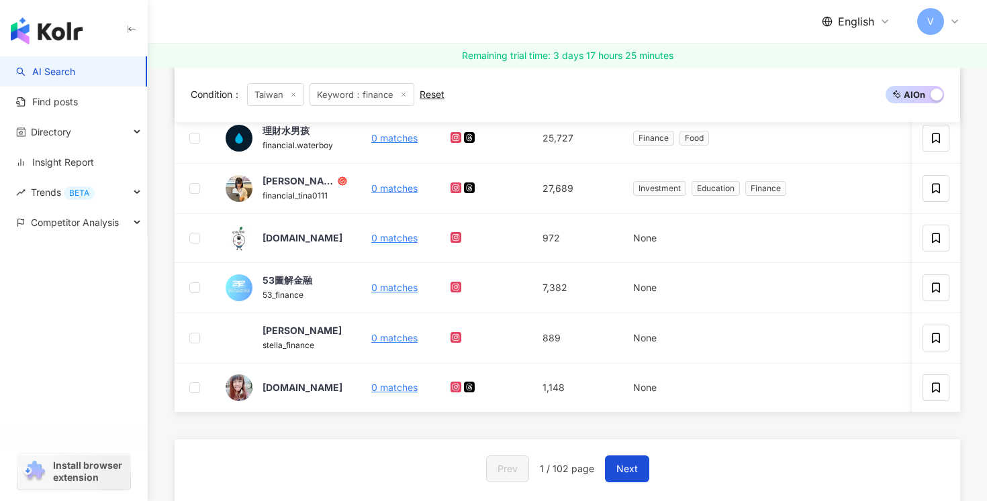
scroll to position [511, 0]
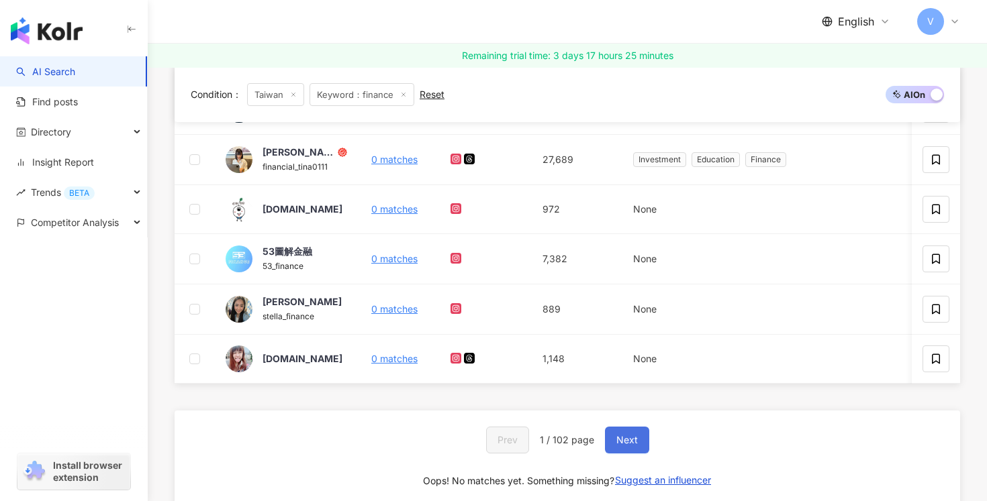
click at [628, 435] on span "Next" at bounding box center [626, 440] width 21 height 11
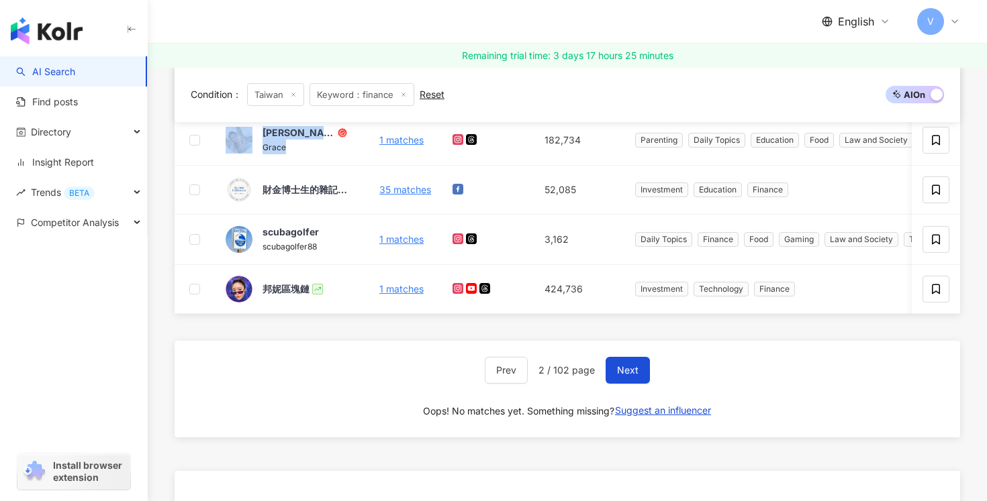
scroll to position [538, 0]
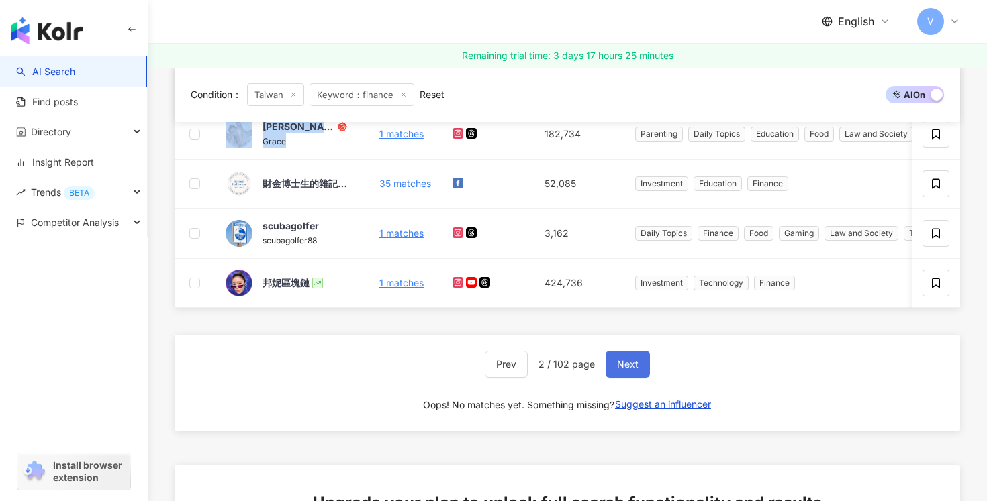
click at [620, 357] on button "Next" at bounding box center [627, 364] width 44 height 27
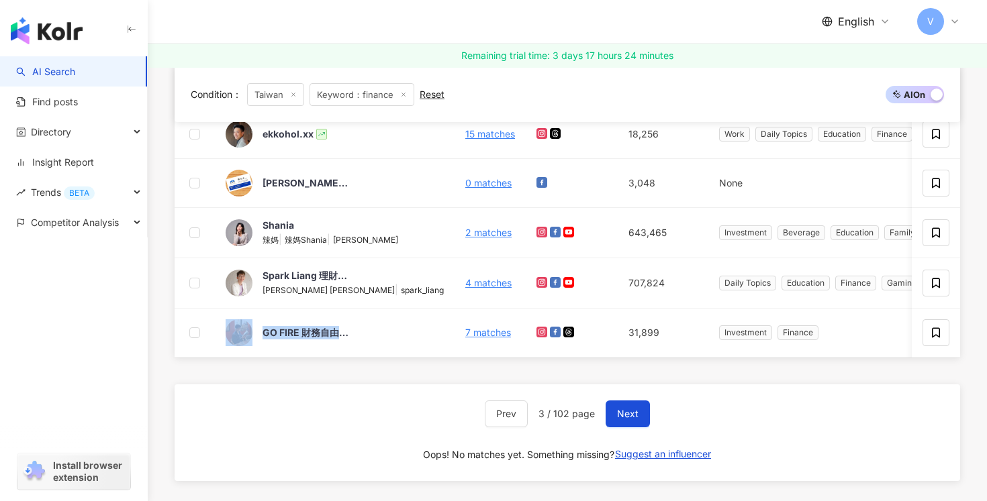
scroll to position [546, 0]
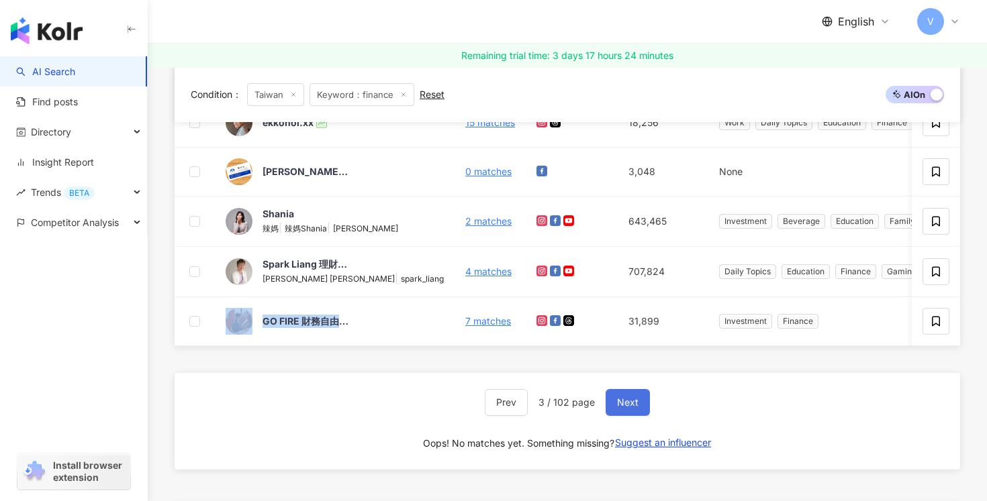
click at [630, 394] on button "Next" at bounding box center [627, 402] width 44 height 27
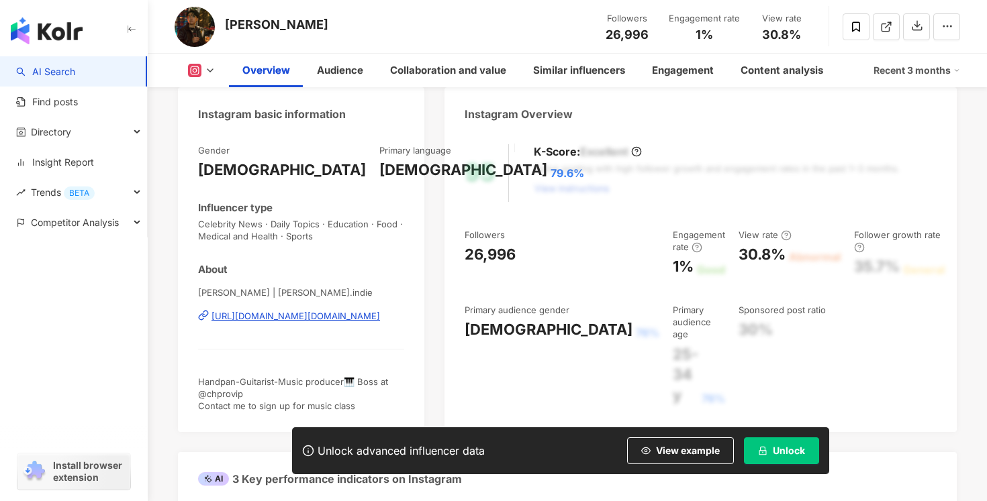
scroll to position [156, 0]
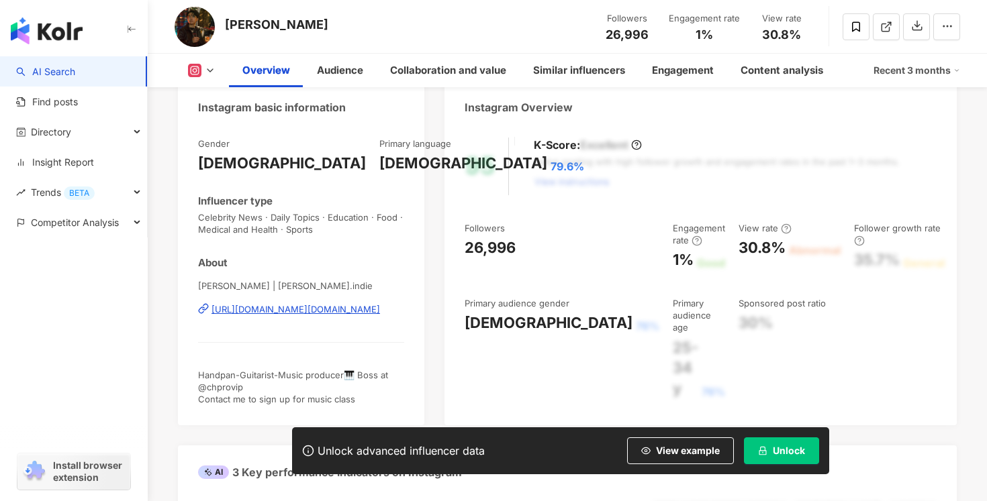
click at [325, 310] on div "[URL][DOMAIN_NAME][DOMAIN_NAME]" at bounding box center [295, 309] width 168 height 12
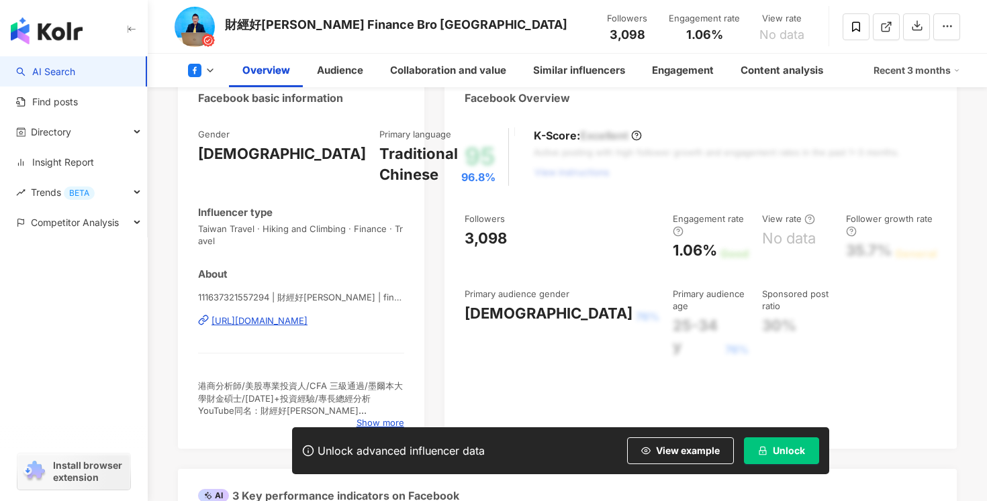
scroll to position [166, 0]
click at [281, 318] on div "https://www.facebook.com/111637321557294" at bounding box center [259, 319] width 96 height 12
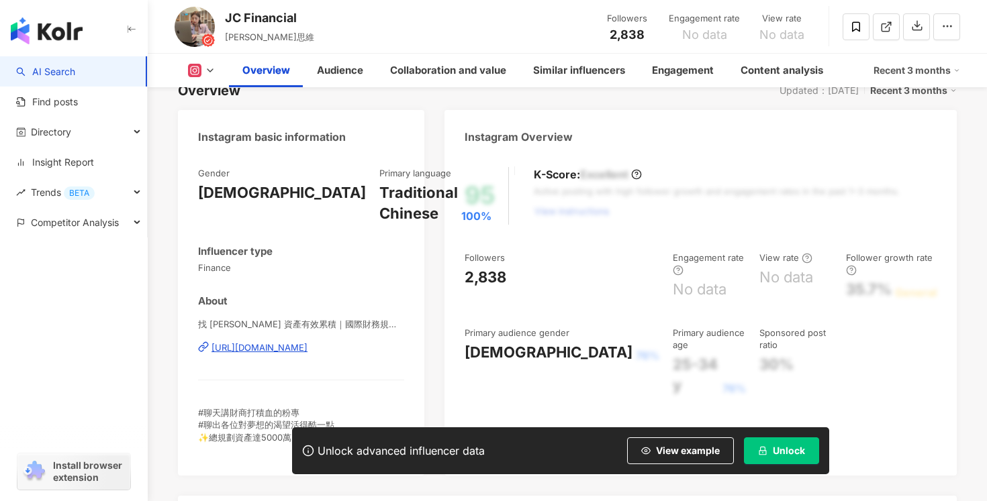
scroll to position [172, 0]
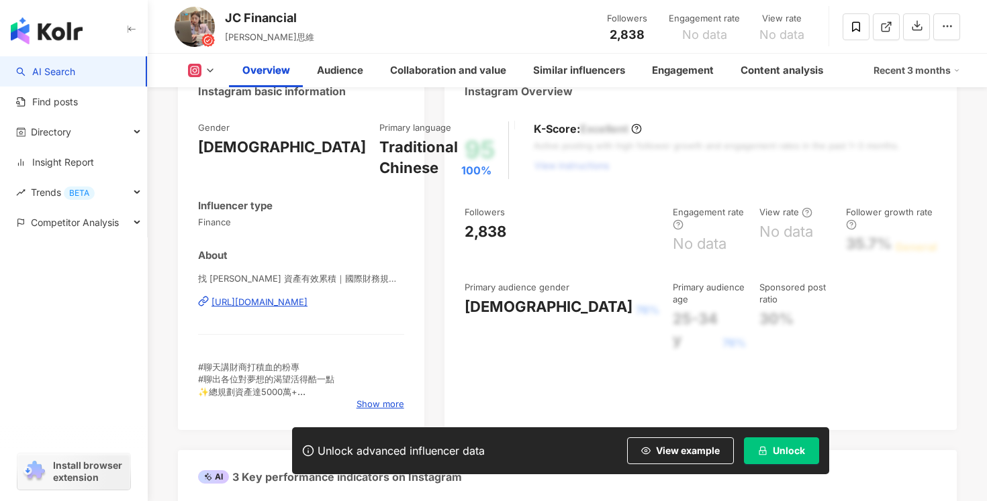
click at [251, 300] on div "[URL][DOMAIN_NAME]" at bounding box center [259, 302] width 96 height 12
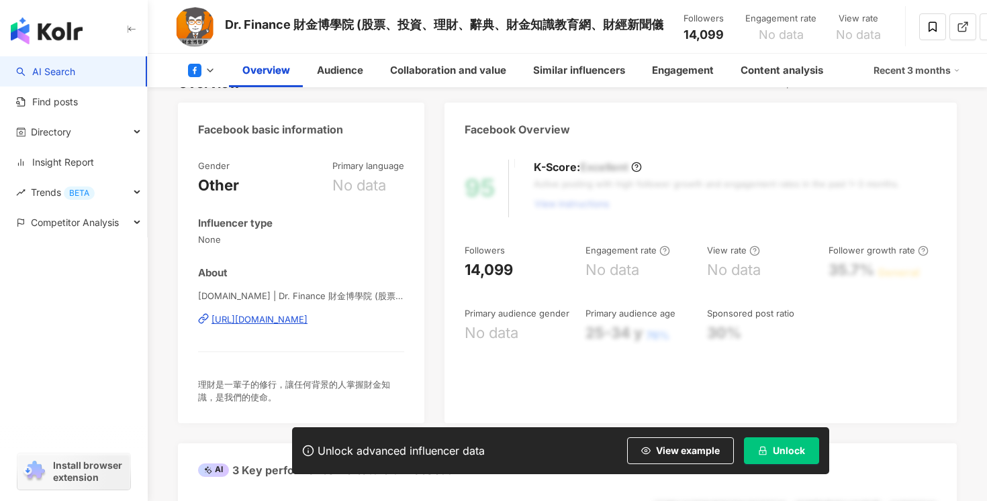
scroll to position [140, 0]
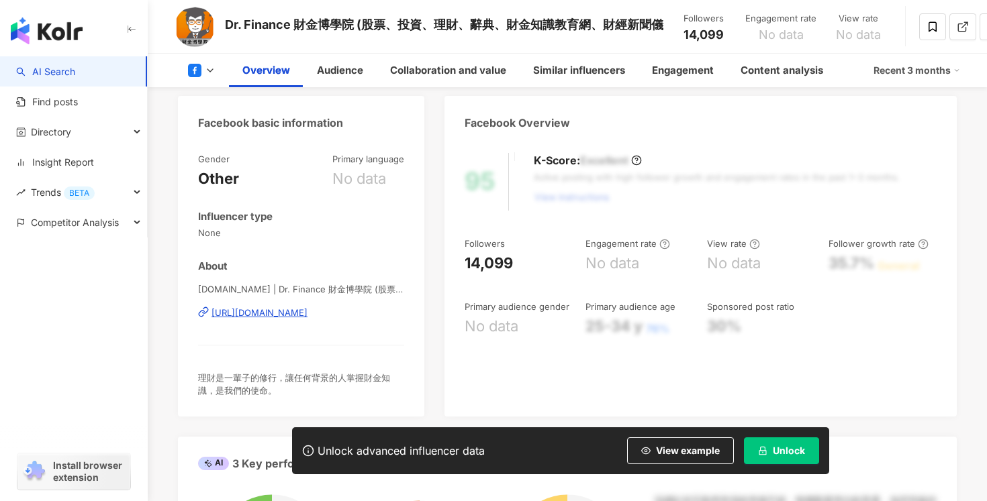
click at [270, 312] on div "https://www.facebook.com/306349879420976" at bounding box center [259, 313] width 96 height 12
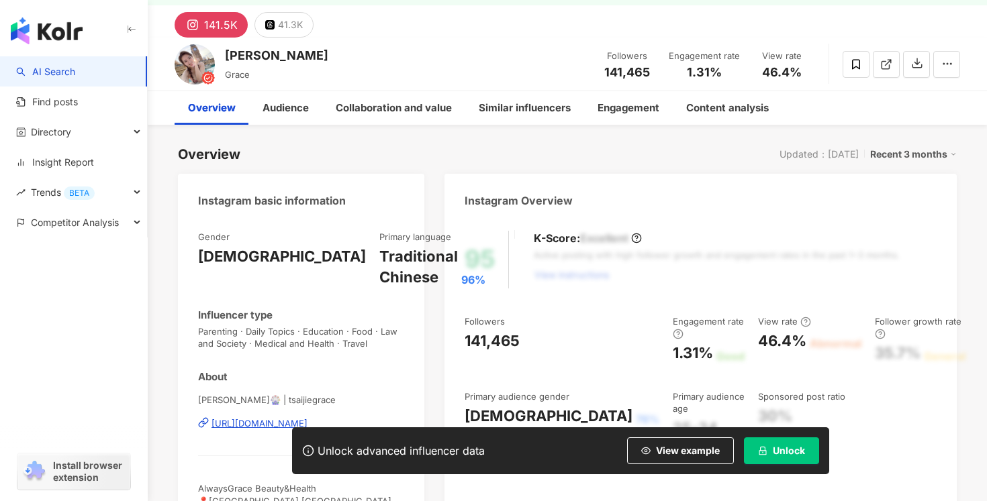
scroll to position [132, 0]
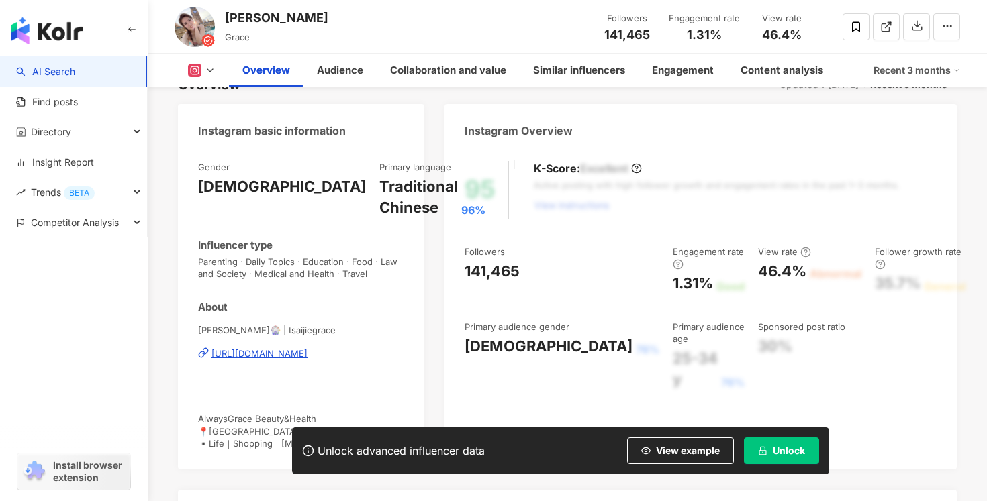
click at [239, 354] on div "[URL][DOMAIN_NAME]" at bounding box center [259, 354] width 96 height 12
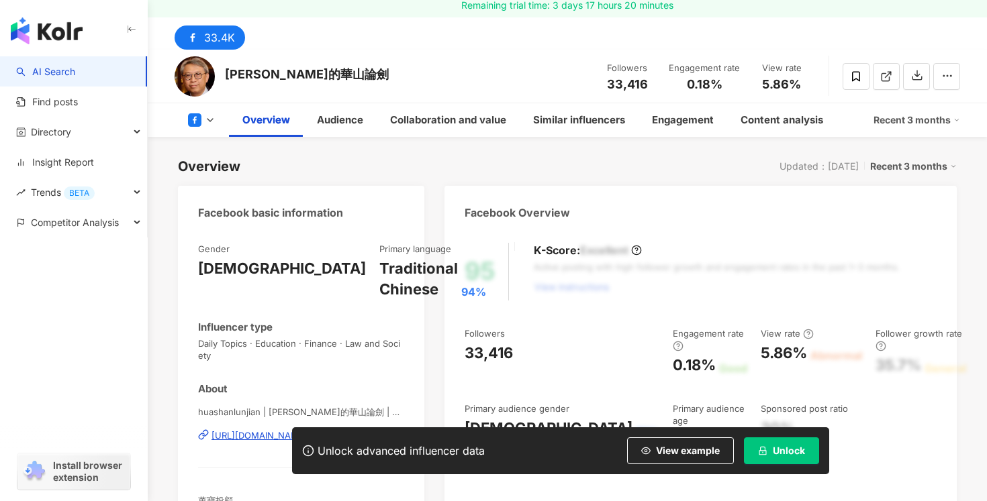
scroll to position [163, 0]
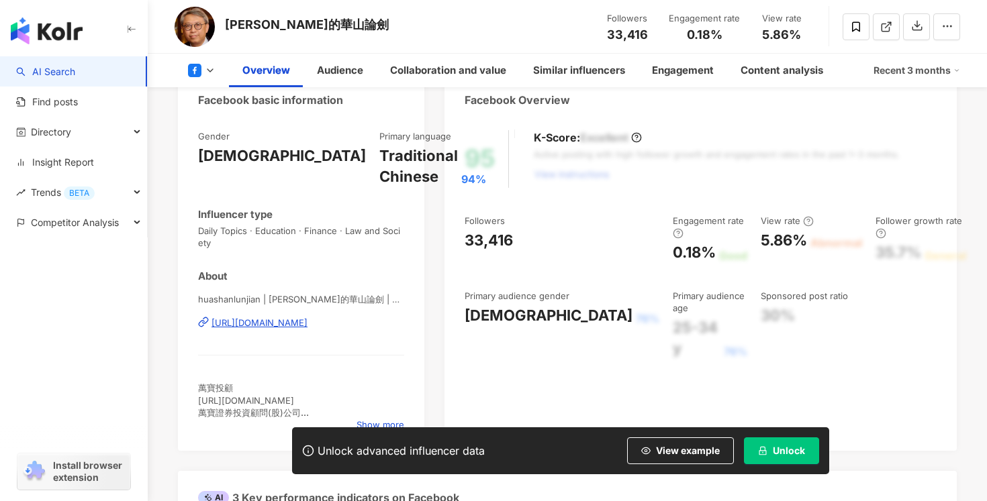
click at [307, 325] on div "https://www.facebook.com/268528938257" at bounding box center [259, 323] width 96 height 12
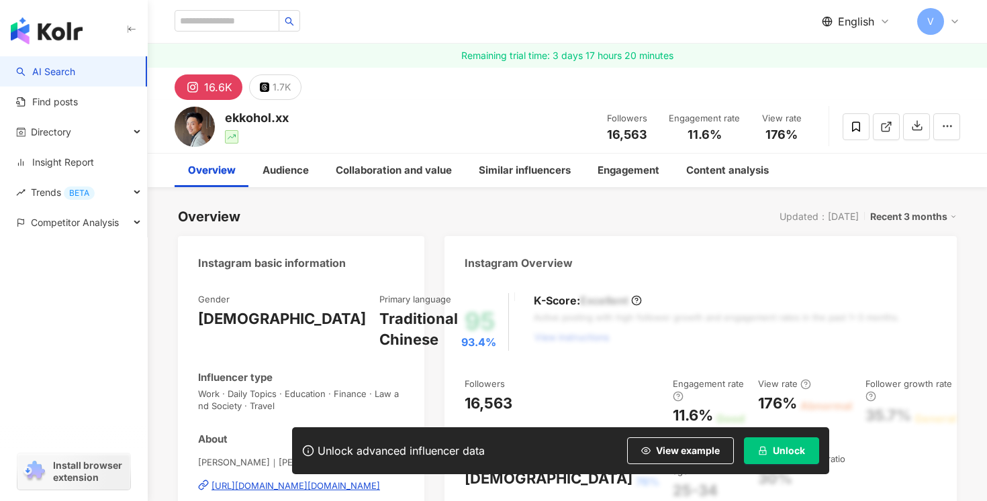
scroll to position [146, 0]
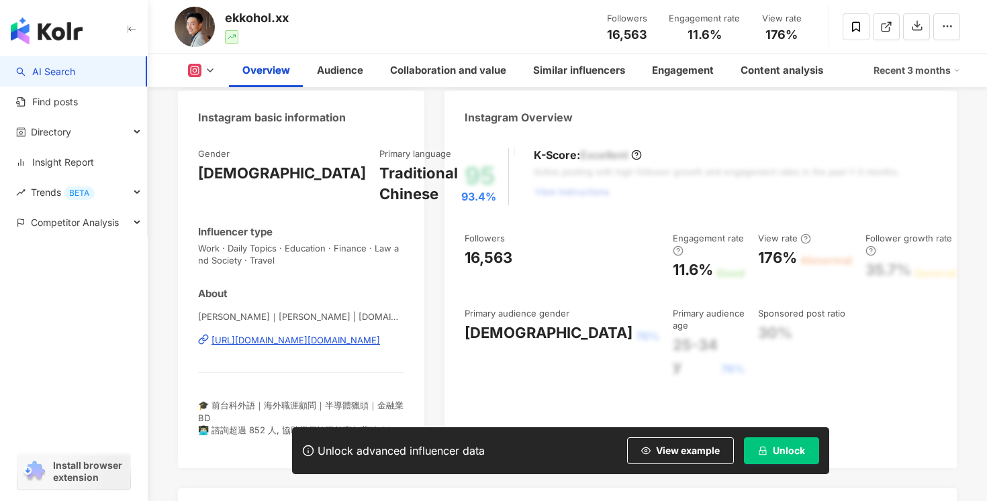
click at [281, 340] on div "https://www.instagram.com/ekko.finance/" at bounding box center [295, 340] width 168 height 12
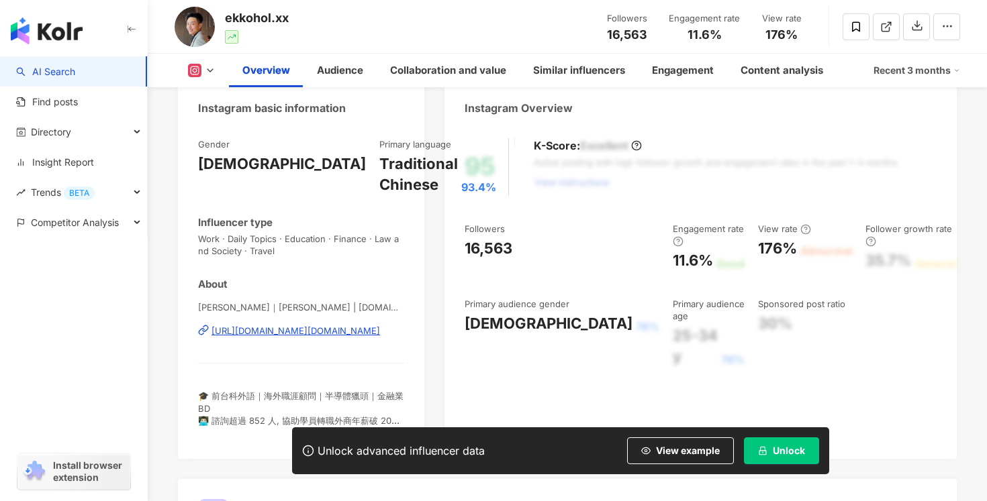
scroll to position [167, 0]
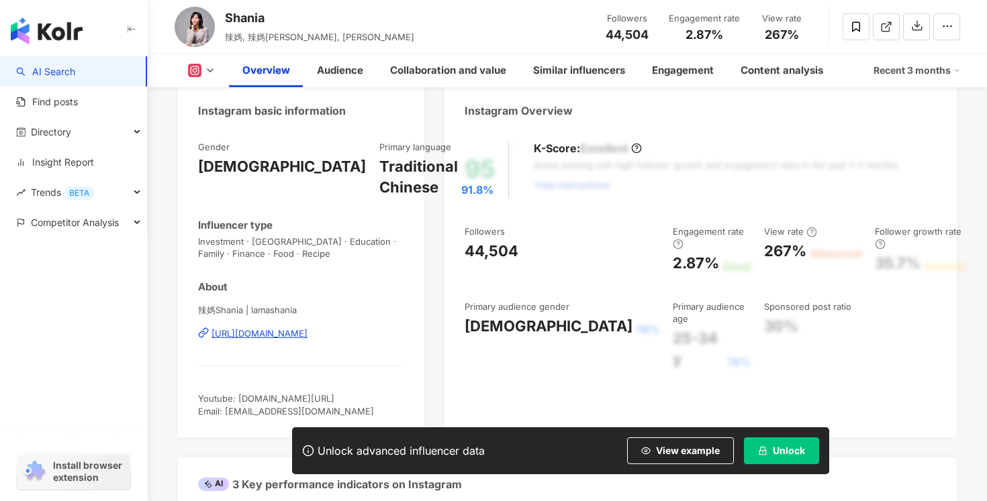
scroll to position [164, 0]
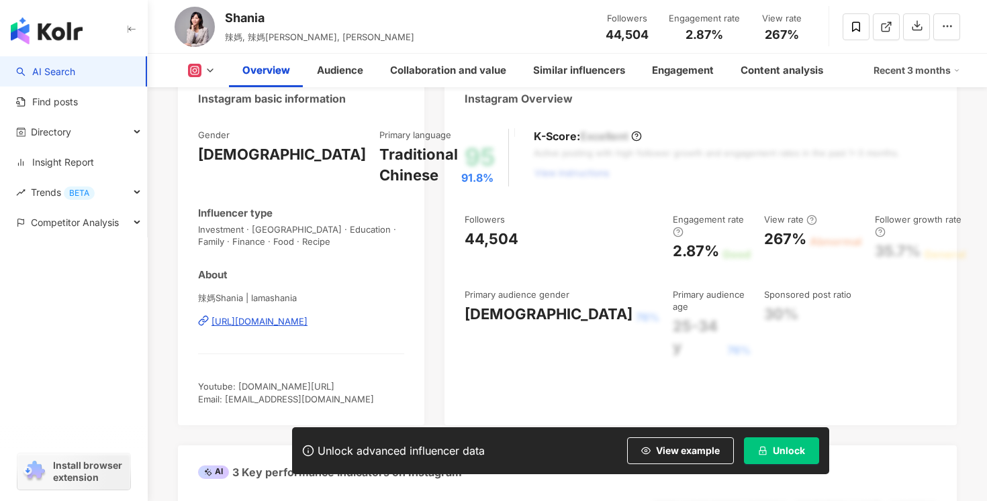
click at [262, 321] on div "[URL][DOMAIN_NAME]" at bounding box center [259, 321] width 96 height 12
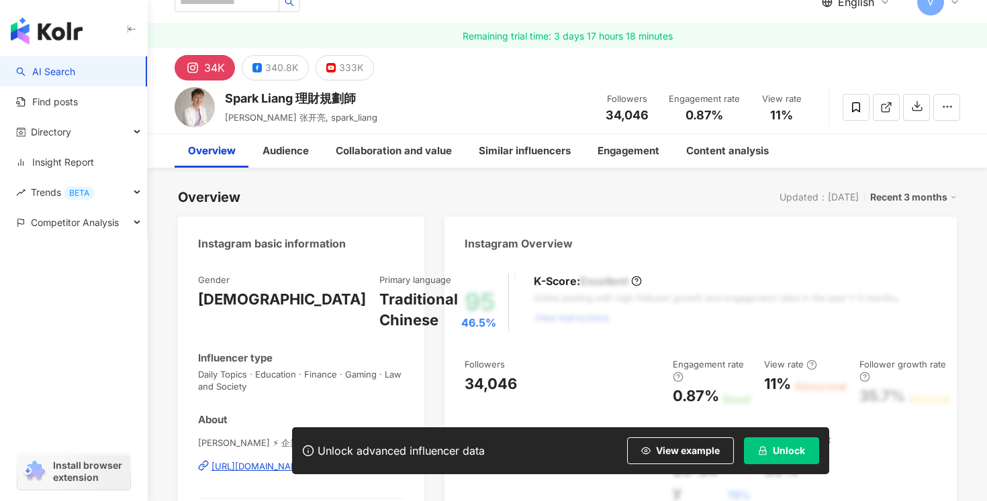
scroll to position [83, 0]
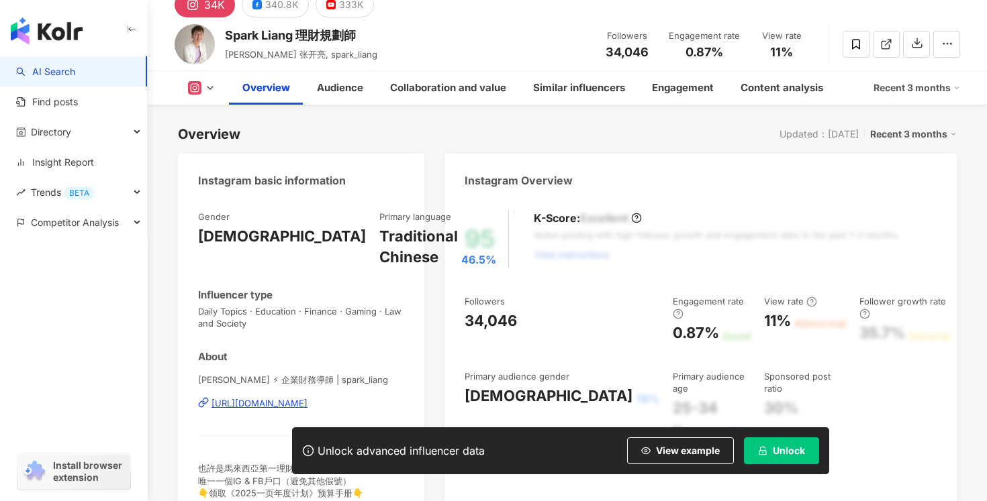
click at [240, 403] on div "https://www.instagram.com/spark_liang/" at bounding box center [259, 403] width 96 height 12
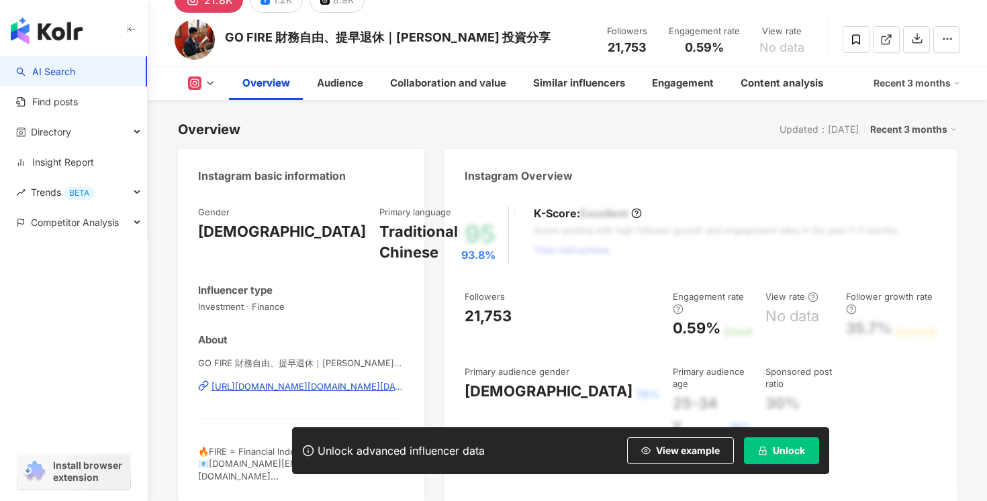
scroll to position [88, 0]
click at [270, 388] on div "[URL][DOMAIN_NAME][DOMAIN_NAME][DATE]" at bounding box center [307, 386] width 193 height 12
